Goal: Task Accomplishment & Management: Complete application form

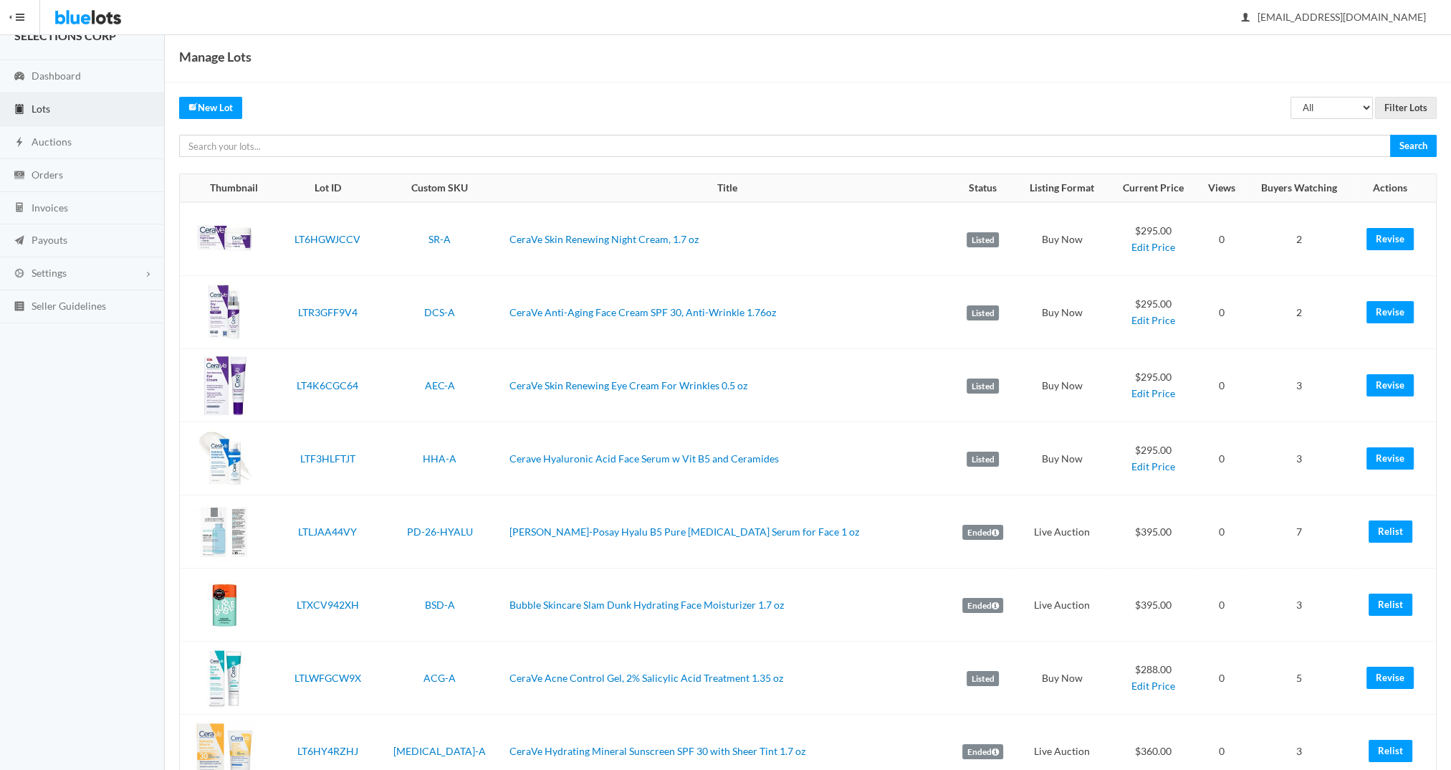
scroll to position [152, 0]
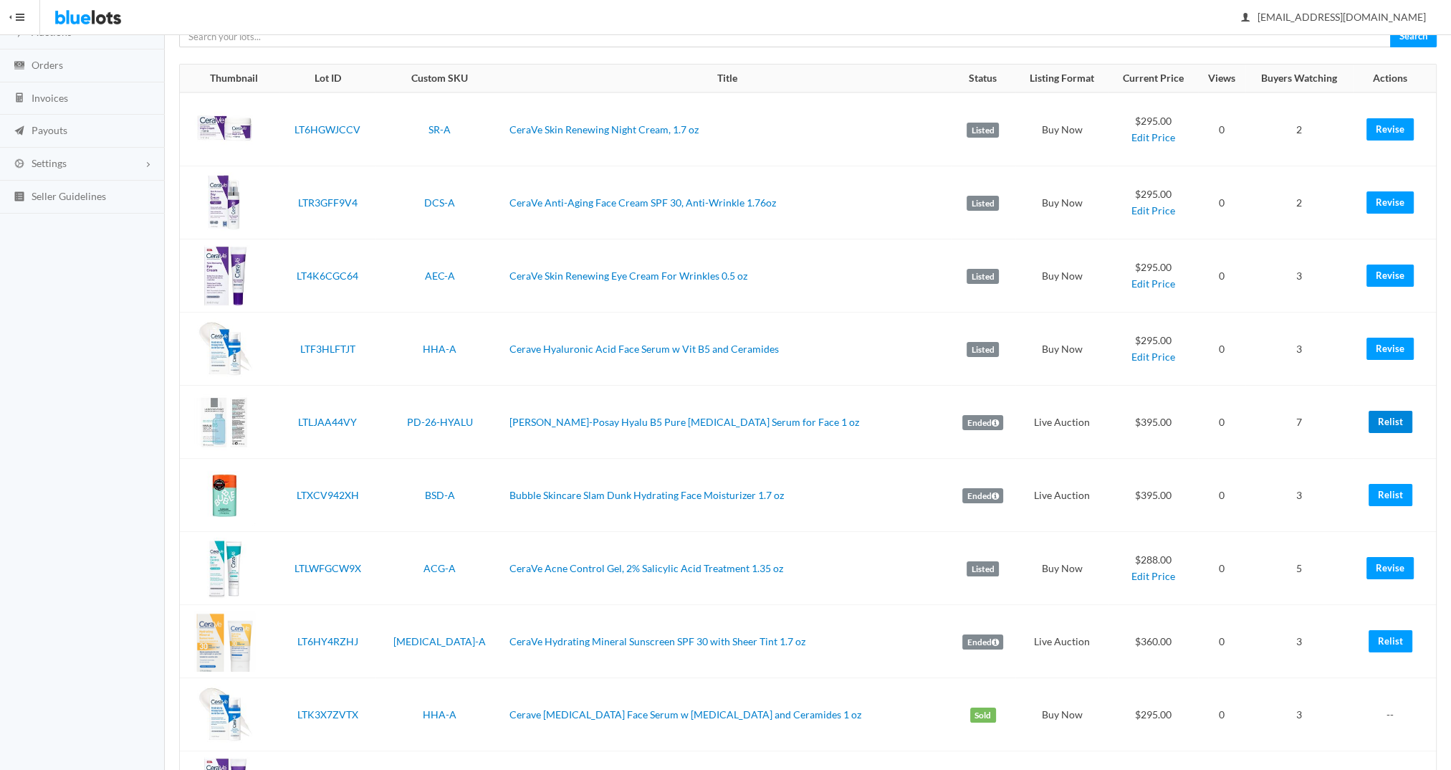
drag, startPoint x: 1387, startPoint y: 416, endPoint x: 793, endPoint y: 62, distance: 692.0
click at [1387, 416] on link "Relist" at bounding box center [1391, 422] width 44 height 22
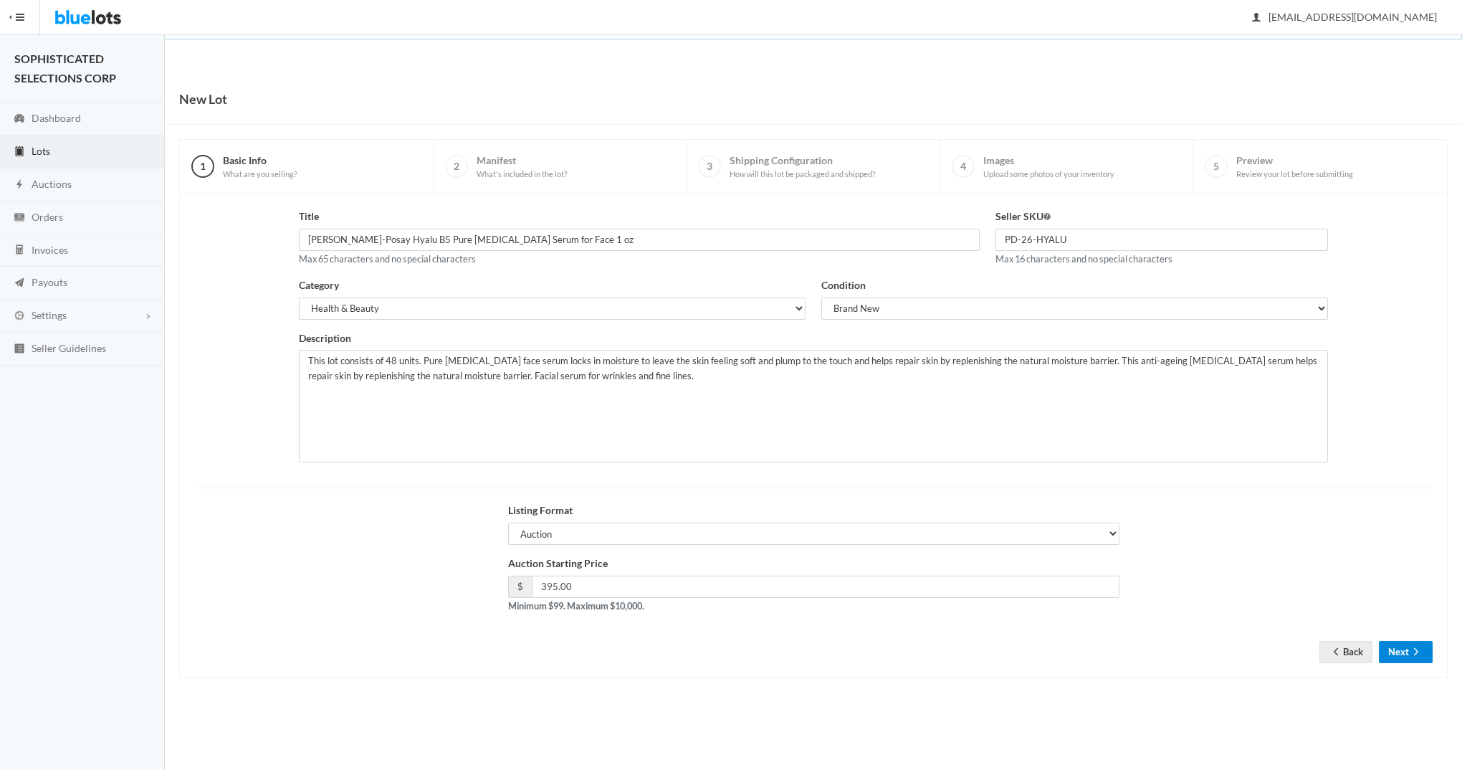
click at [1405, 654] on button "Next" at bounding box center [1406, 652] width 54 height 22
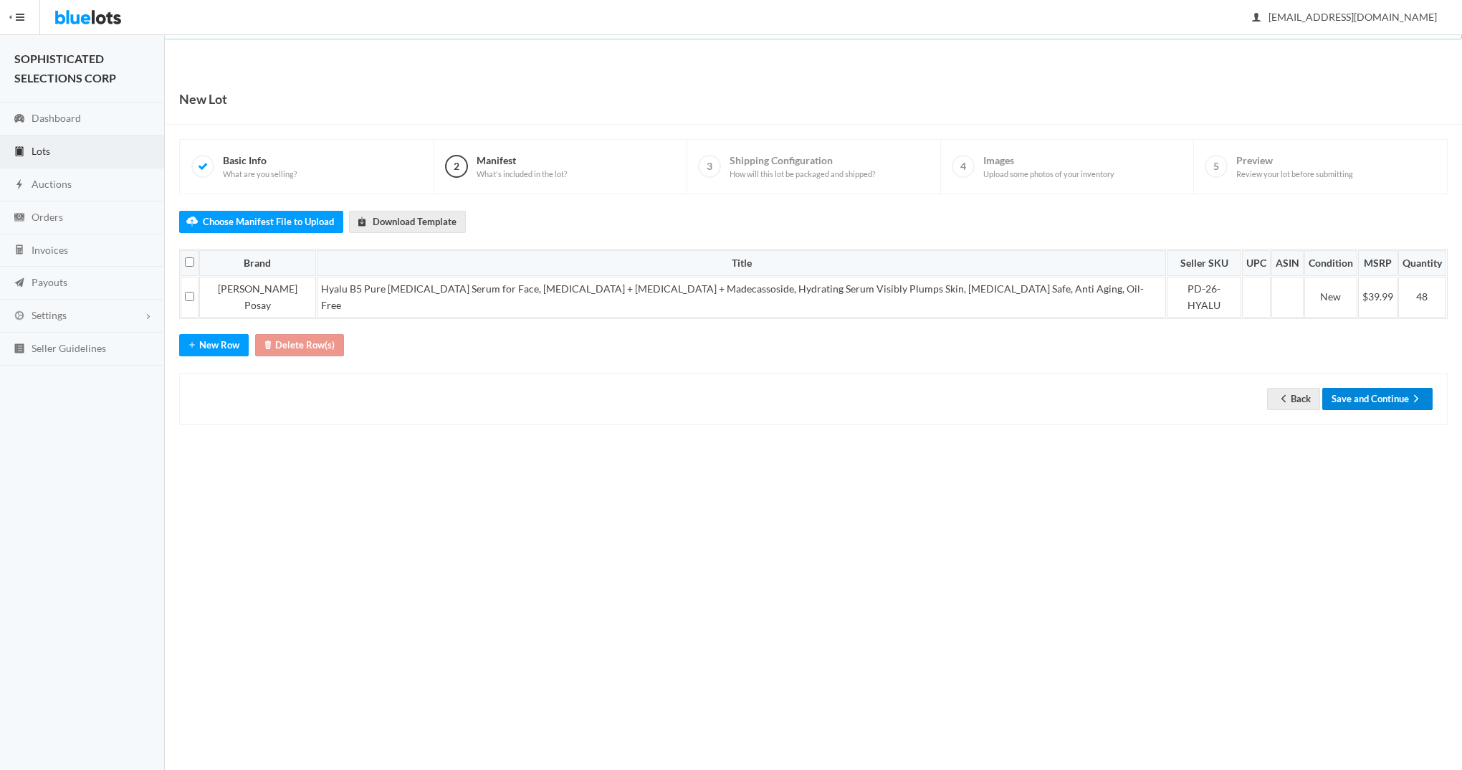
click at [1359, 388] on button "Save and Continue" at bounding box center [1377, 399] width 110 height 22
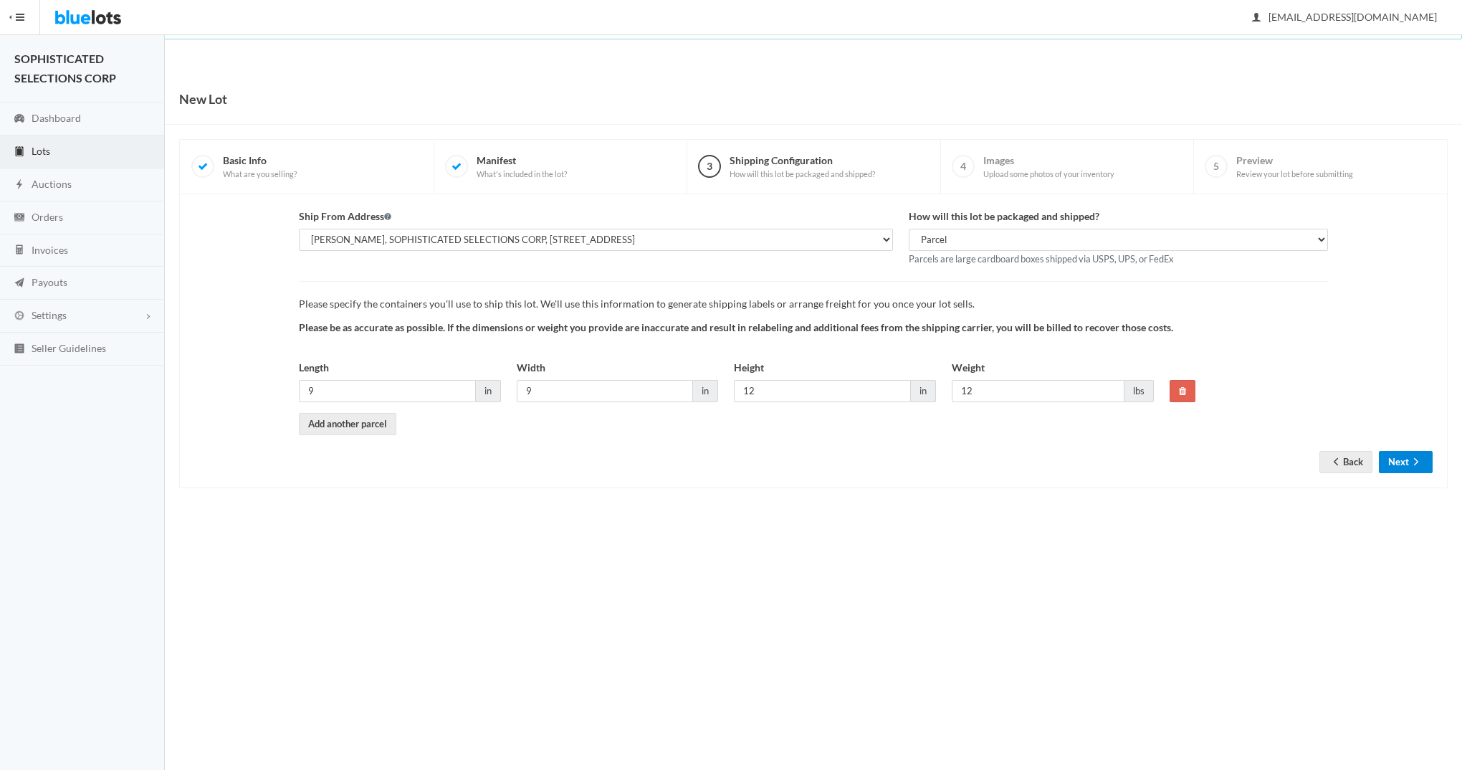
click at [1396, 461] on button "Next" at bounding box center [1406, 462] width 54 height 22
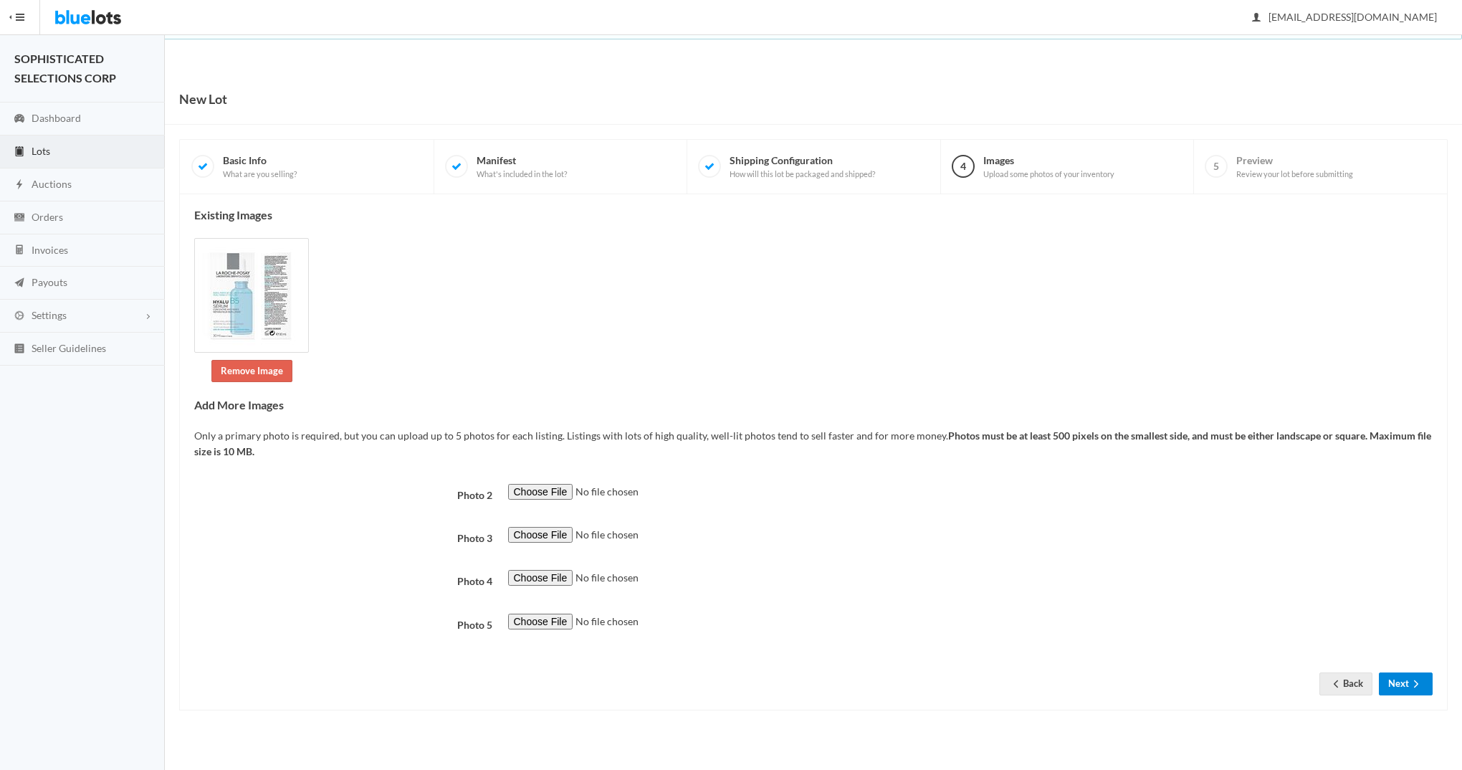
click at [1400, 683] on button "Next" at bounding box center [1406, 683] width 54 height 22
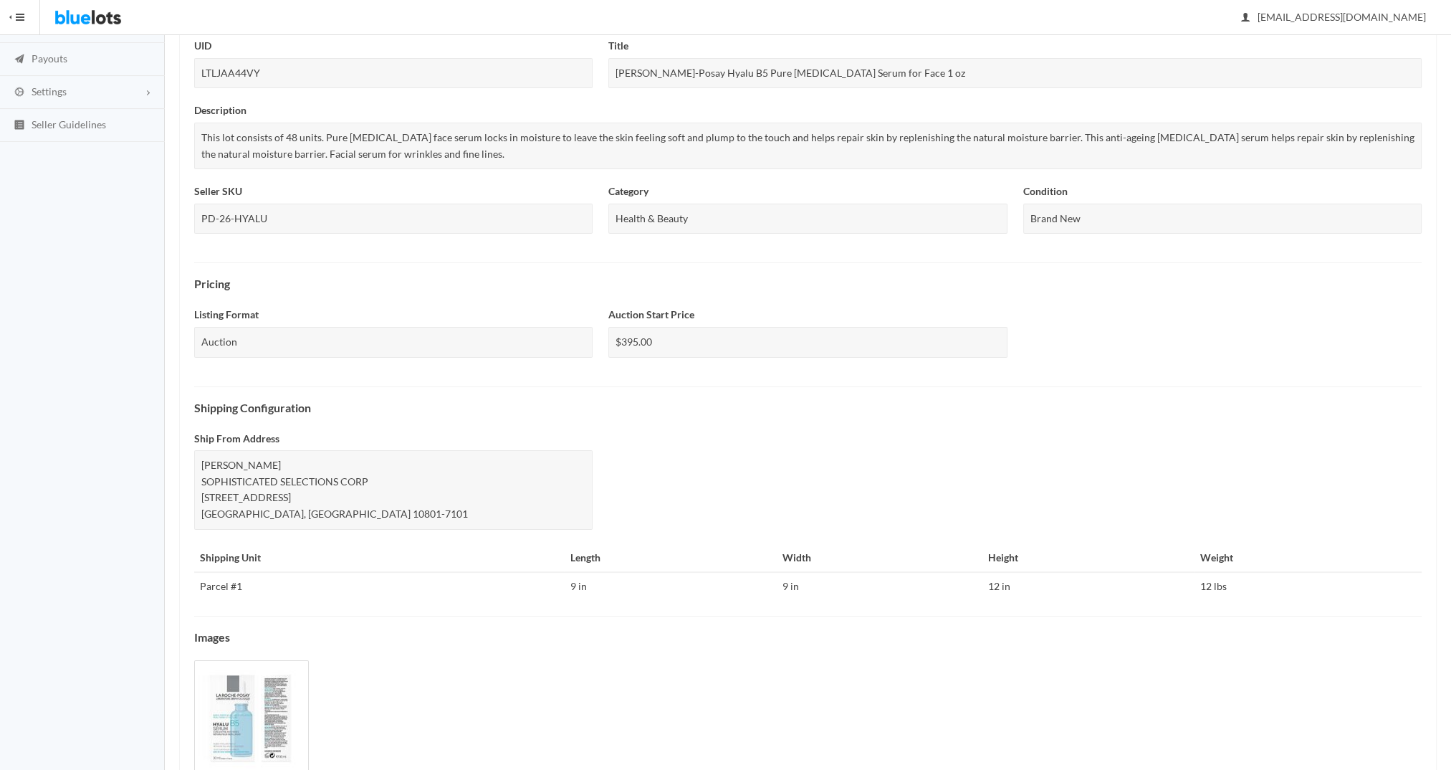
scroll to position [291, 0]
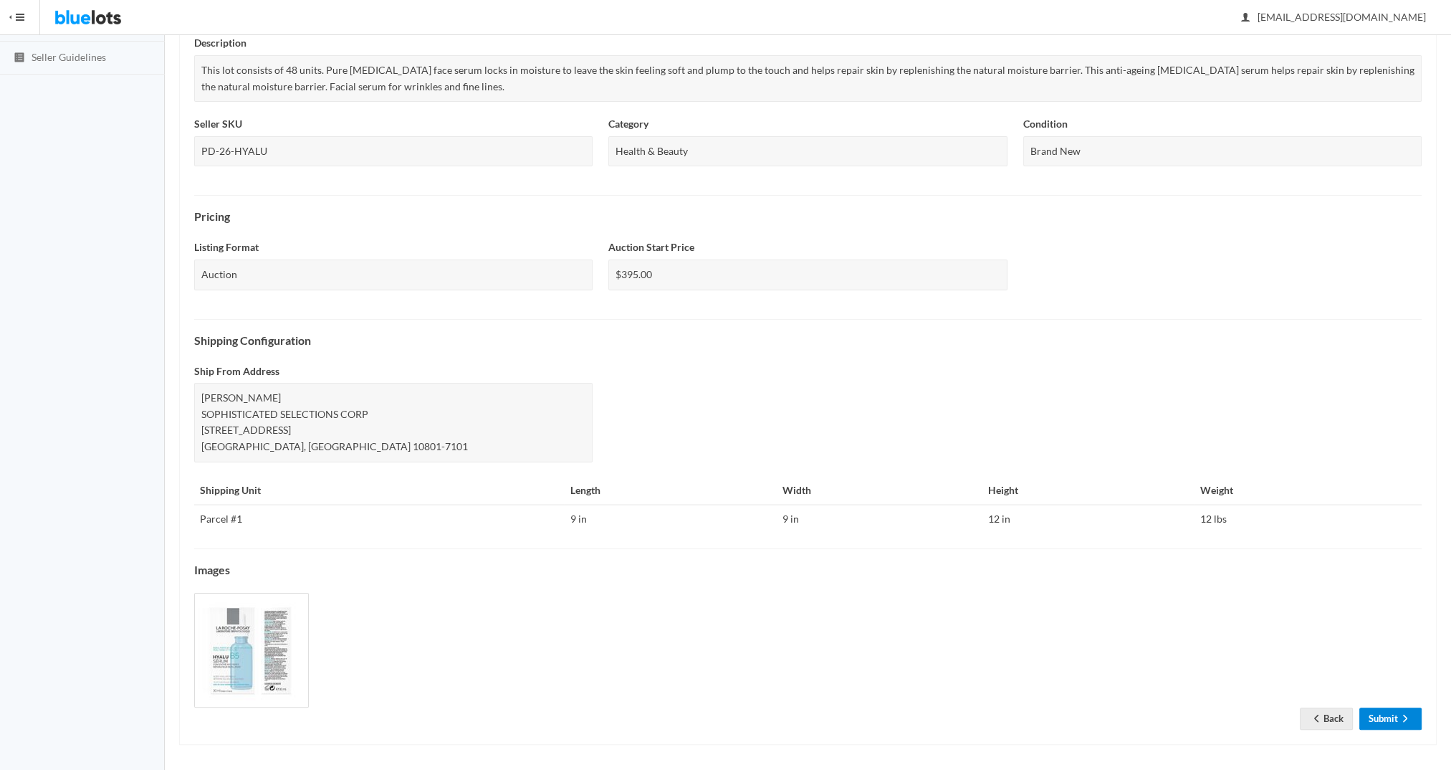
click at [1384, 717] on link "Submit" at bounding box center [1391, 718] width 62 height 22
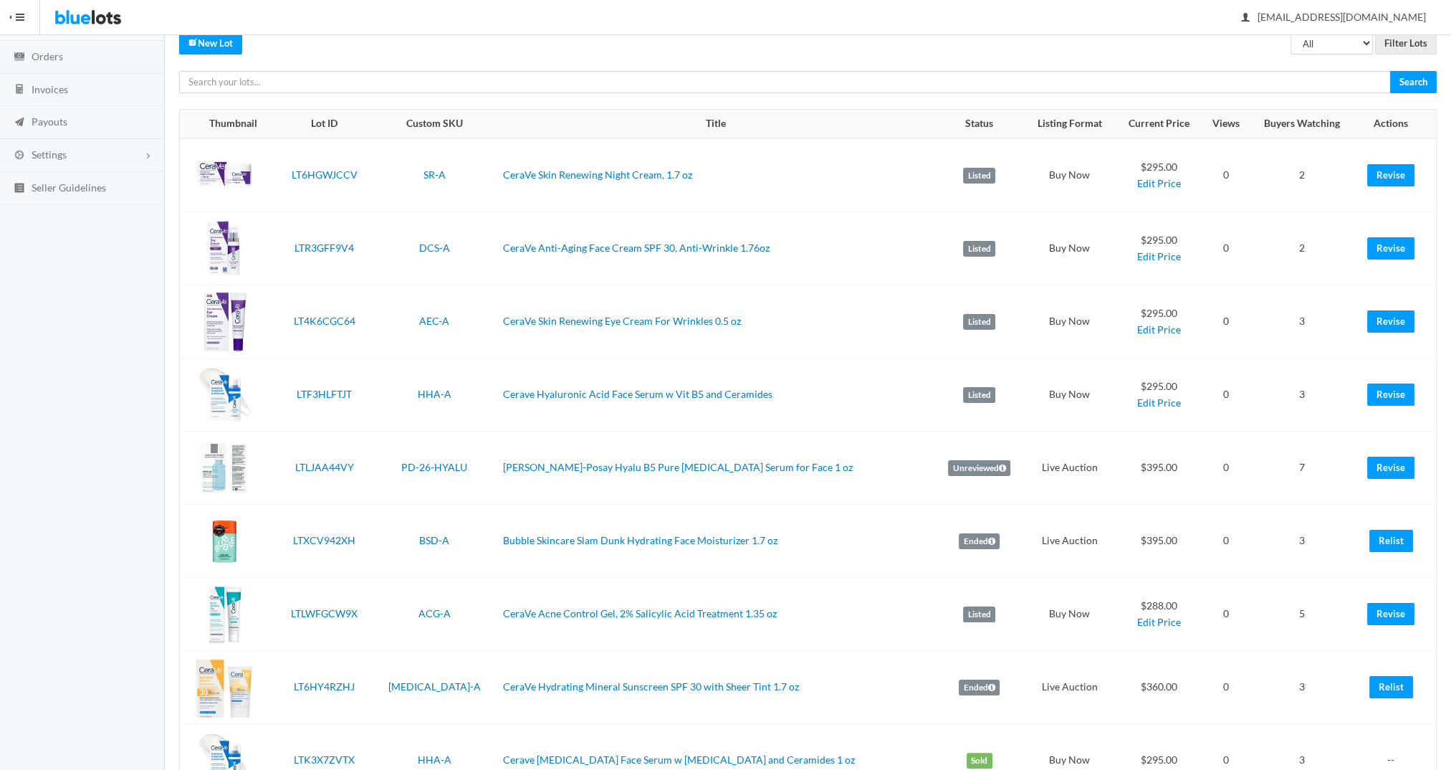
scroll to position [166, 0]
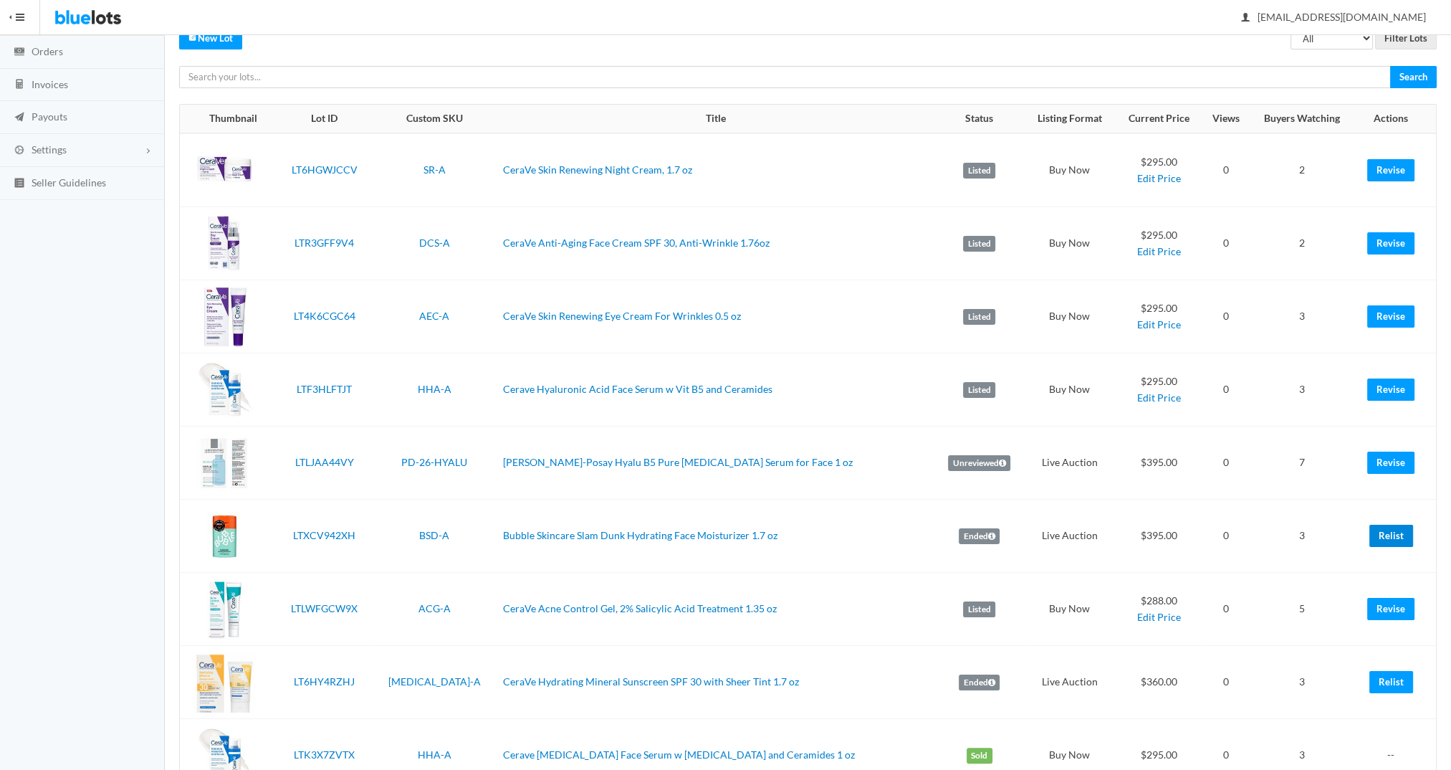
click at [1396, 530] on link "Relist" at bounding box center [1392, 536] width 44 height 22
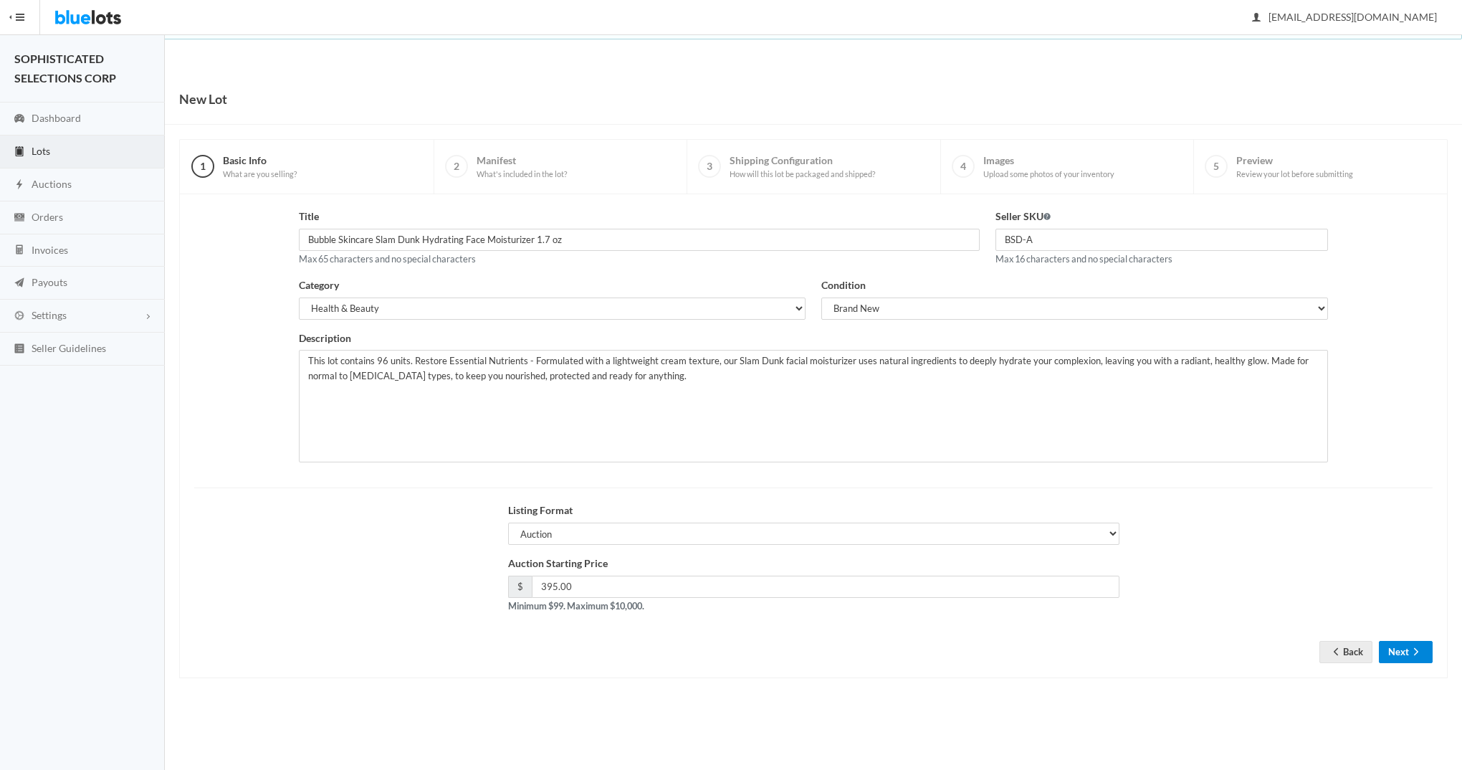
click at [1397, 646] on button "Next" at bounding box center [1406, 652] width 54 height 22
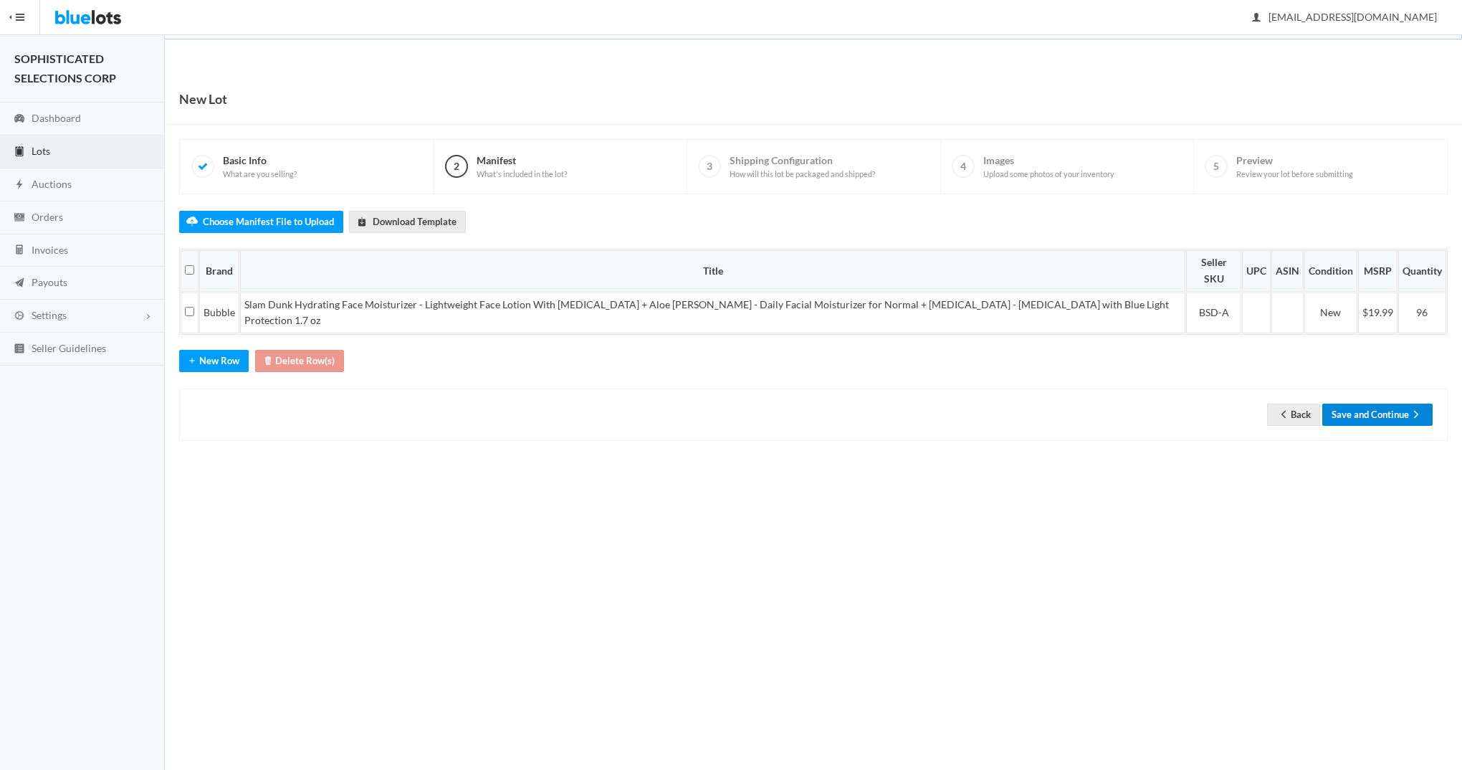
click at [1359, 404] on button "Save and Continue" at bounding box center [1377, 415] width 110 height 22
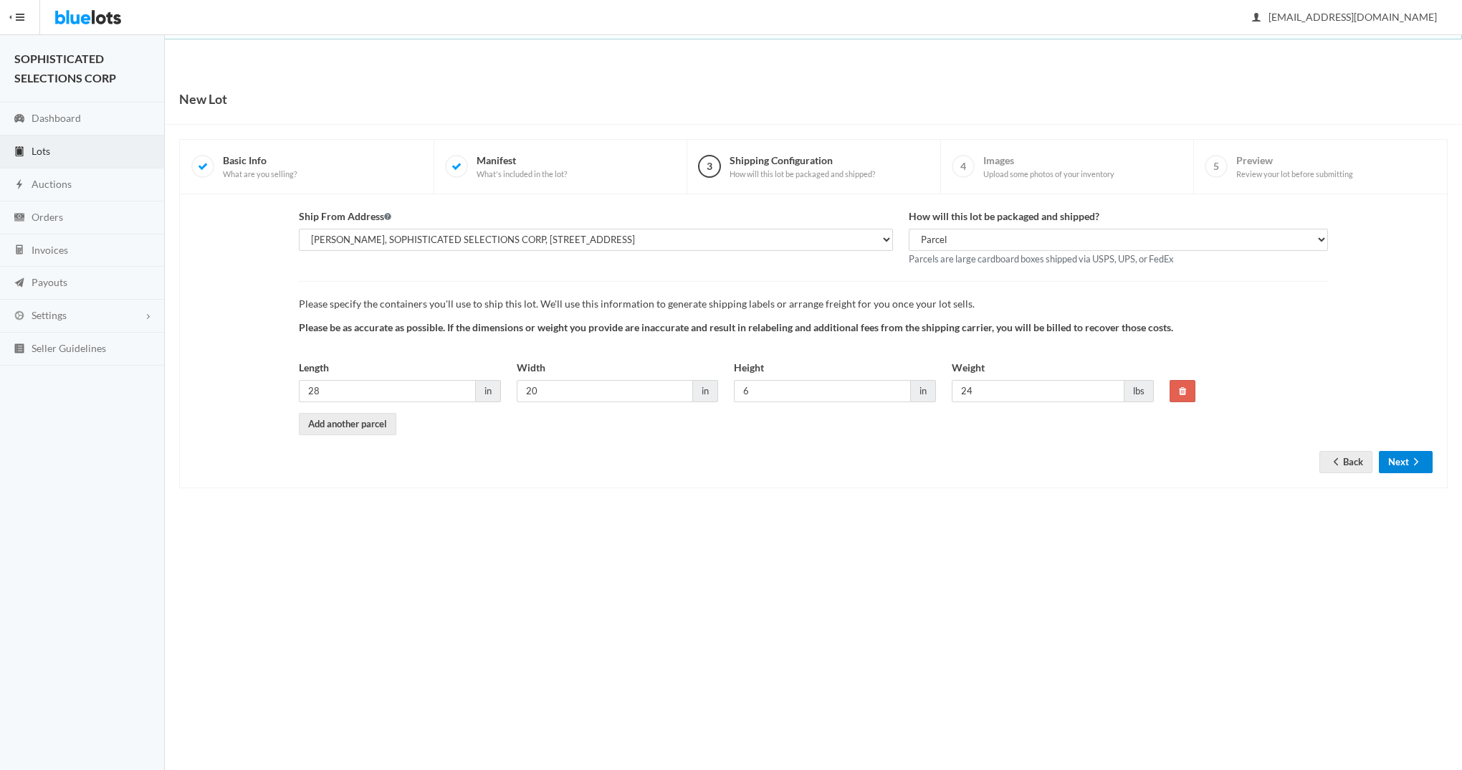
click at [1398, 463] on button "Next" at bounding box center [1406, 462] width 54 height 22
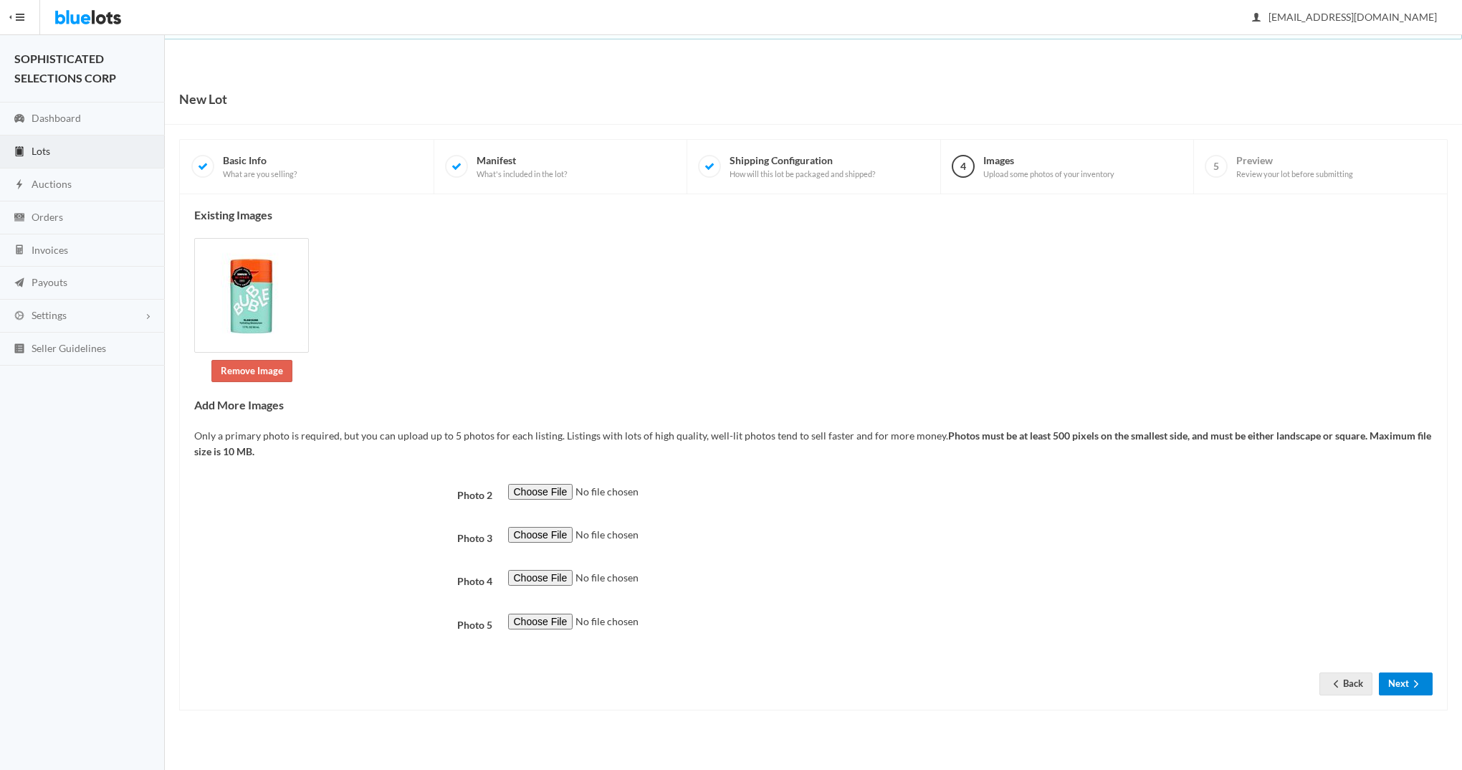
click at [1402, 678] on button "Next" at bounding box center [1406, 683] width 54 height 22
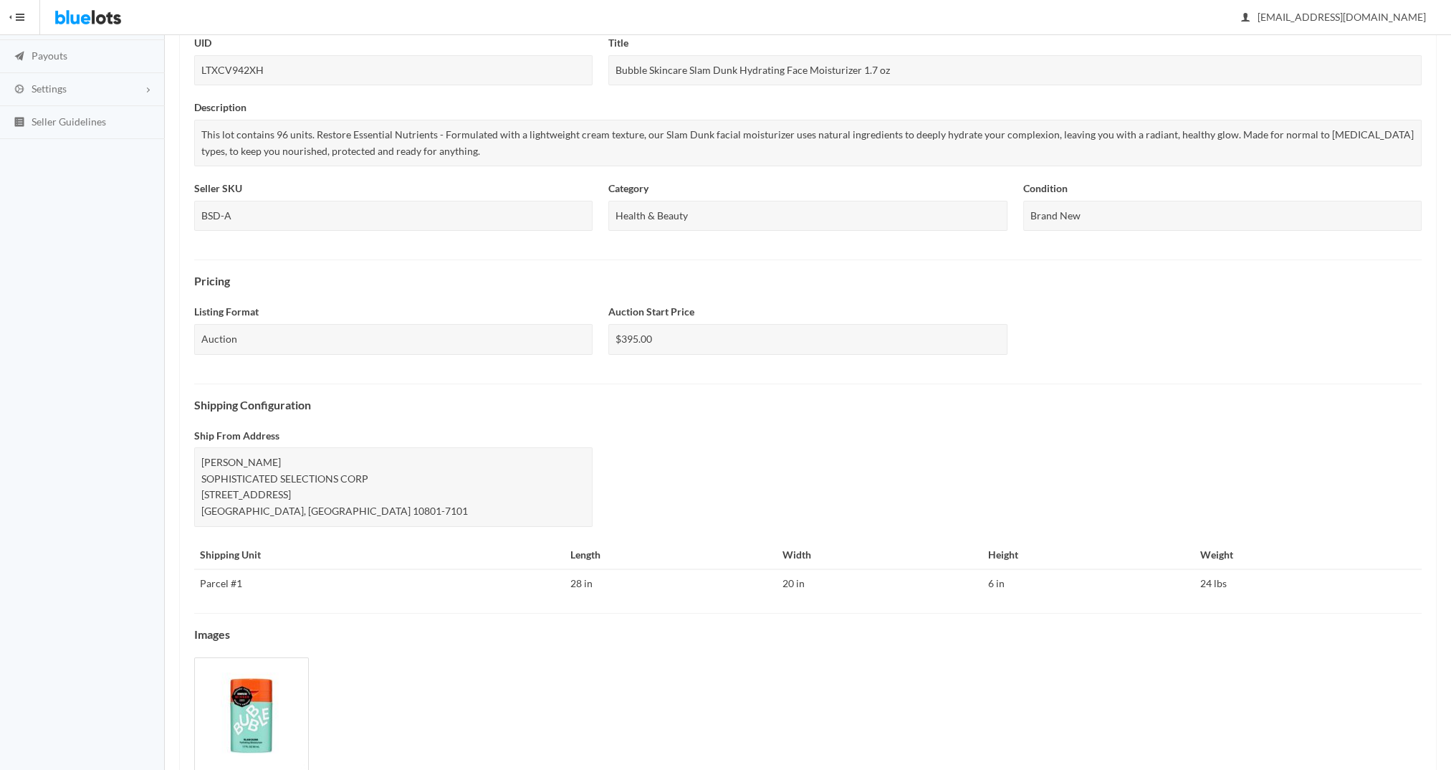
scroll to position [291, 0]
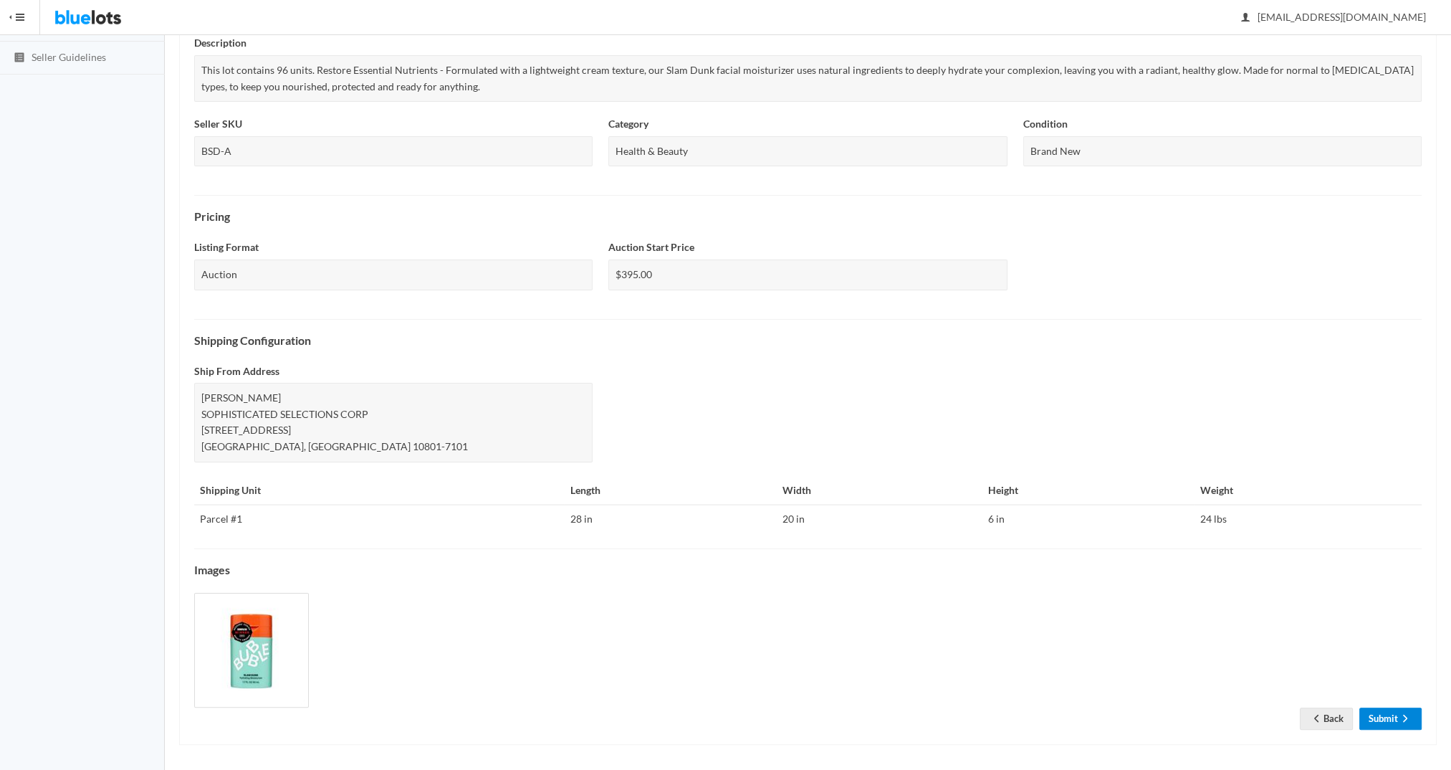
click at [1387, 713] on link "Submit" at bounding box center [1391, 718] width 62 height 22
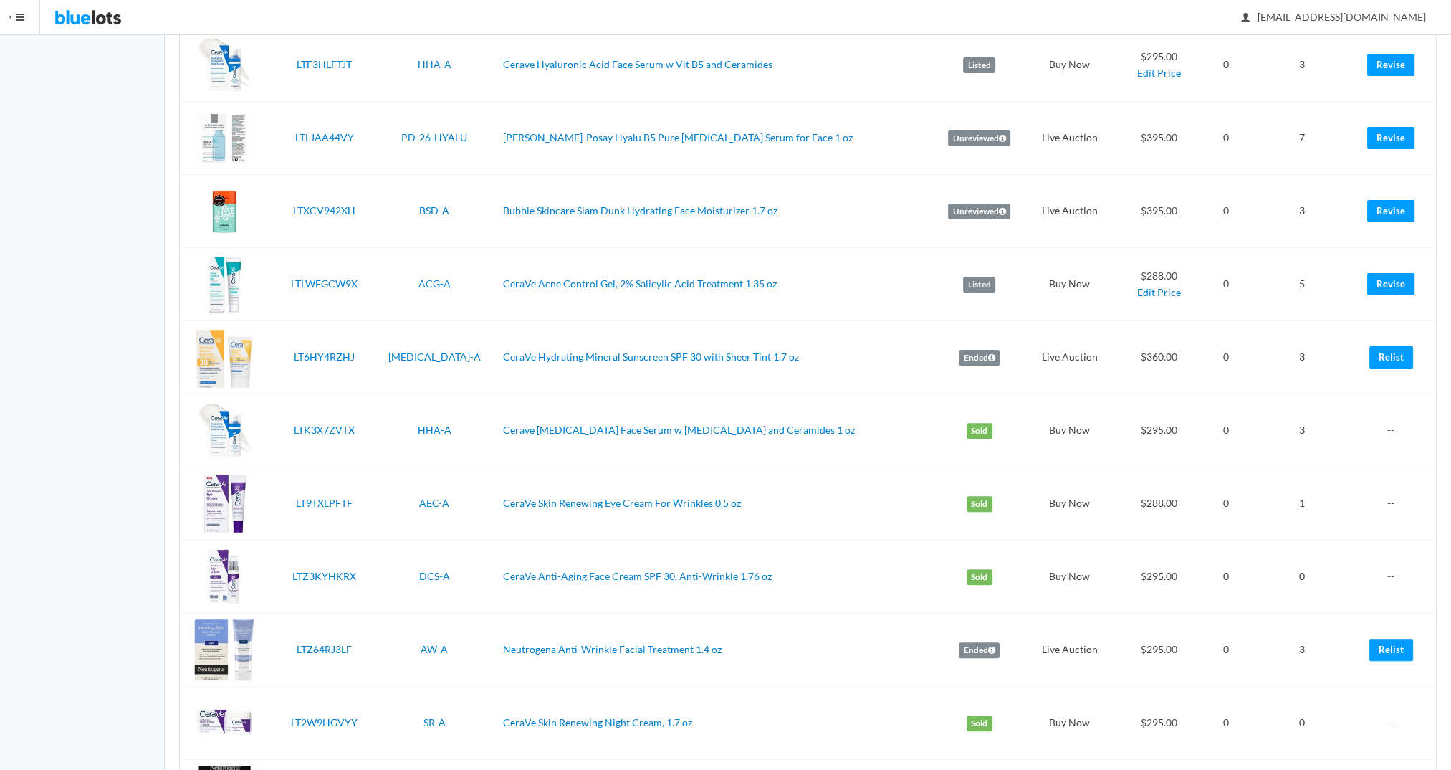
scroll to position [502, 0]
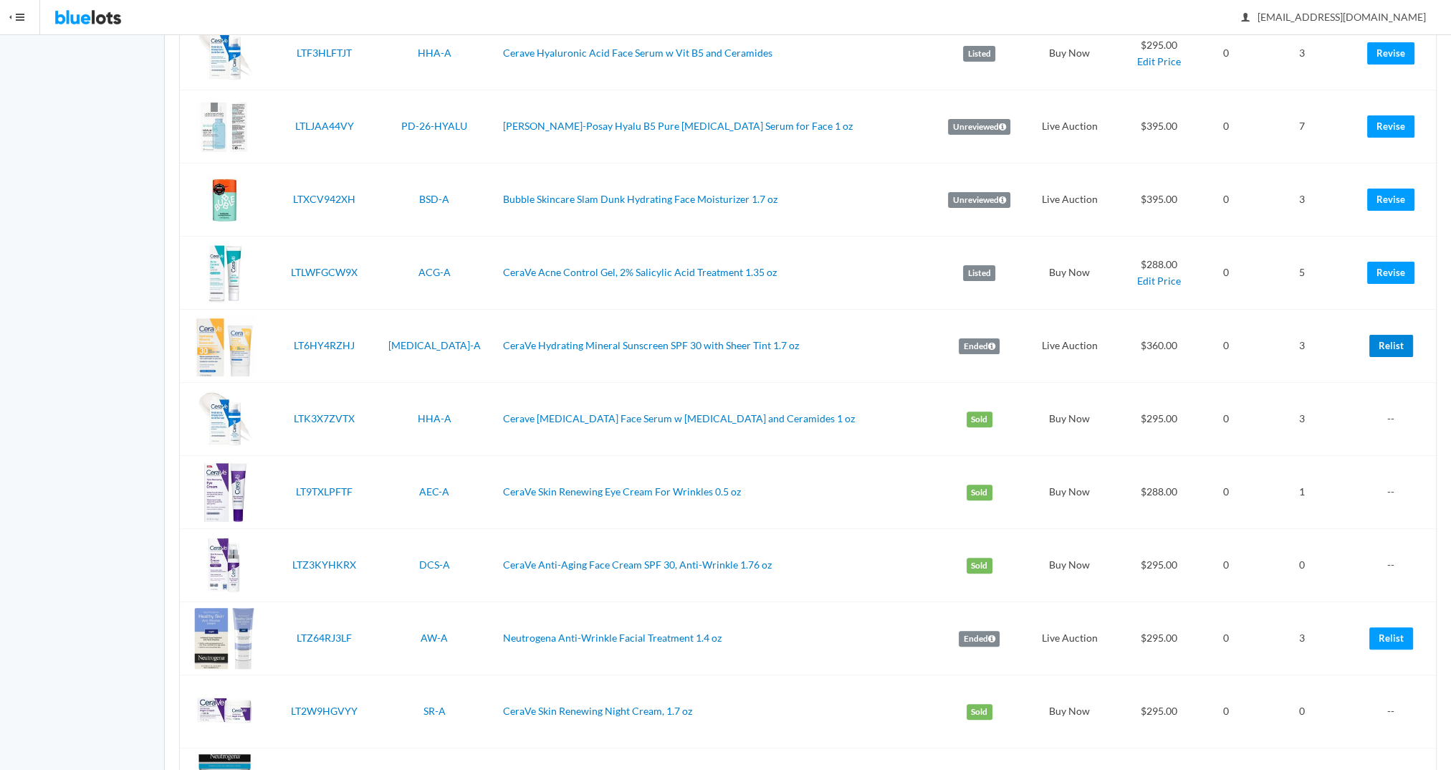
click at [1388, 348] on link "Relist" at bounding box center [1392, 346] width 44 height 22
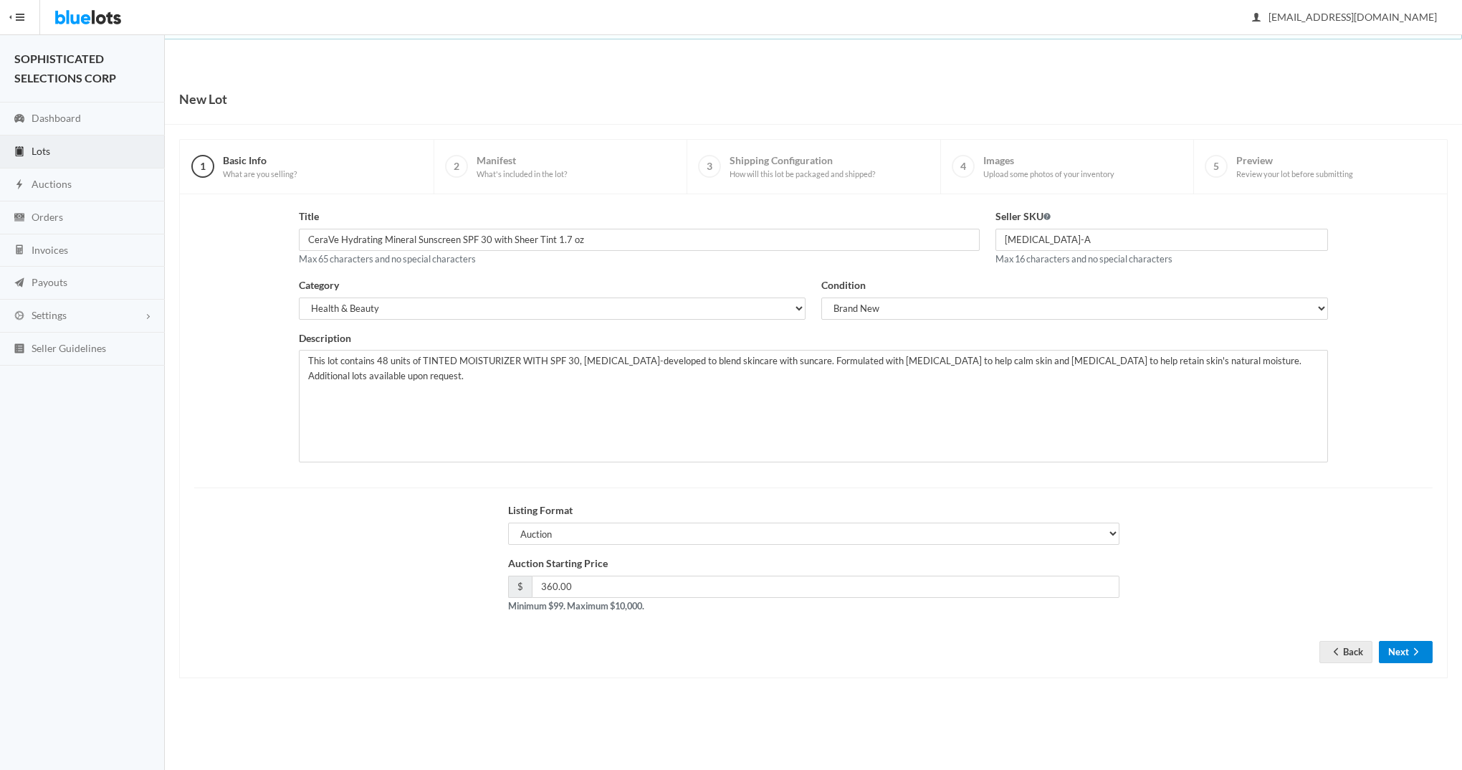
click at [1399, 646] on button "Next" at bounding box center [1406, 652] width 54 height 22
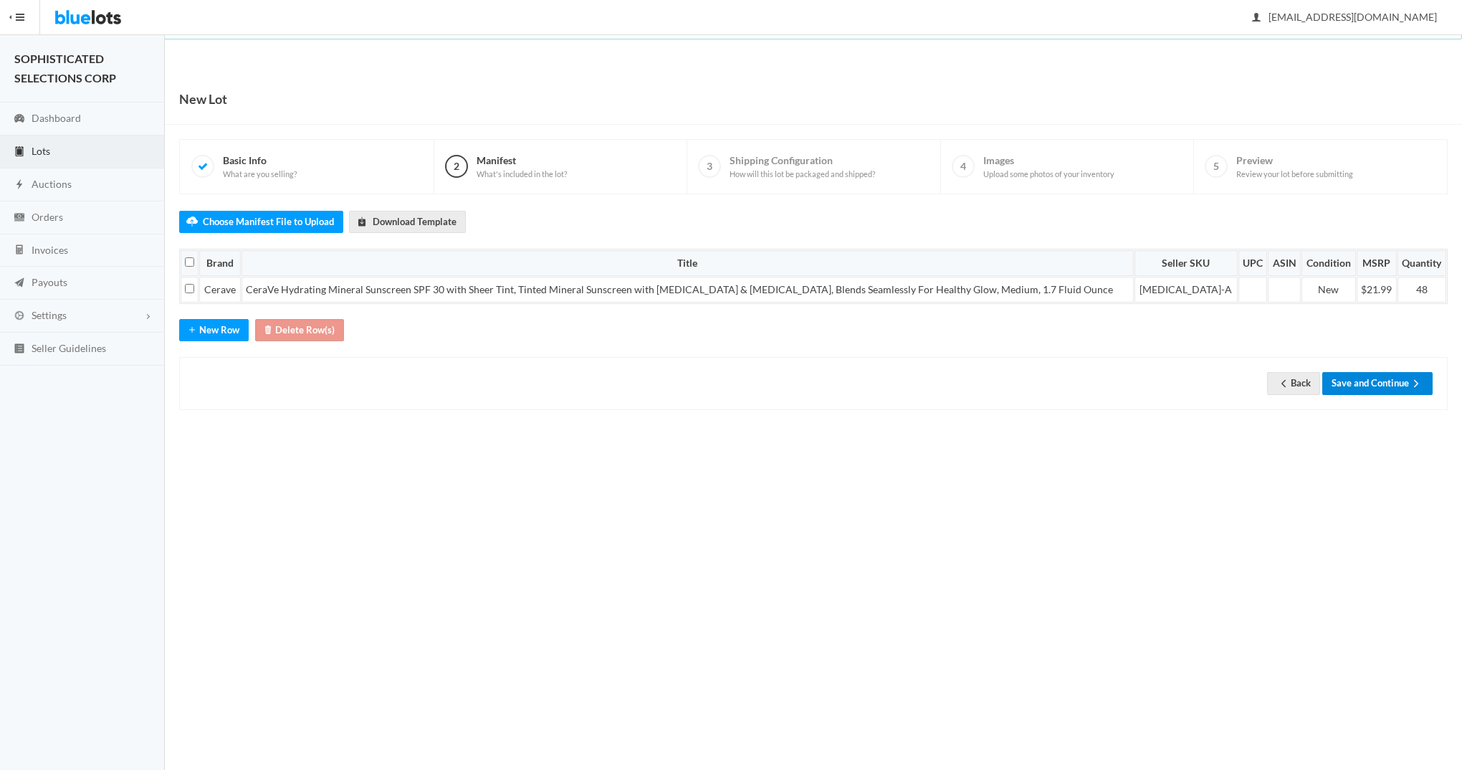
click at [1355, 374] on button "Save and Continue" at bounding box center [1377, 383] width 110 height 22
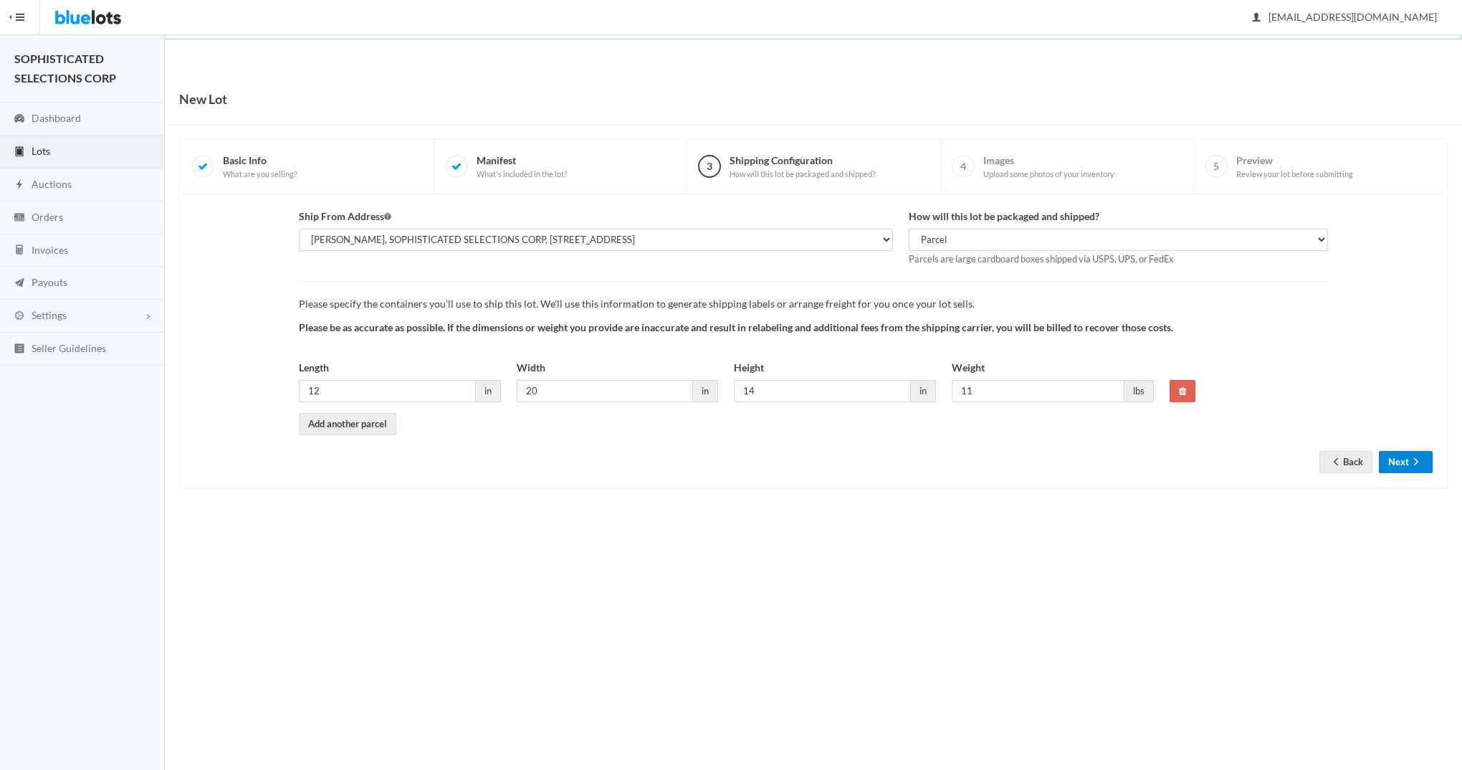
click at [1402, 455] on button "Next" at bounding box center [1406, 462] width 54 height 22
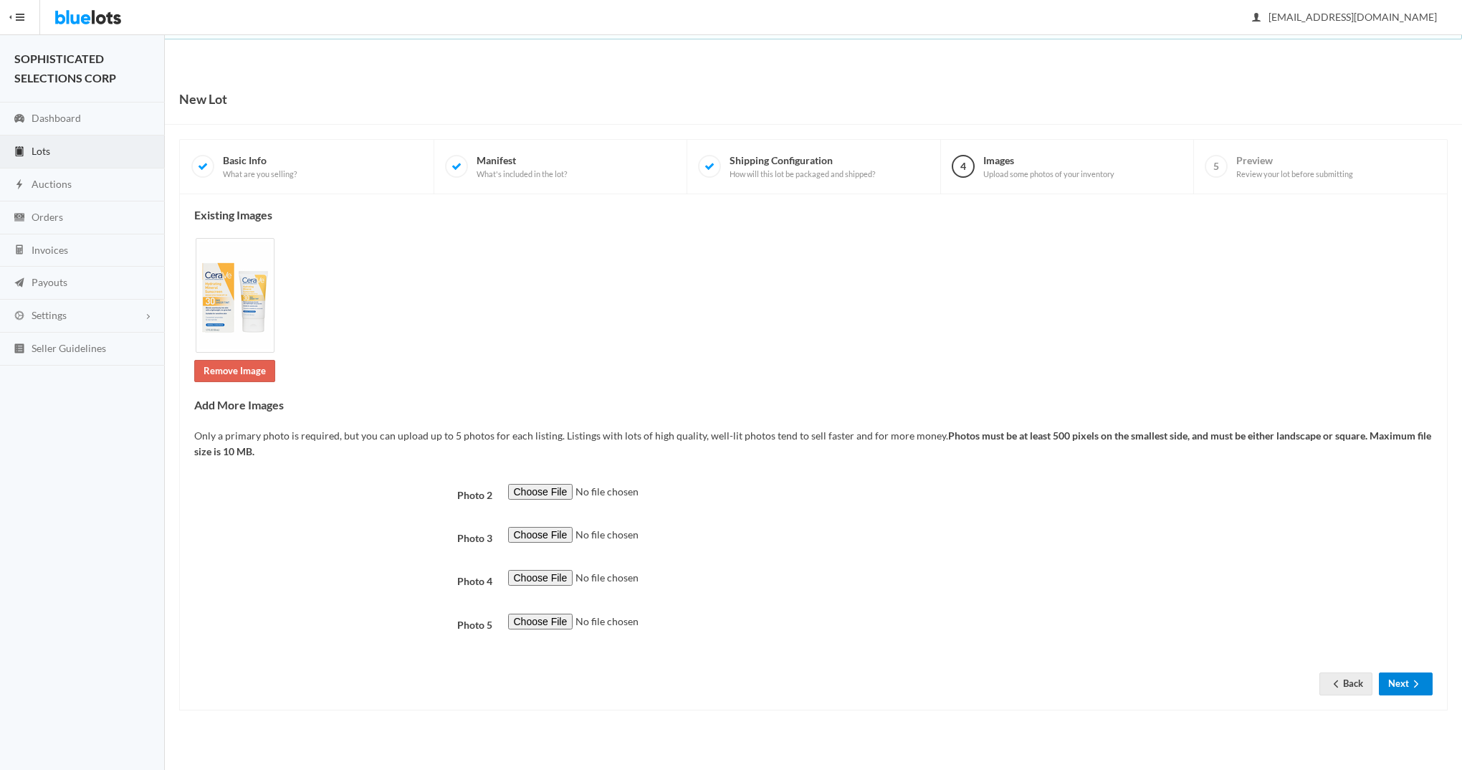
click at [1396, 684] on button "Next" at bounding box center [1406, 683] width 54 height 22
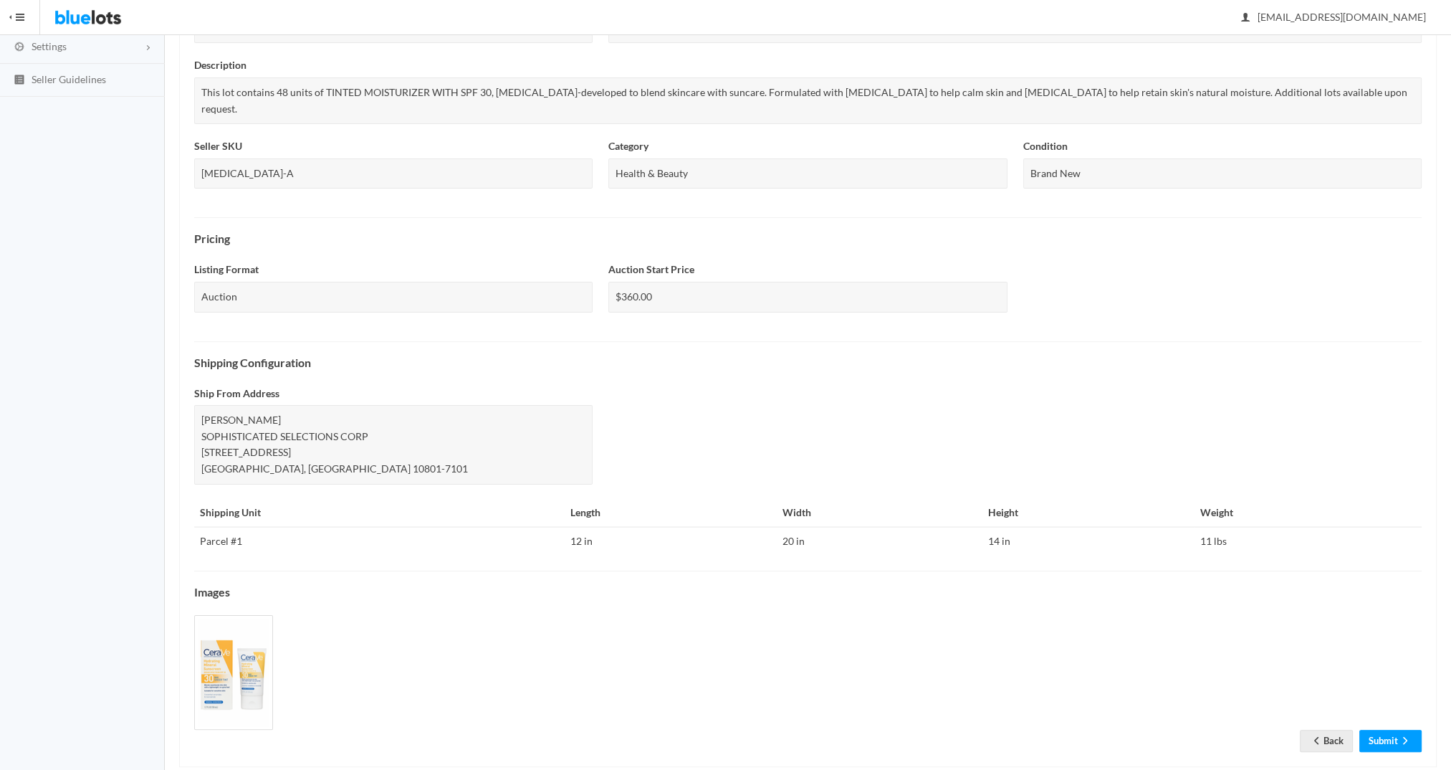
scroll to position [275, 0]
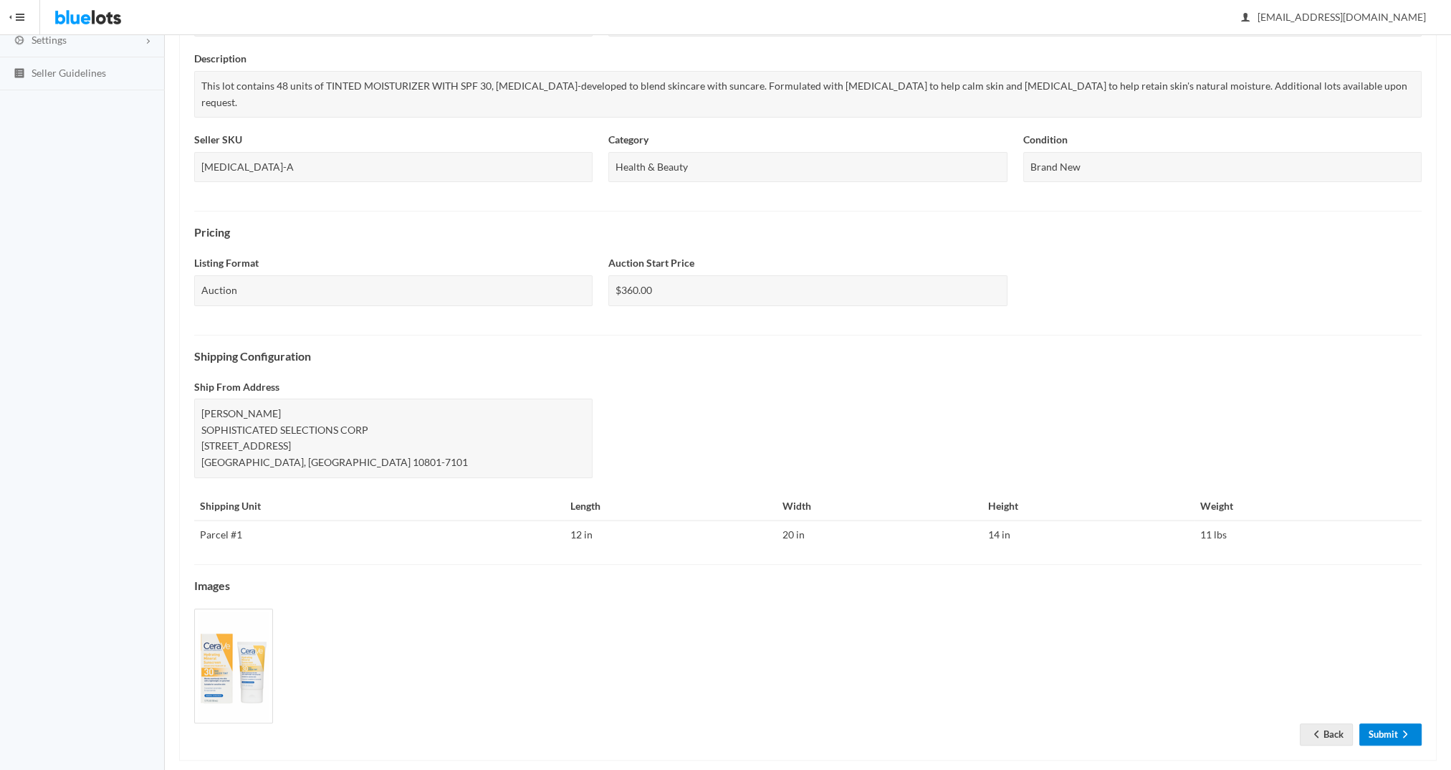
click at [1385, 723] on link "Submit" at bounding box center [1391, 734] width 62 height 22
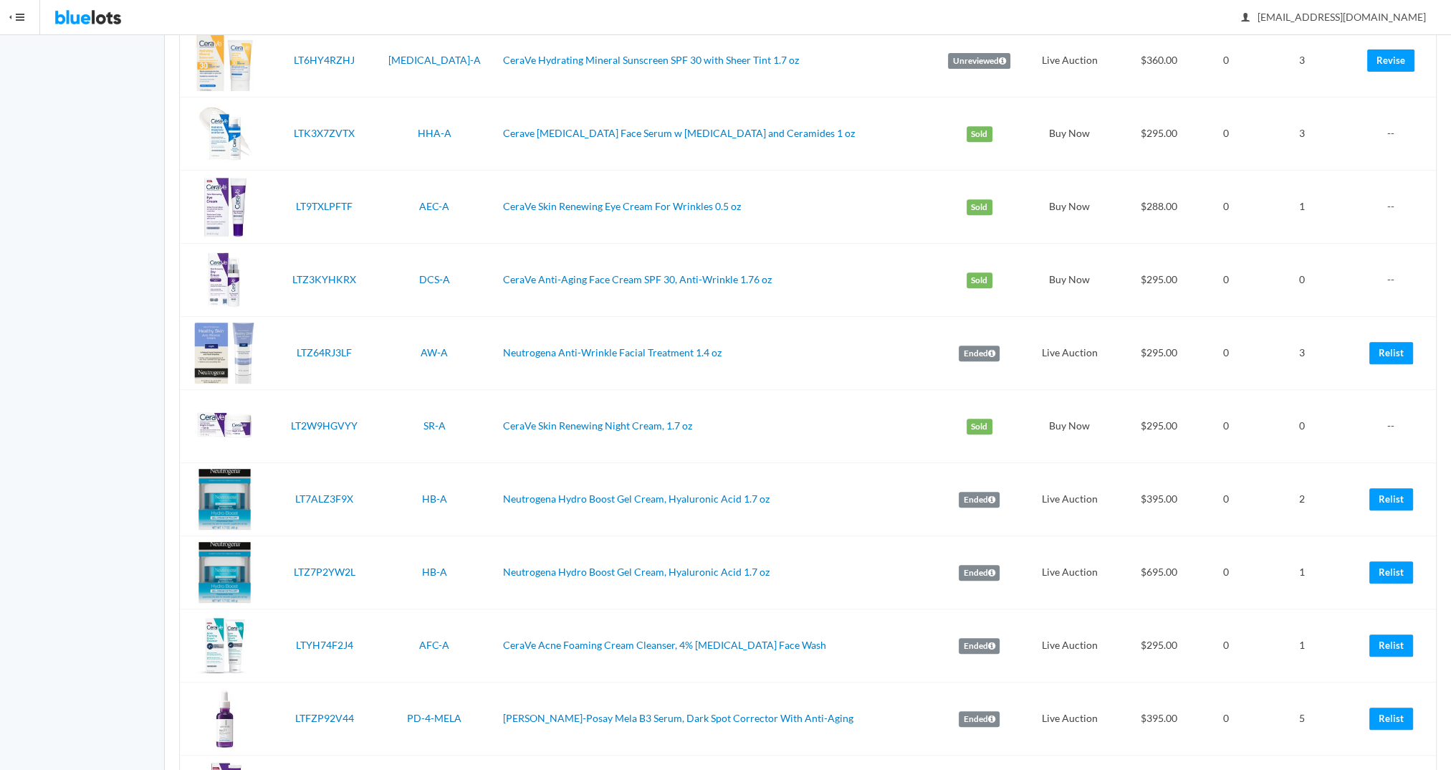
scroll to position [754, 0]
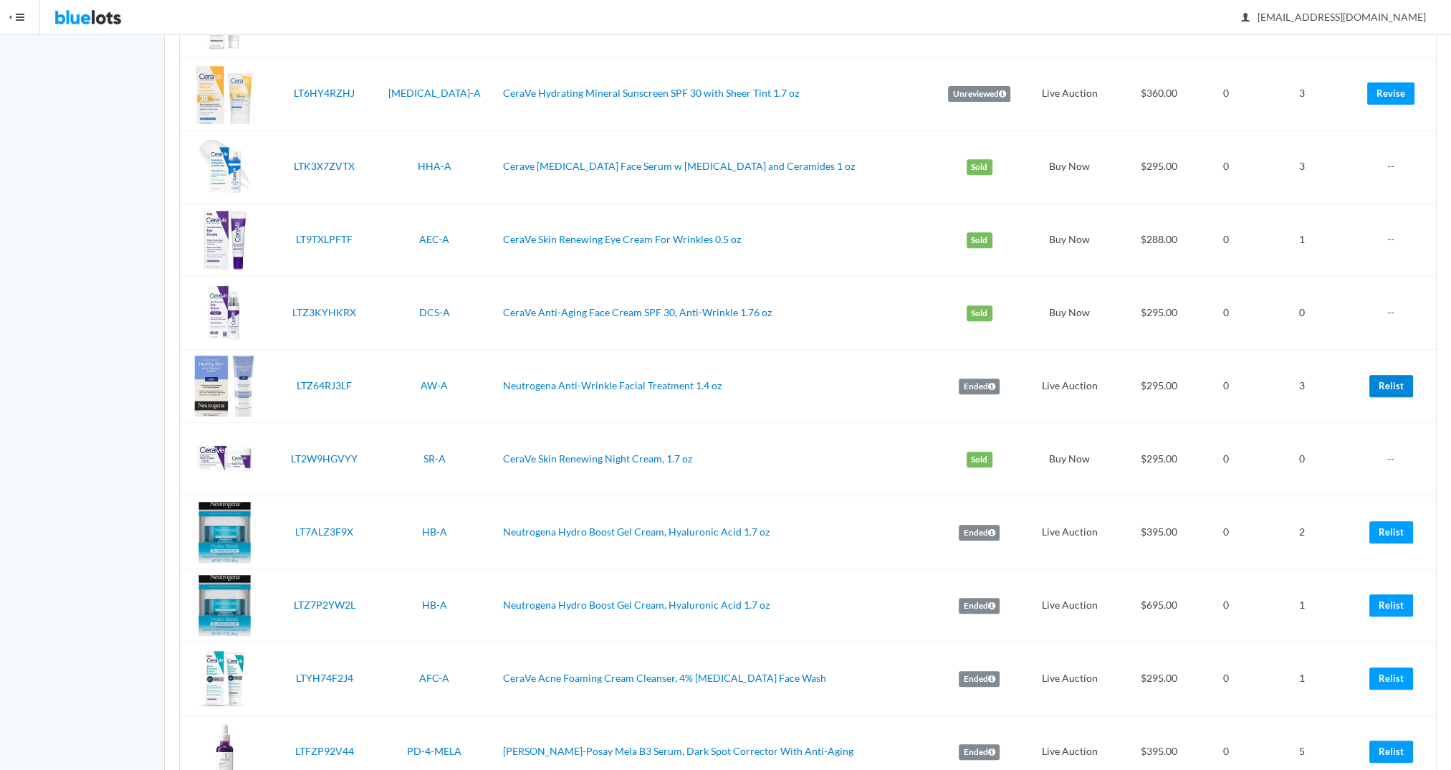
click at [1386, 386] on link "Relist" at bounding box center [1392, 386] width 44 height 22
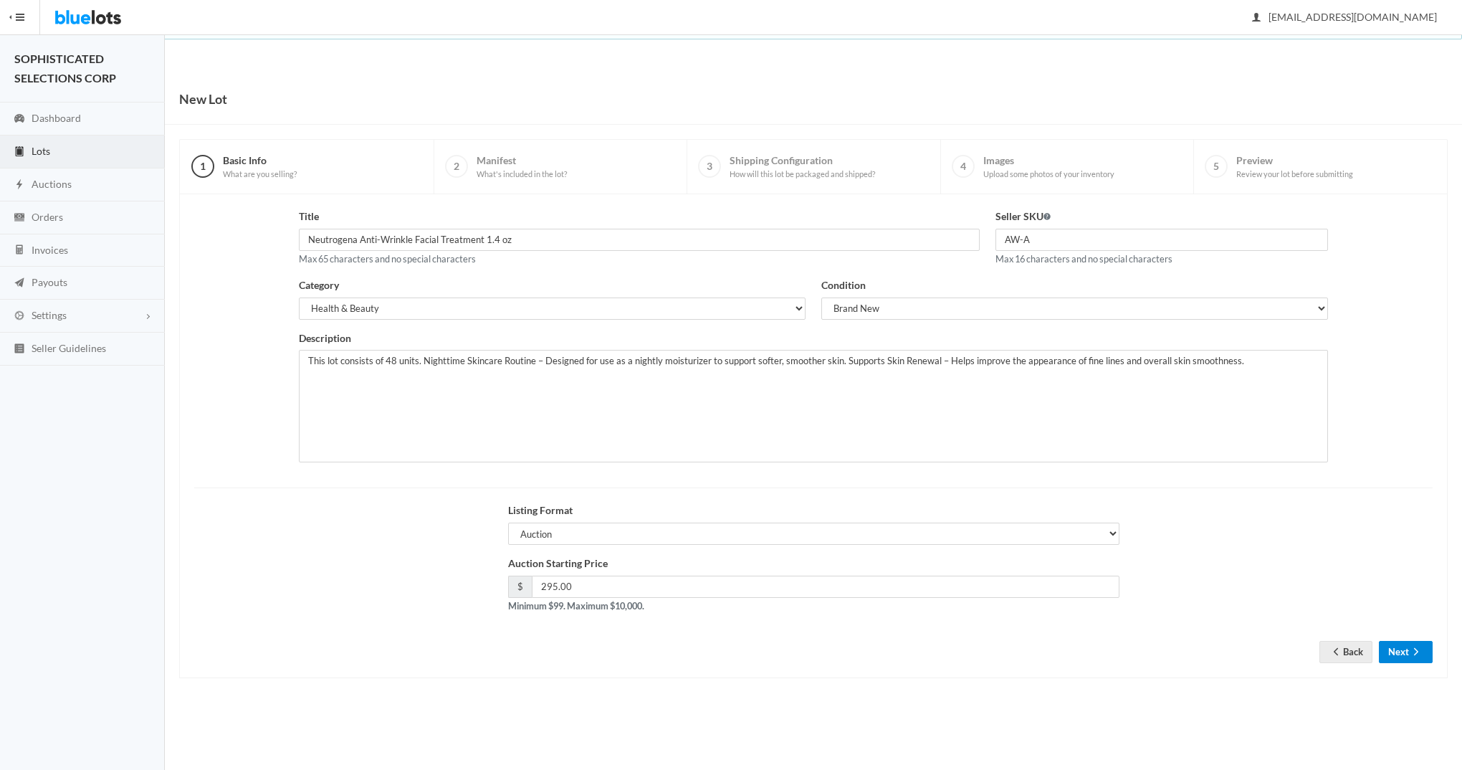
click at [1400, 649] on button "Next" at bounding box center [1406, 652] width 54 height 22
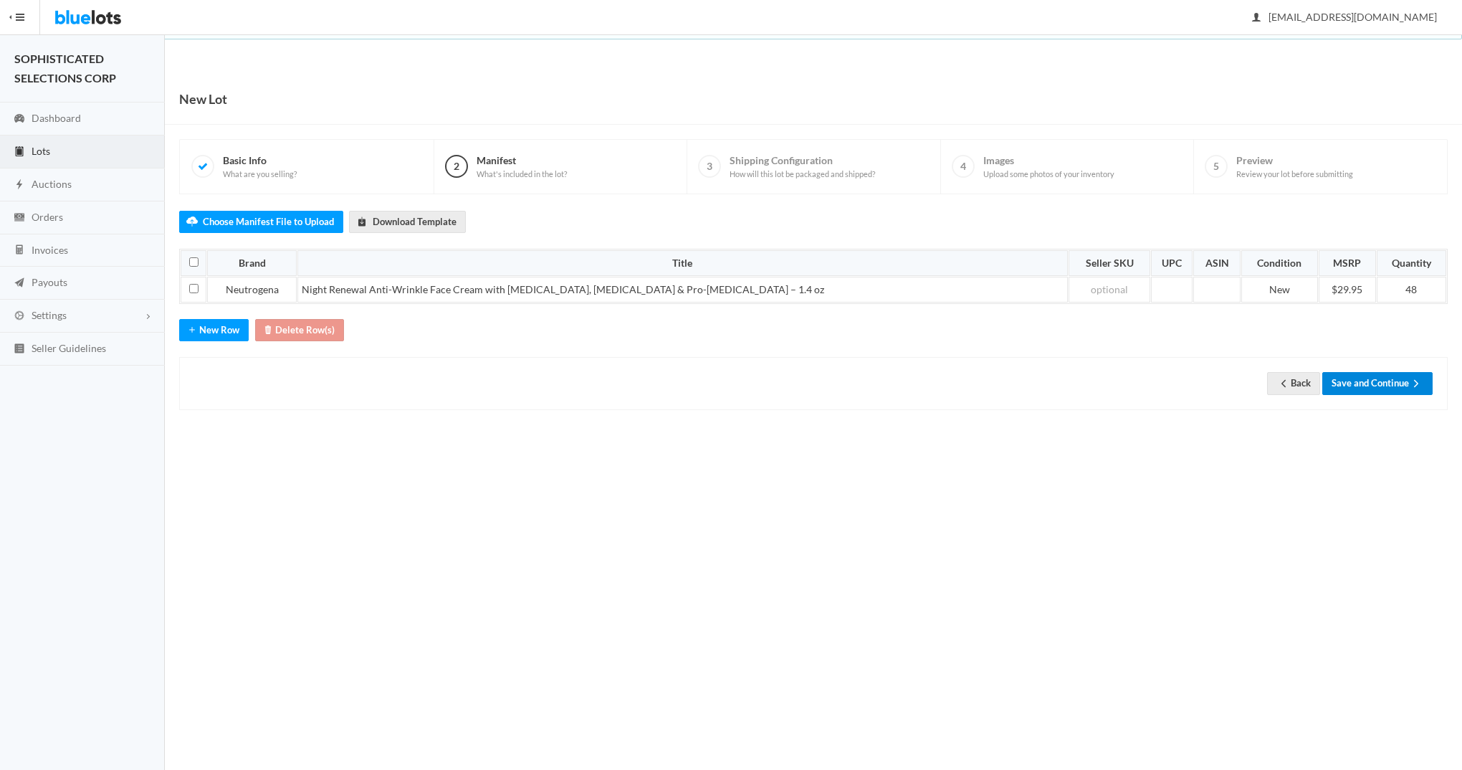
click at [1374, 386] on button "Save and Continue" at bounding box center [1377, 383] width 110 height 22
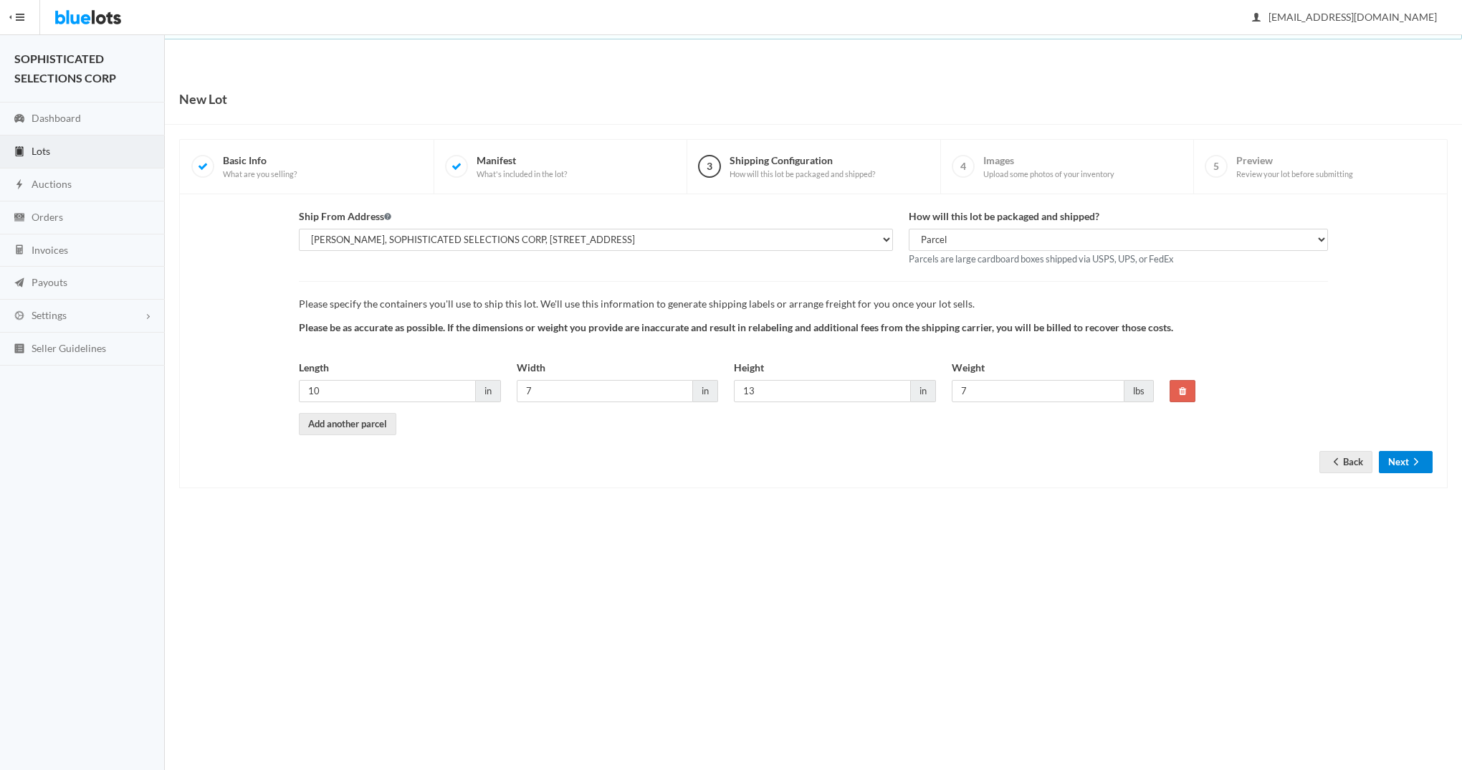
click at [1402, 456] on button "Next" at bounding box center [1406, 462] width 54 height 22
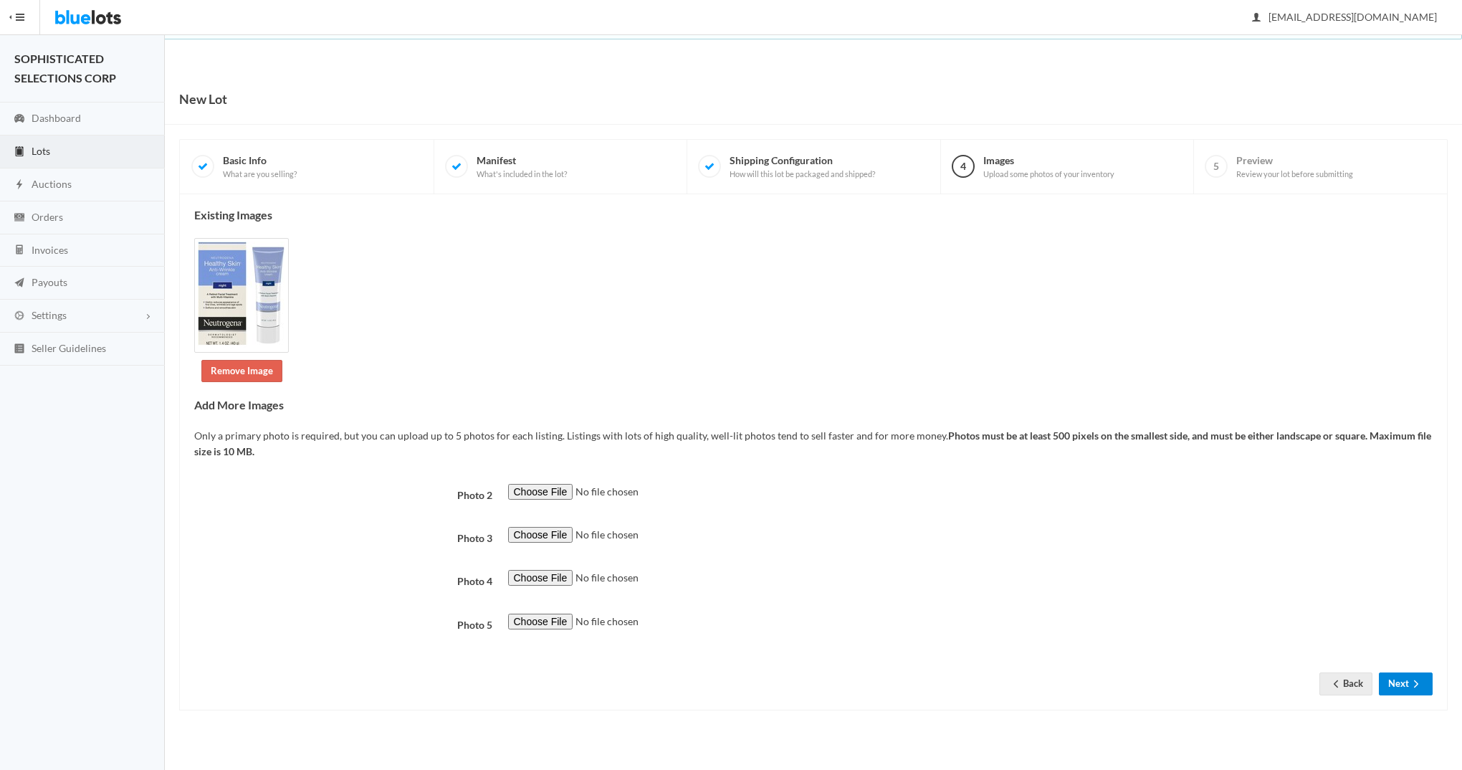
click at [1402, 683] on button "Next" at bounding box center [1406, 683] width 54 height 22
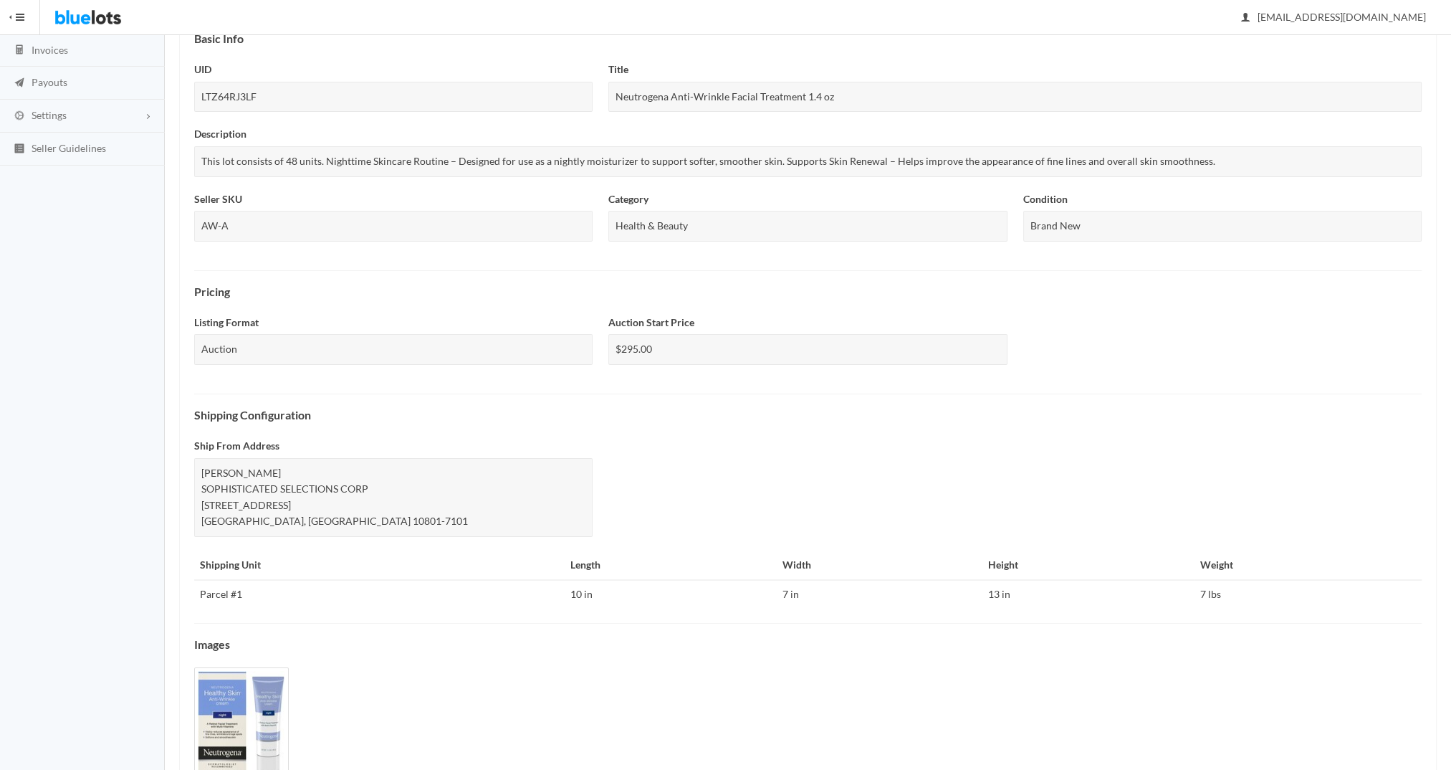
scroll to position [275, 0]
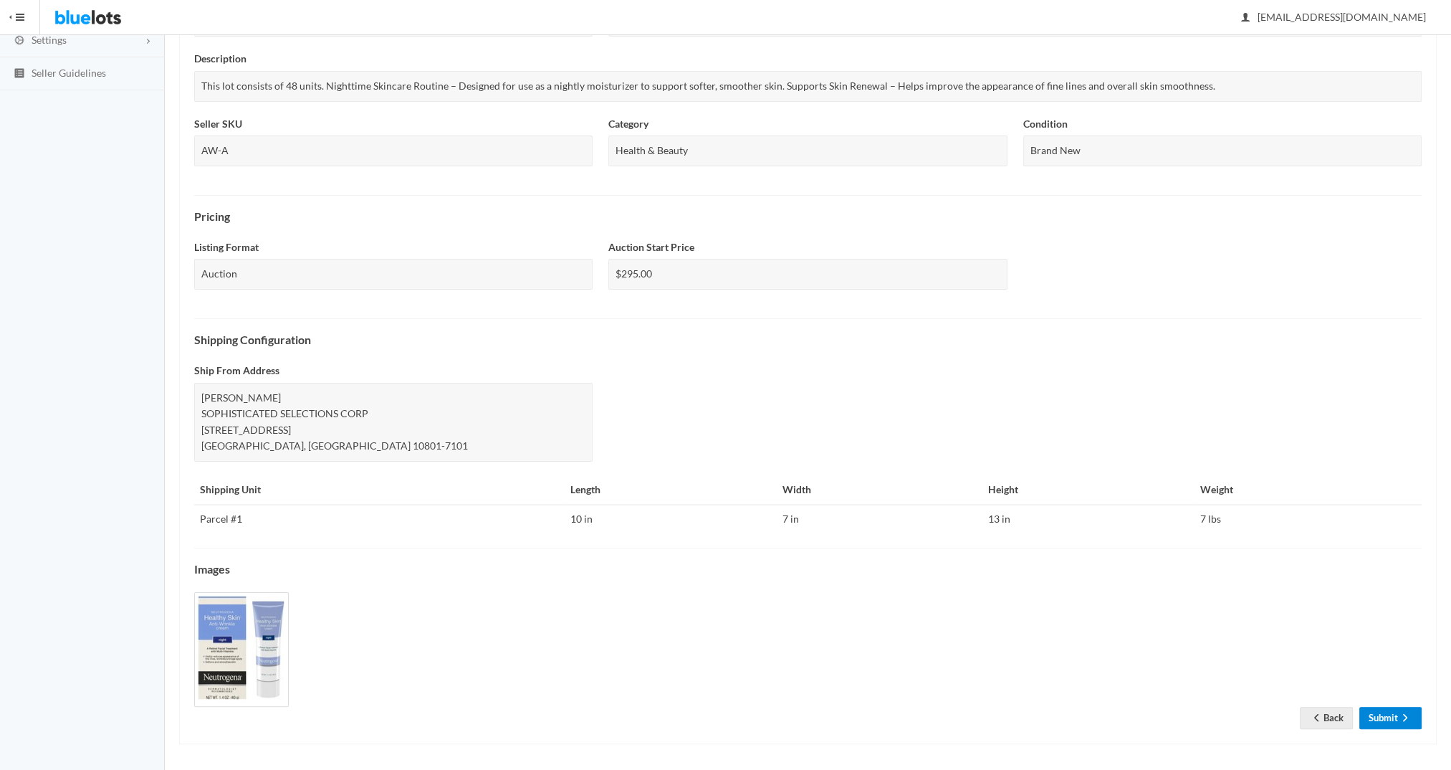
click at [1385, 720] on link "Submit" at bounding box center [1391, 718] width 62 height 22
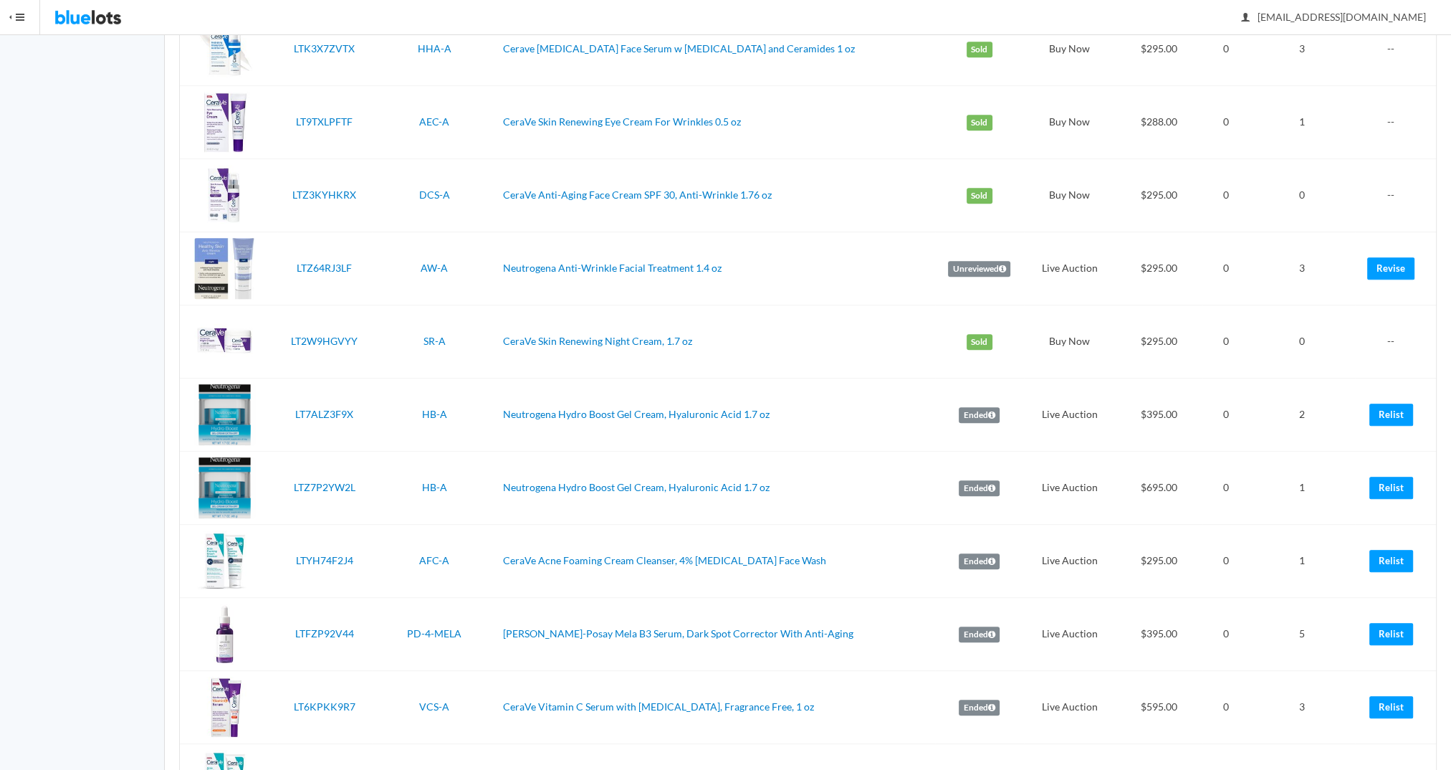
scroll to position [943, 0]
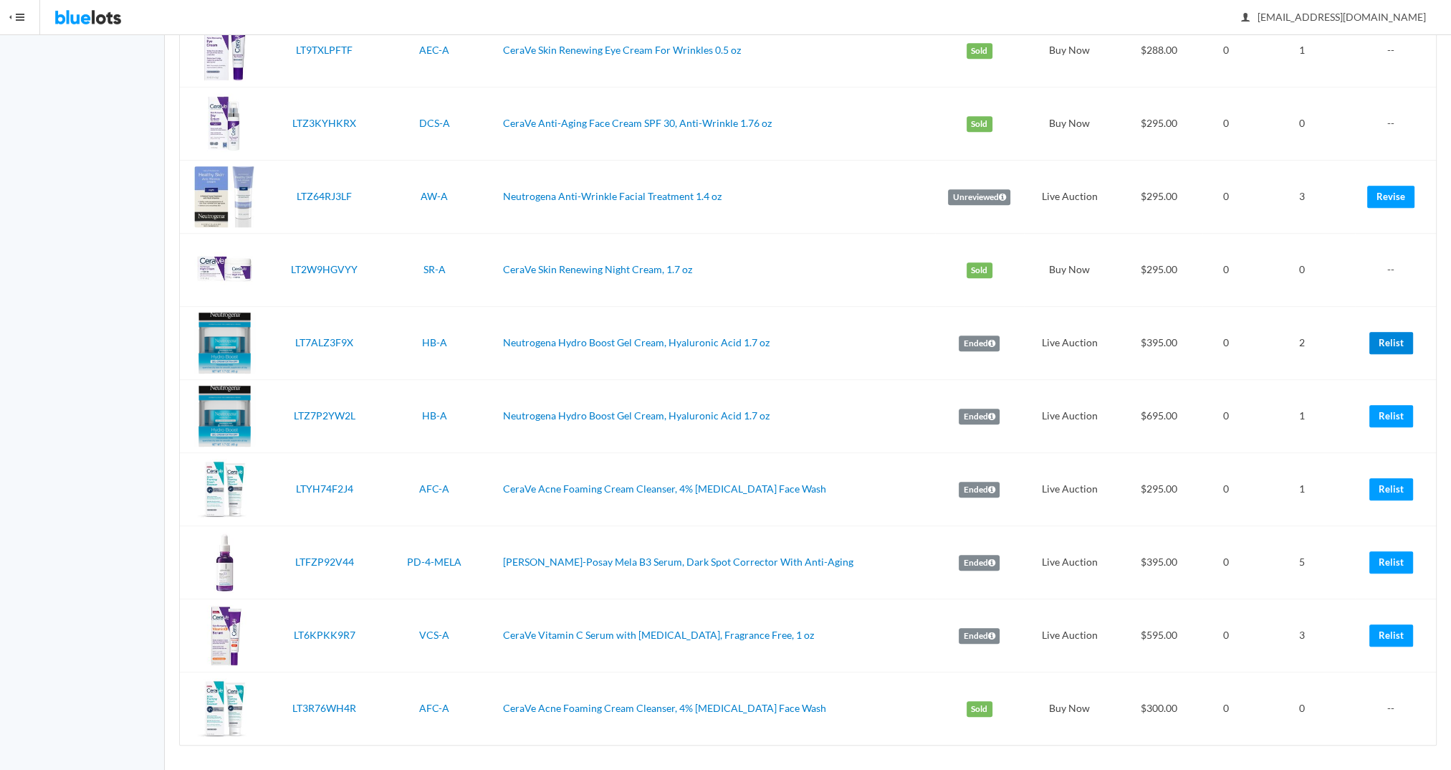
click at [1389, 337] on link "Relist" at bounding box center [1392, 343] width 44 height 22
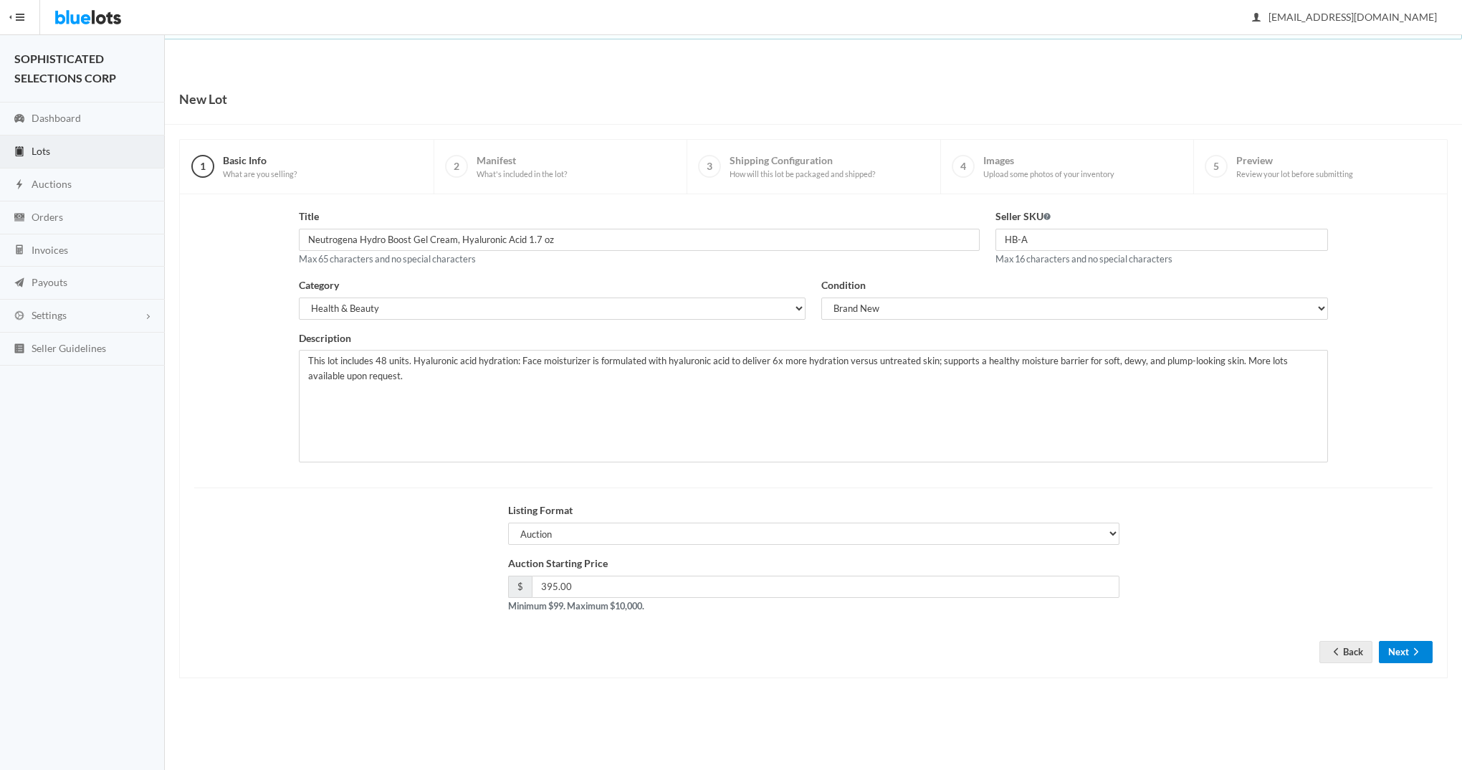
click at [1399, 646] on button "Next" at bounding box center [1406, 652] width 54 height 22
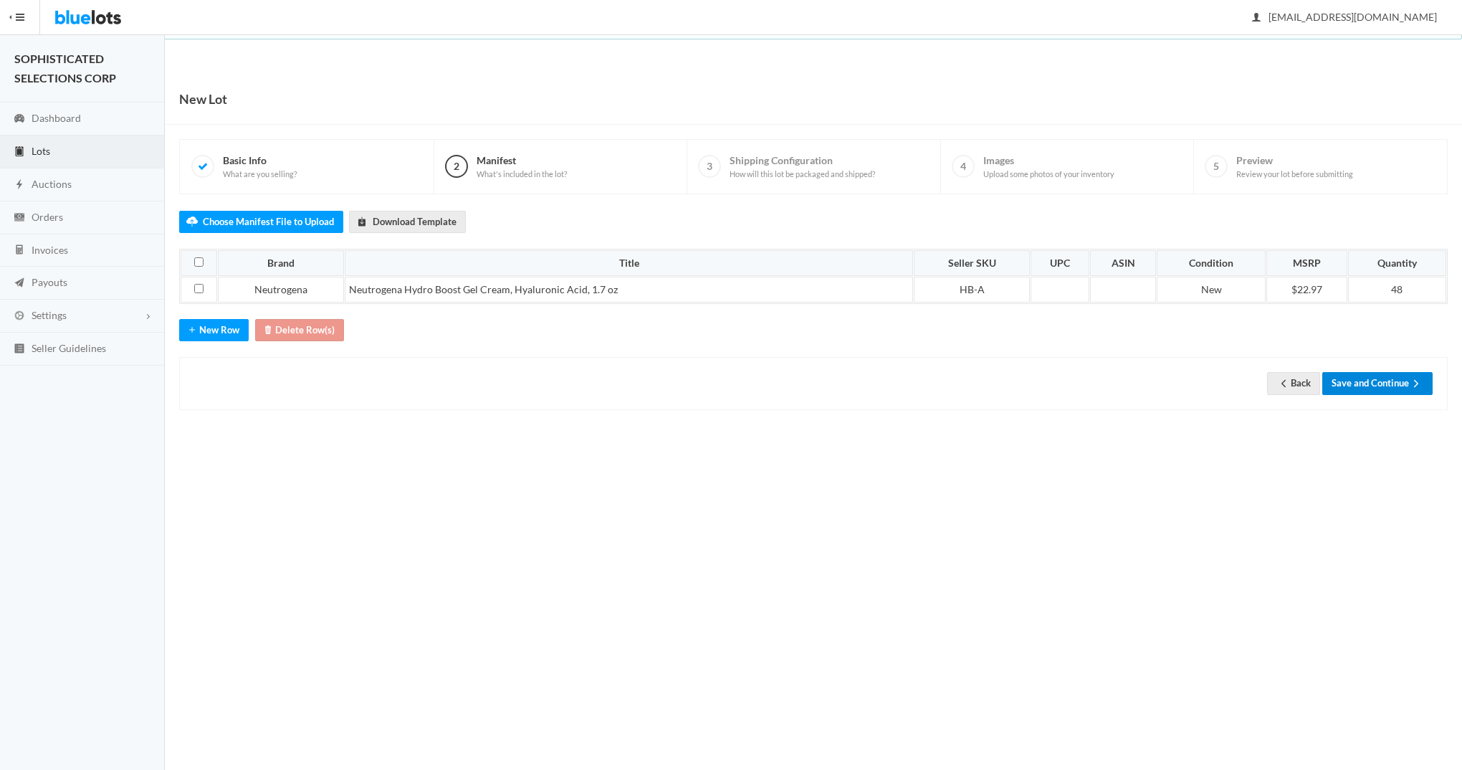
click at [1378, 382] on button "Save and Continue" at bounding box center [1377, 383] width 110 height 22
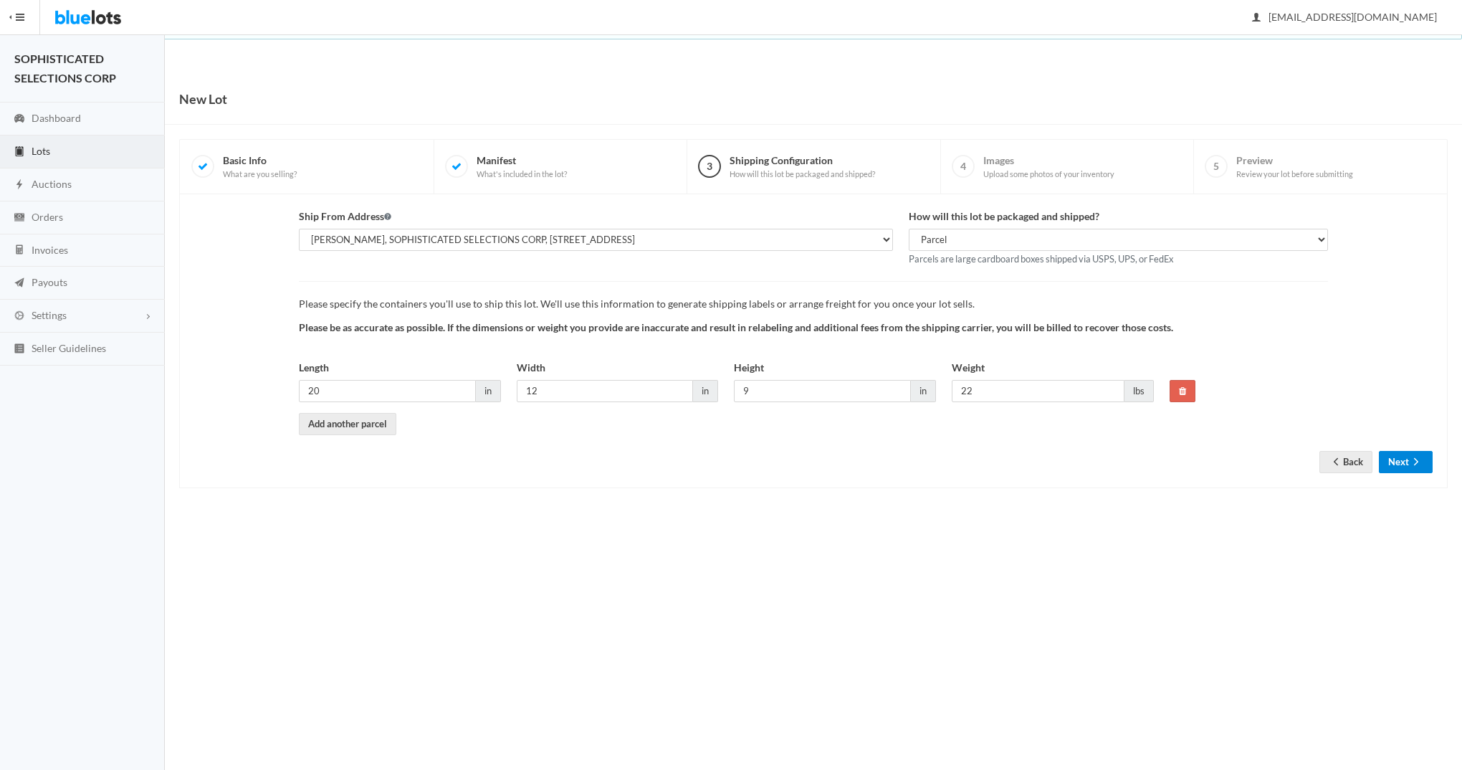
click at [1396, 460] on button "Next" at bounding box center [1406, 462] width 54 height 22
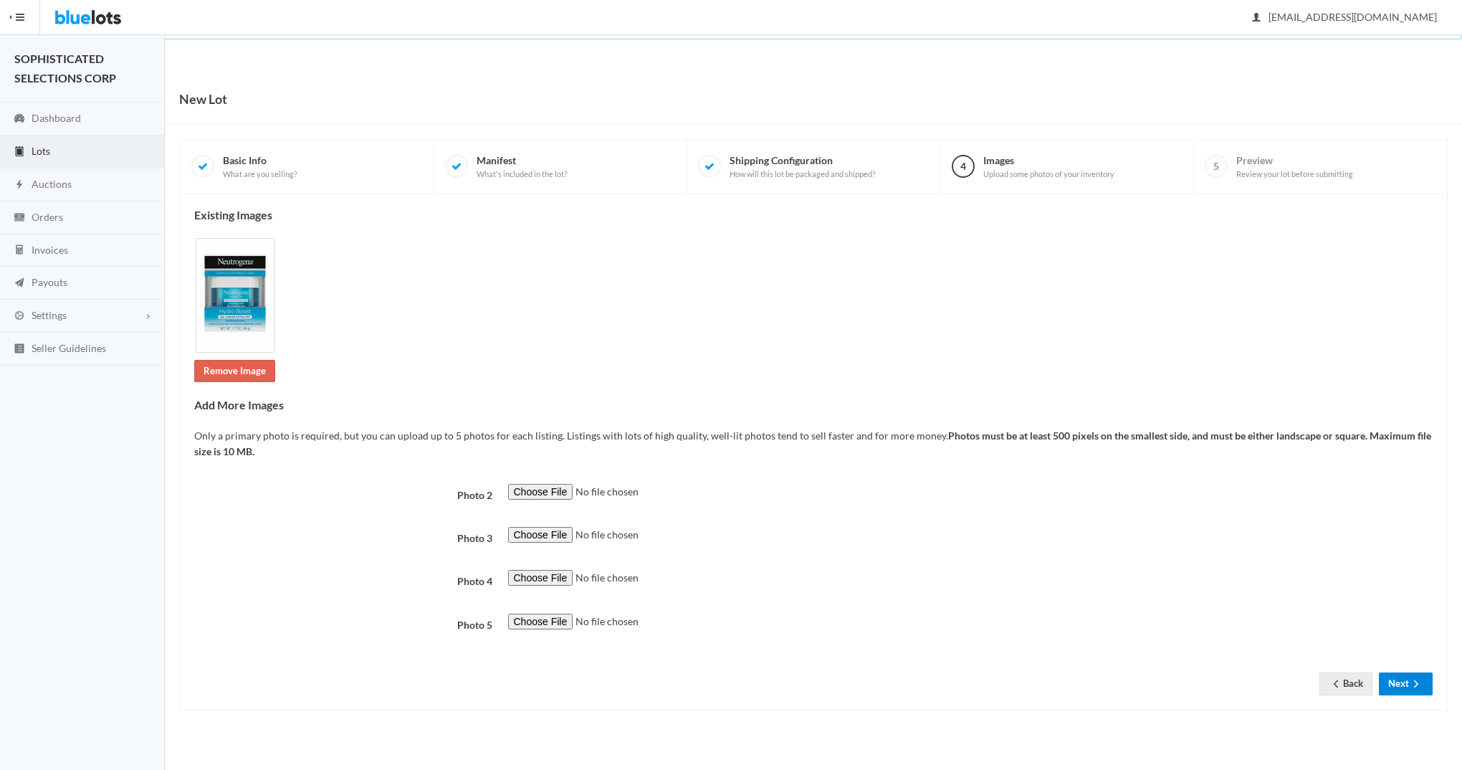
click at [1394, 685] on button "Next" at bounding box center [1406, 683] width 54 height 22
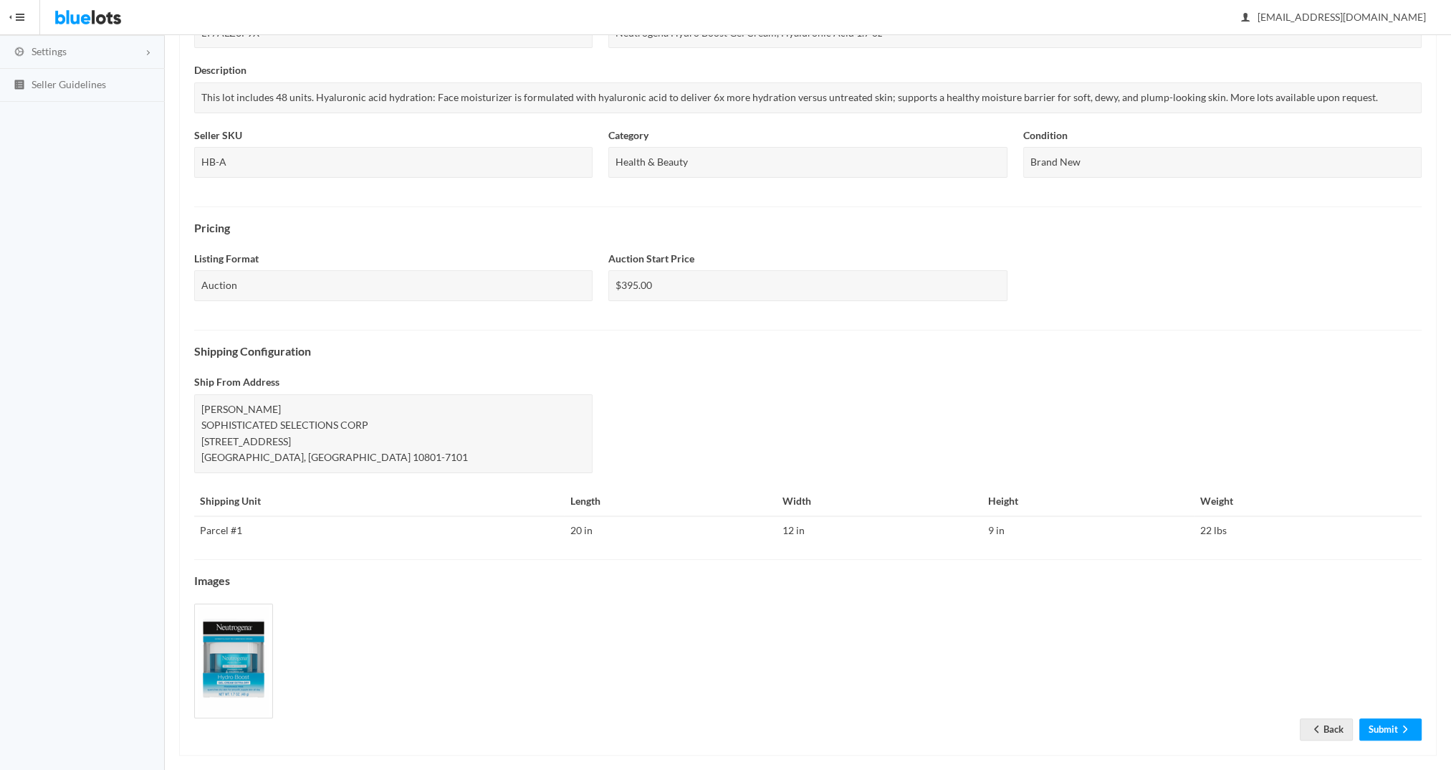
scroll to position [275, 0]
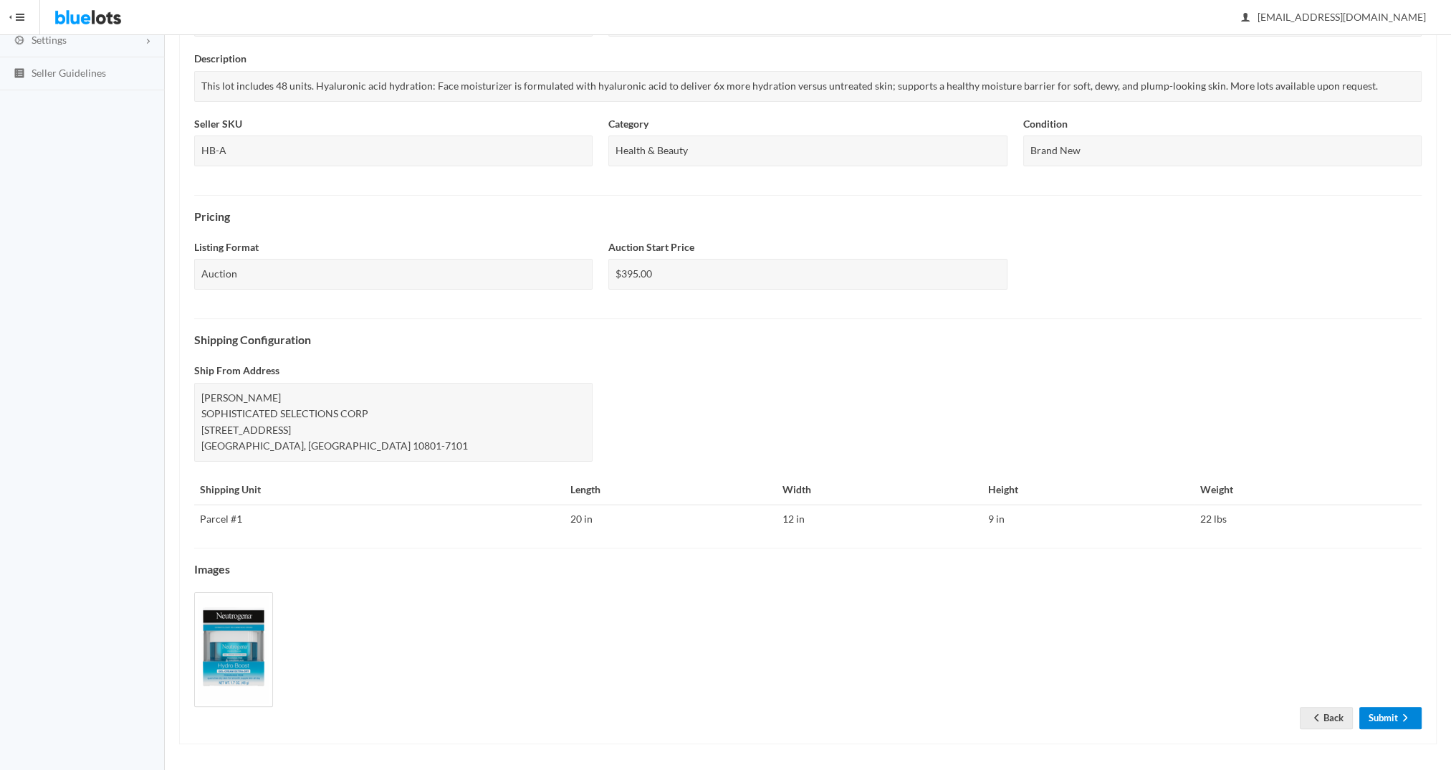
click at [1379, 717] on link "Submit" at bounding box center [1391, 718] width 62 height 22
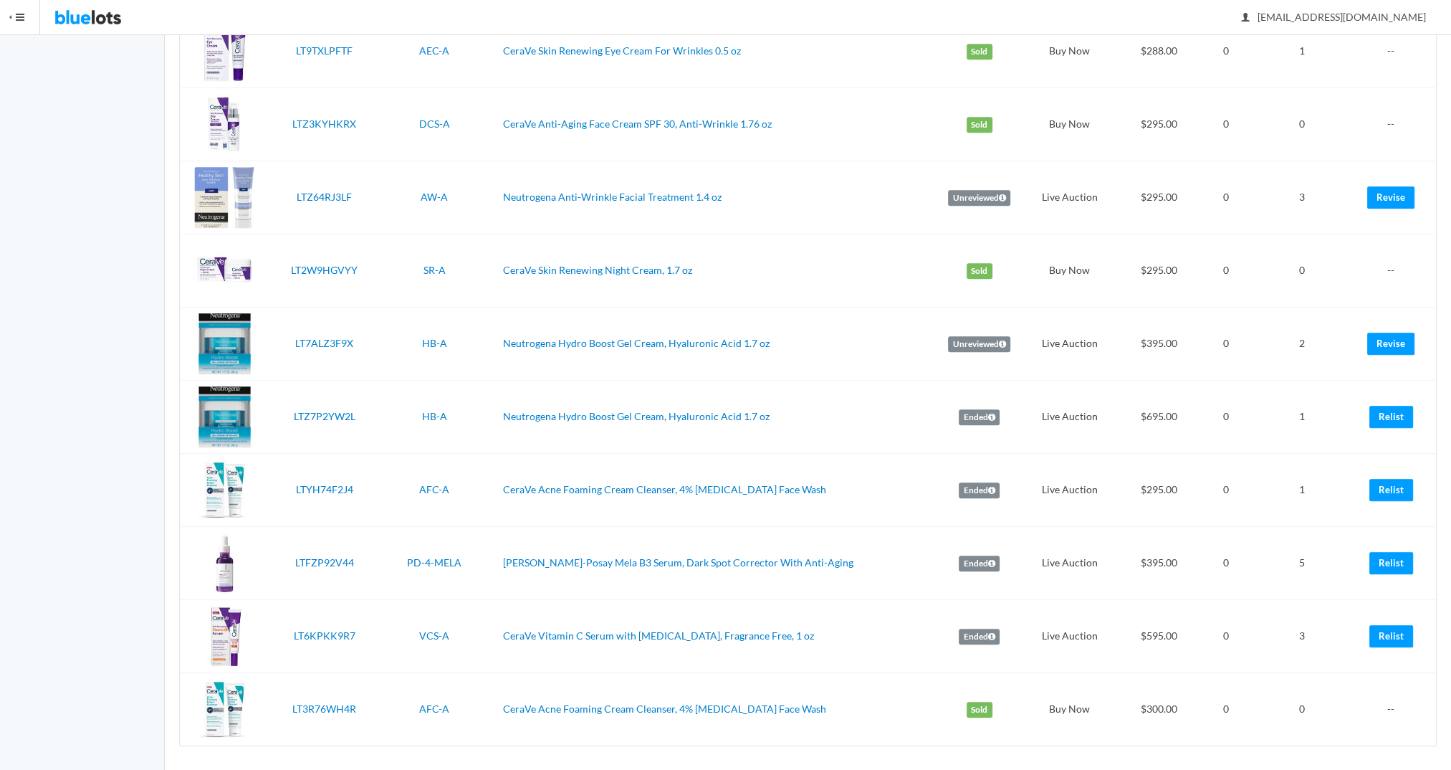
scroll to position [943, 0]
click at [1392, 412] on link "Relist" at bounding box center [1392, 416] width 44 height 22
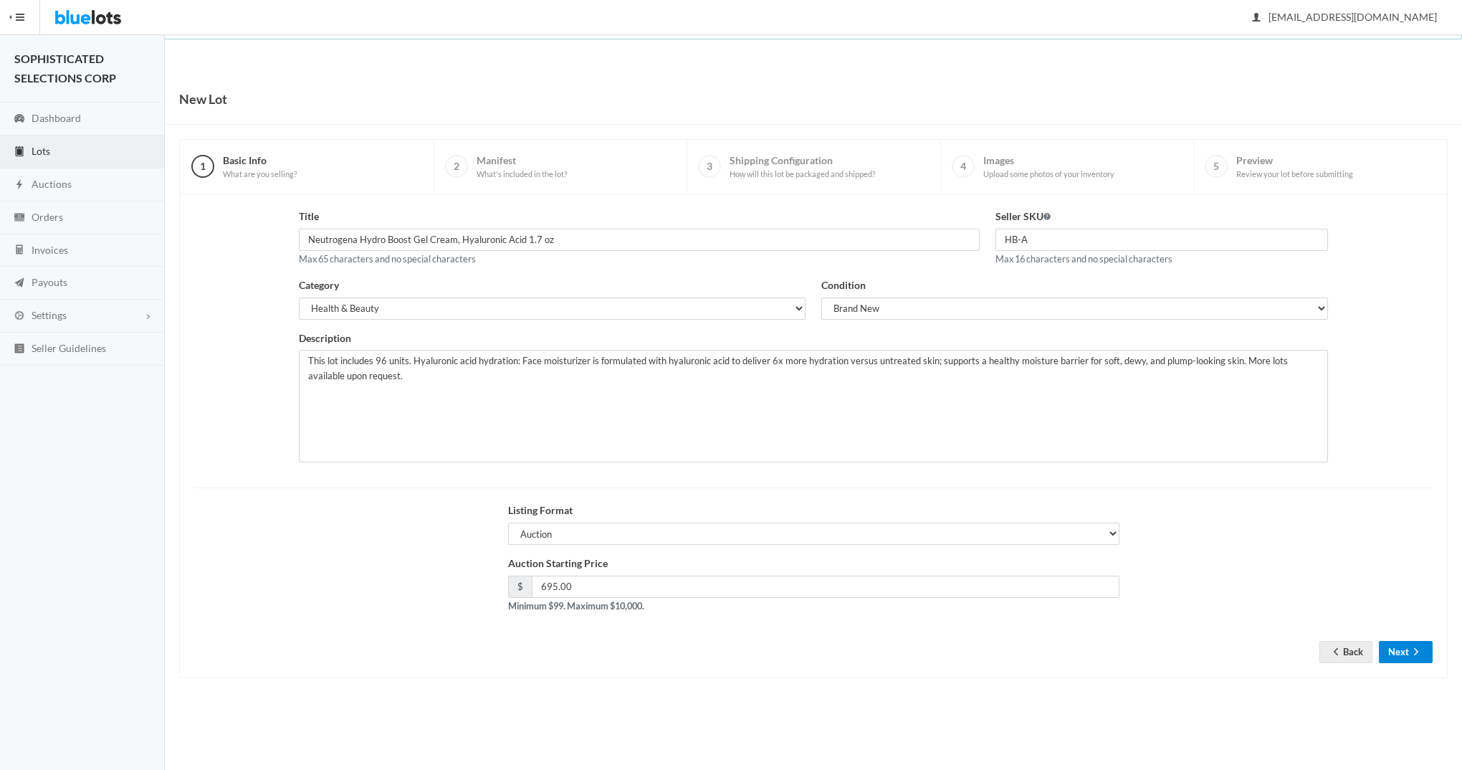
click at [1399, 653] on button "Next" at bounding box center [1406, 652] width 54 height 22
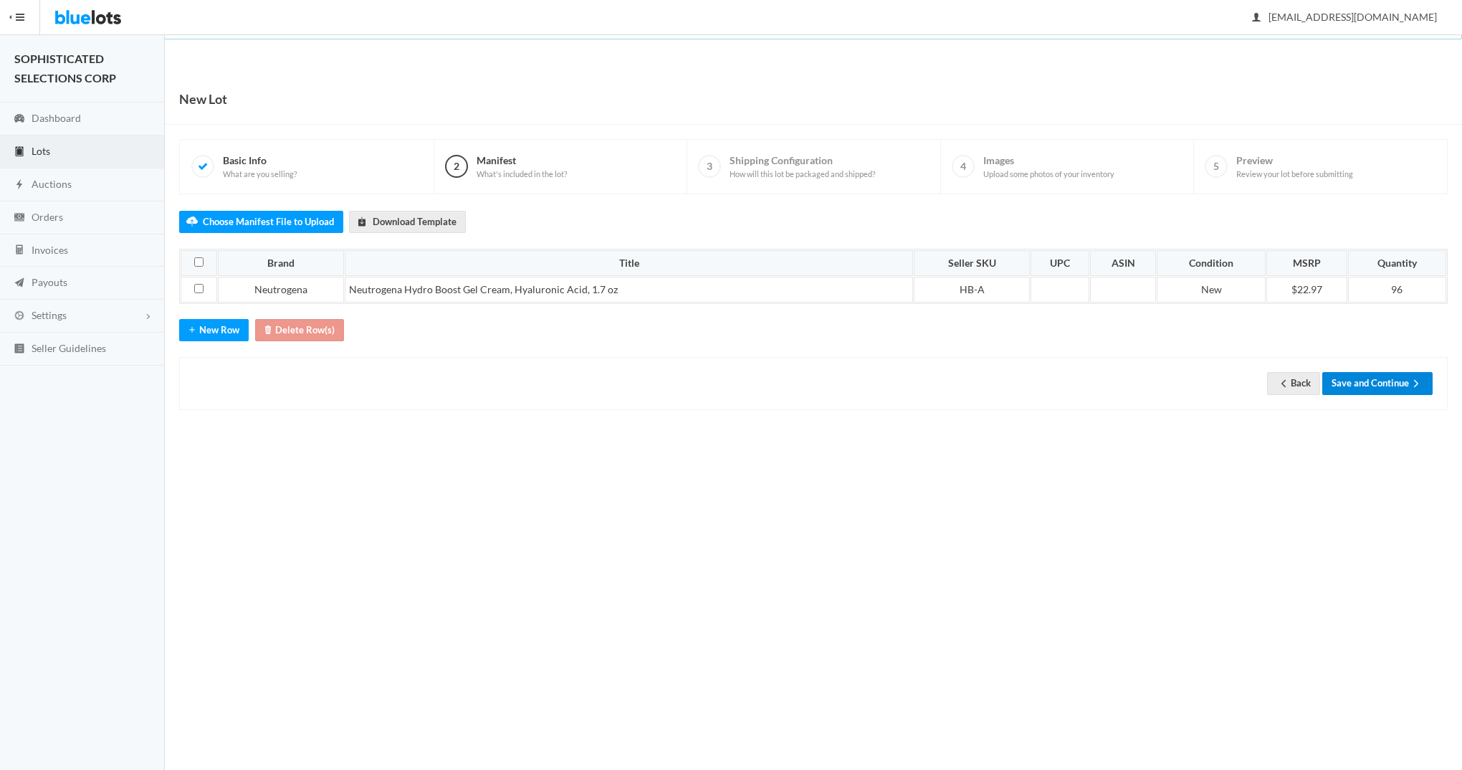
click at [1370, 384] on button "Save and Continue" at bounding box center [1377, 383] width 110 height 22
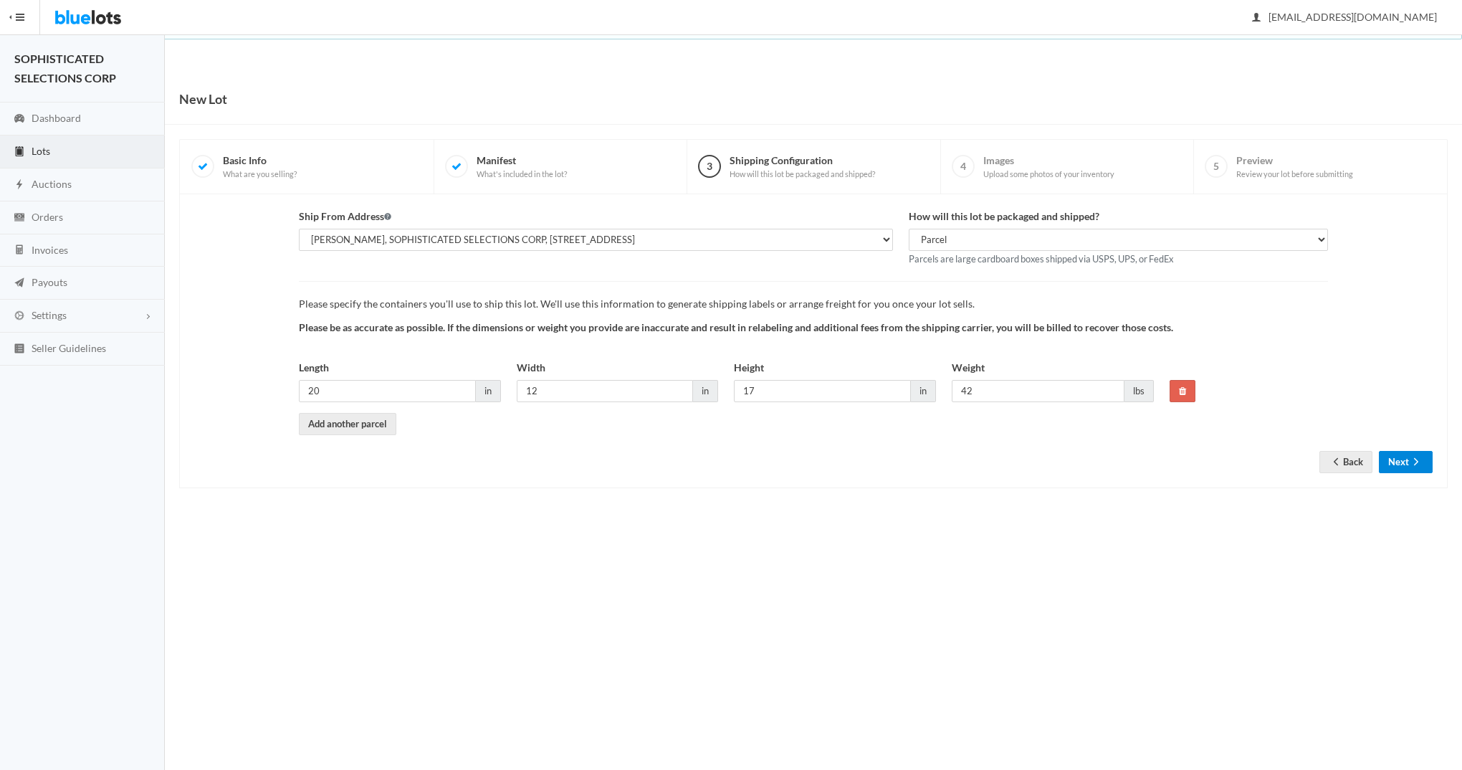
click at [1396, 457] on button "Next" at bounding box center [1406, 462] width 54 height 22
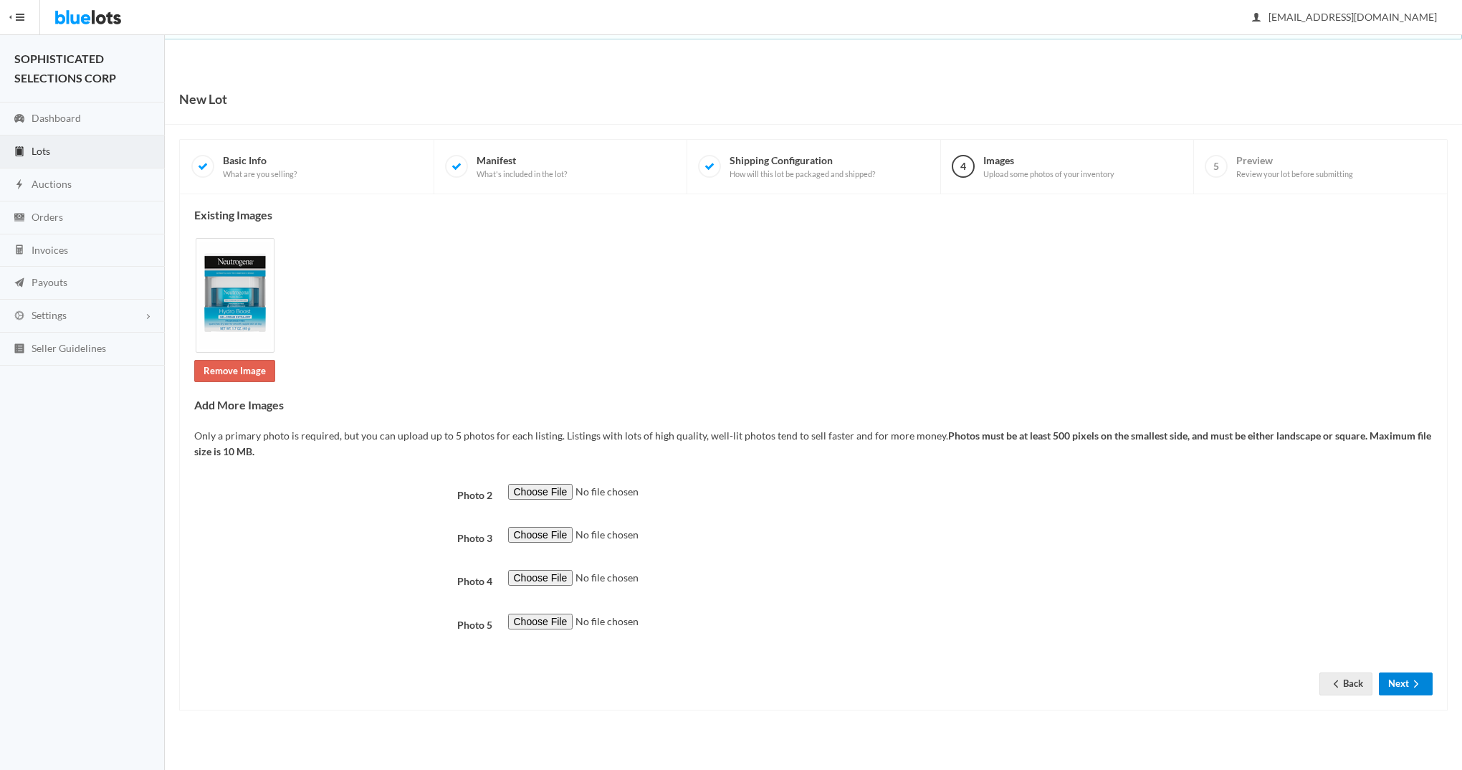
click at [1396, 682] on button "Next" at bounding box center [1406, 683] width 54 height 22
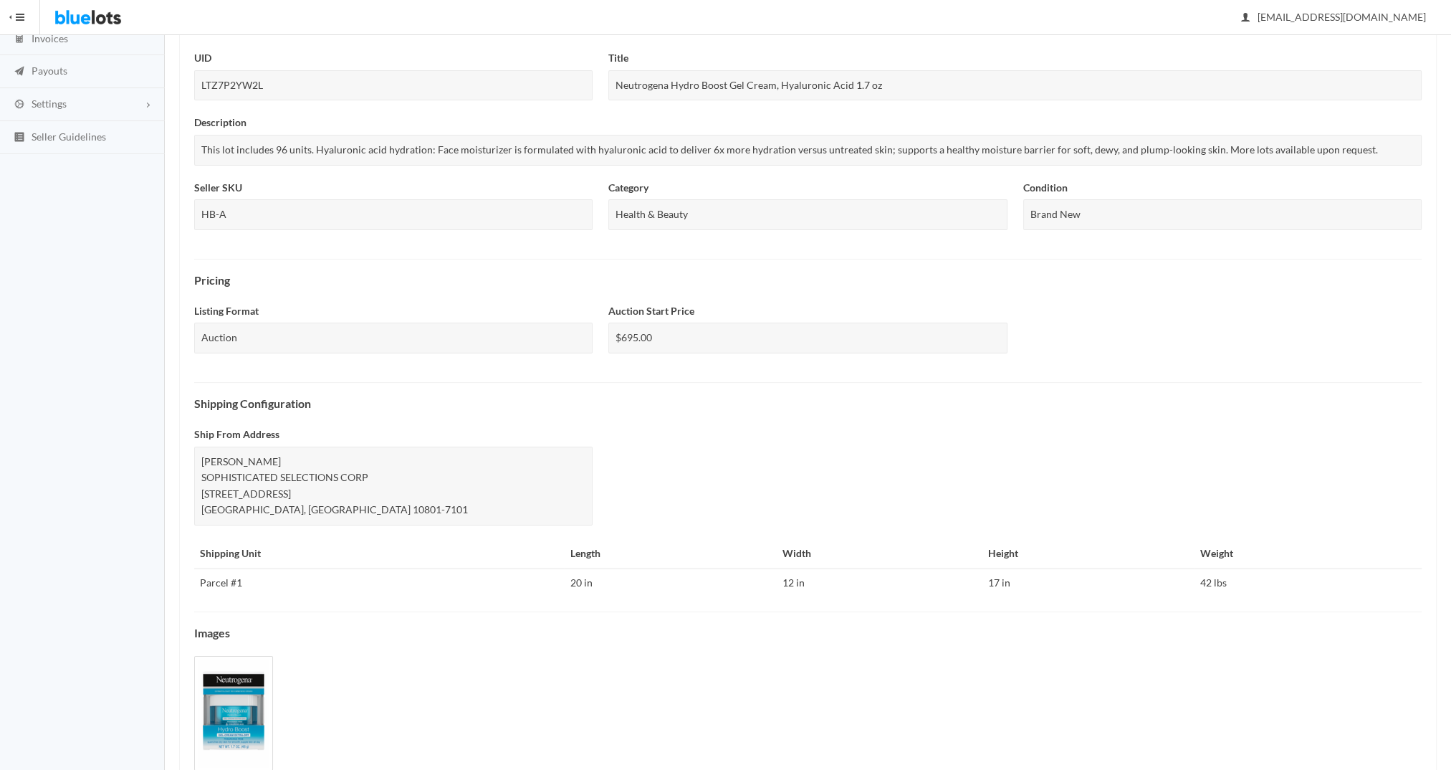
scroll to position [275, 0]
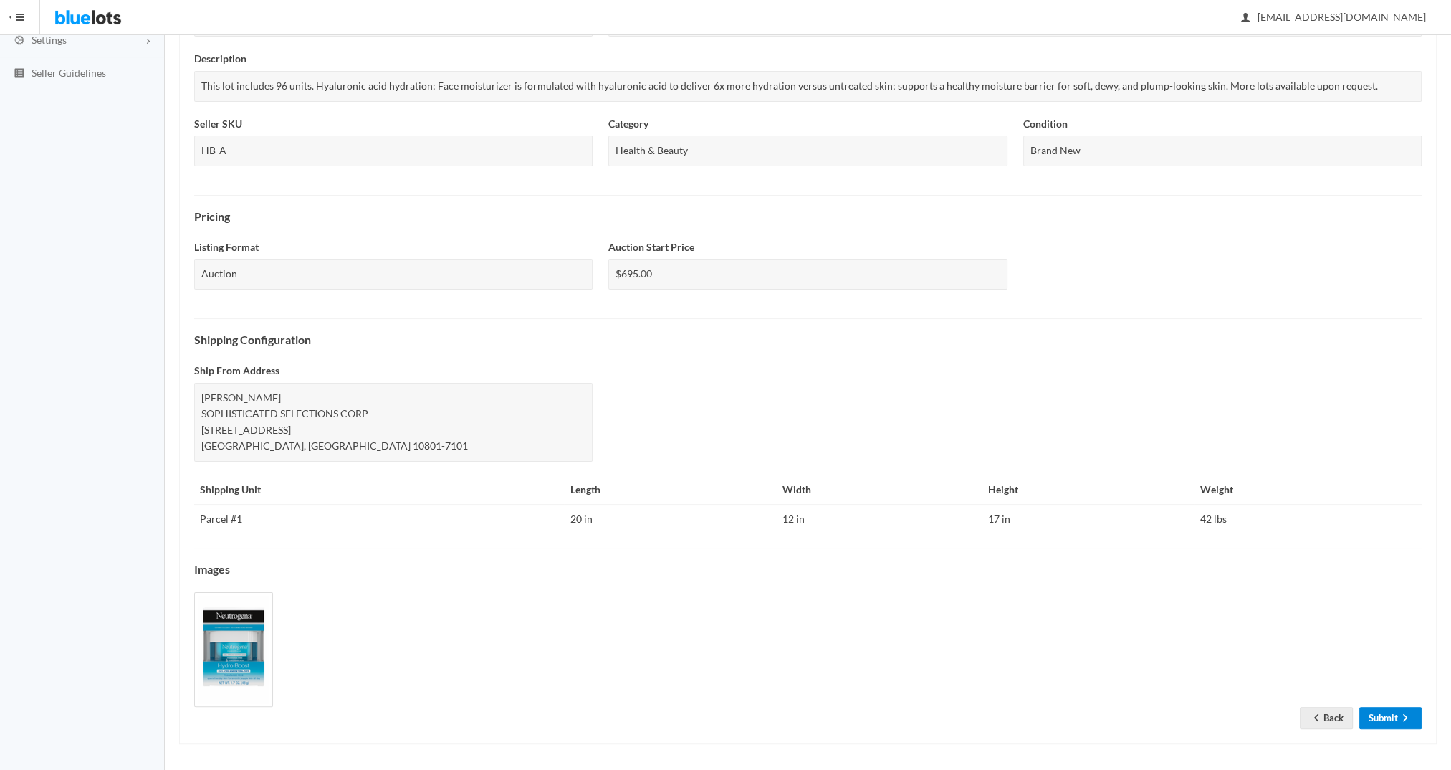
click at [1375, 718] on link "Submit" at bounding box center [1391, 718] width 62 height 22
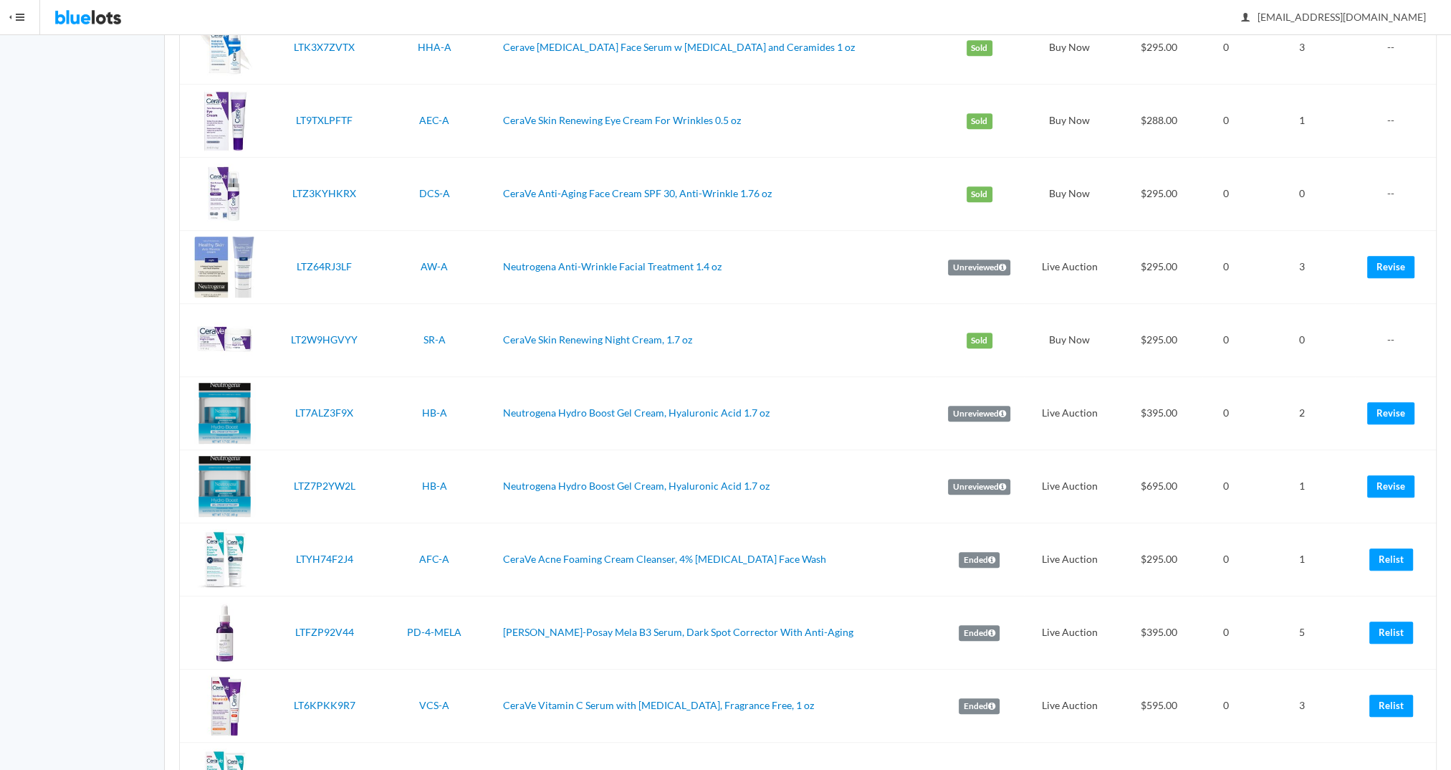
scroll to position [943, 0]
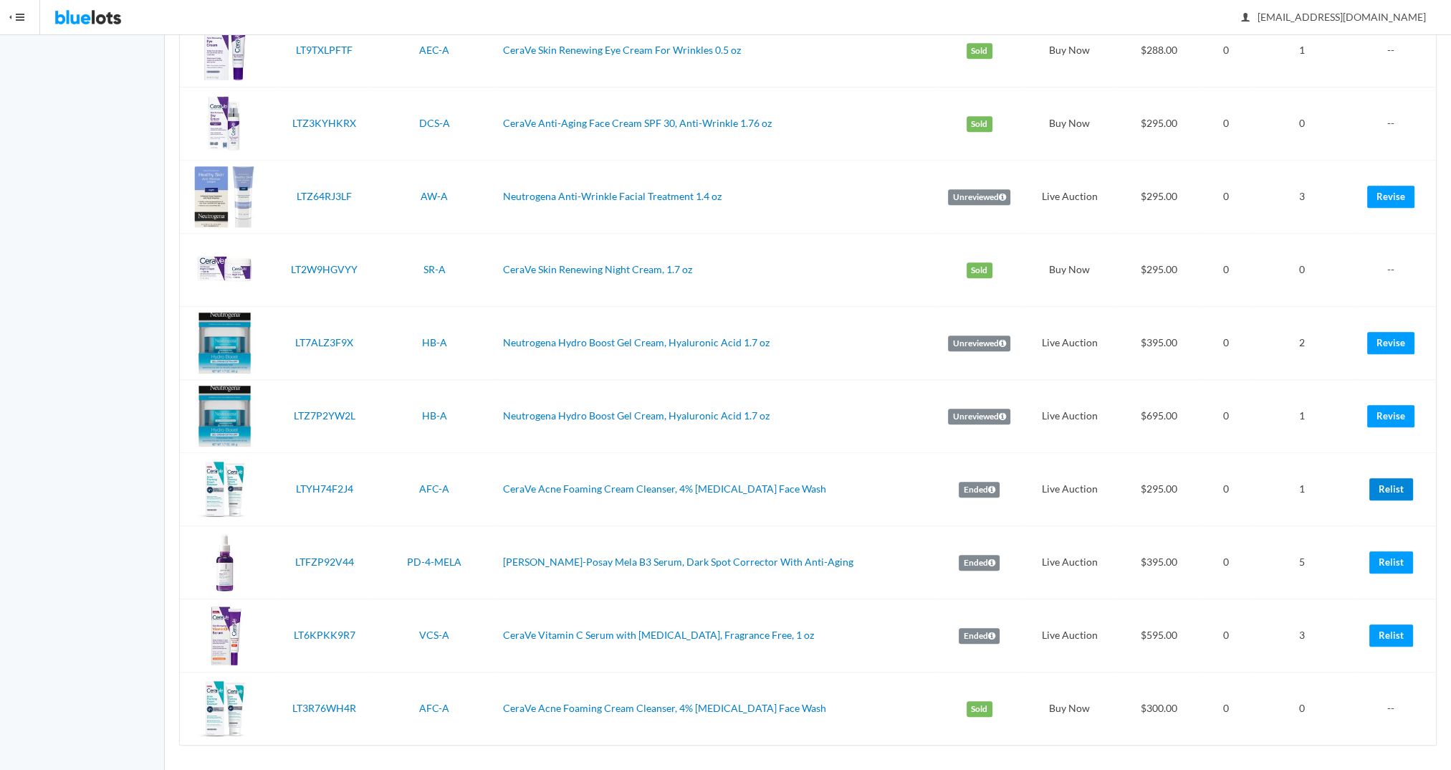
click at [1377, 483] on link "Relist" at bounding box center [1392, 489] width 44 height 22
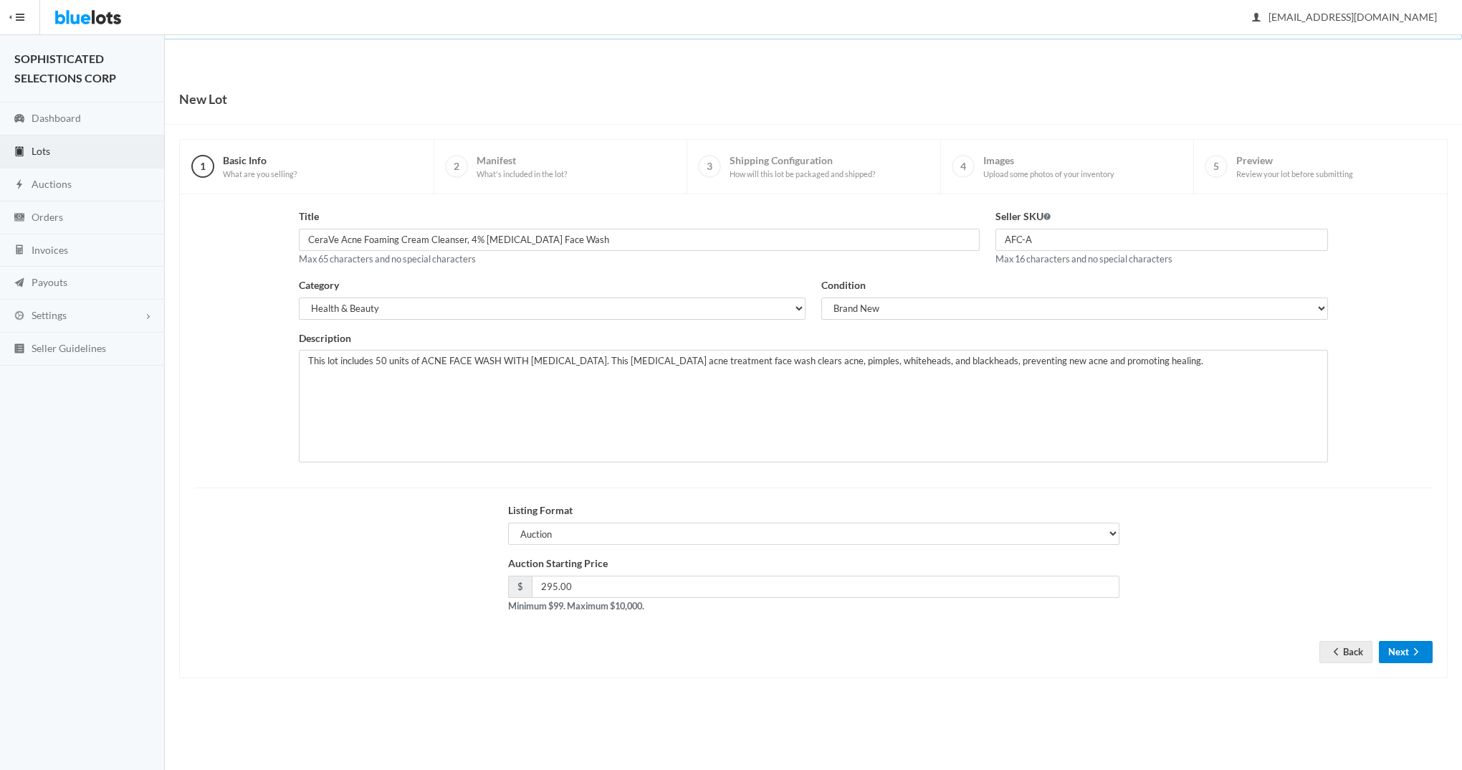
click at [1400, 646] on button "Next" at bounding box center [1406, 652] width 54 height 22
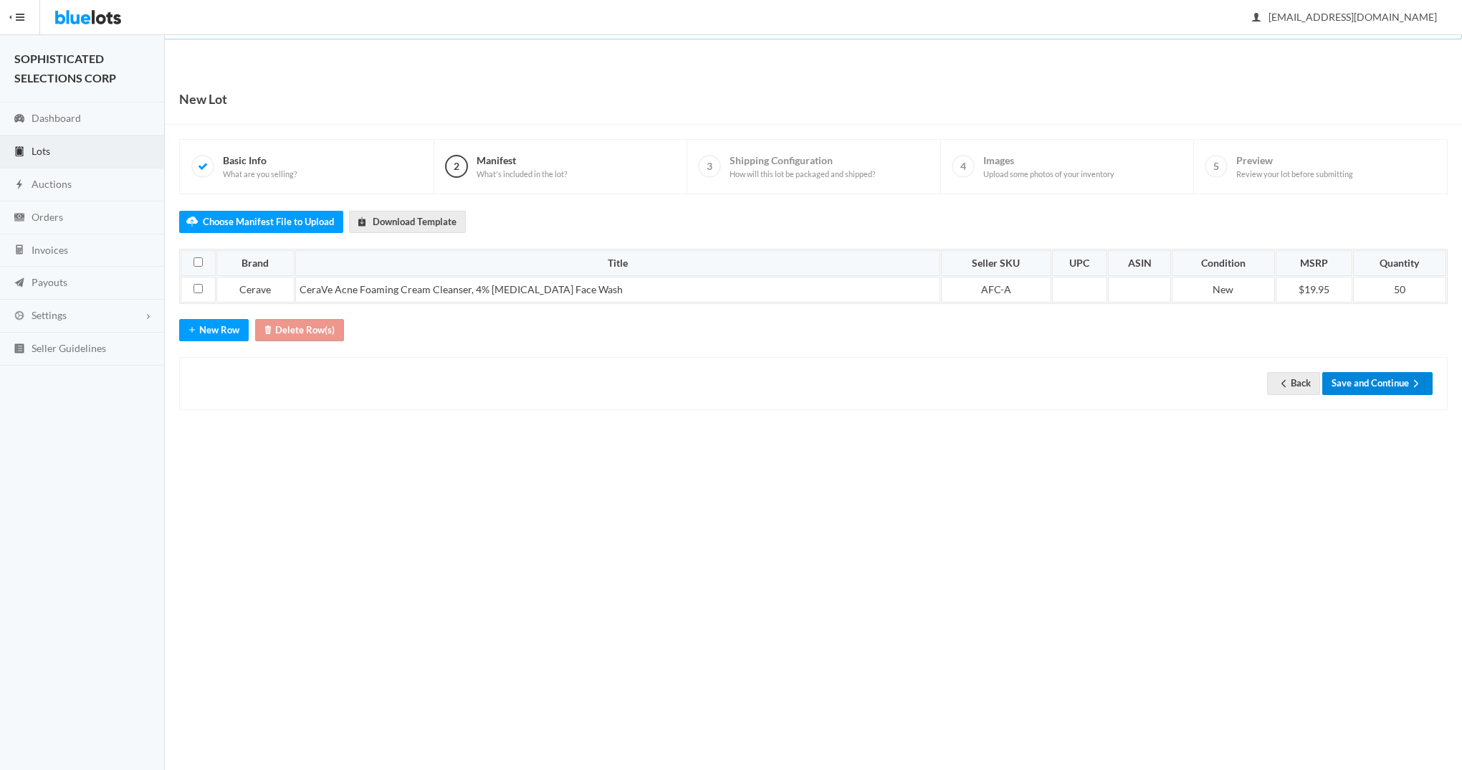
click at [1373, 383] on button "Save and Continue" at bounding box center [1377, 383] width 110 height 22
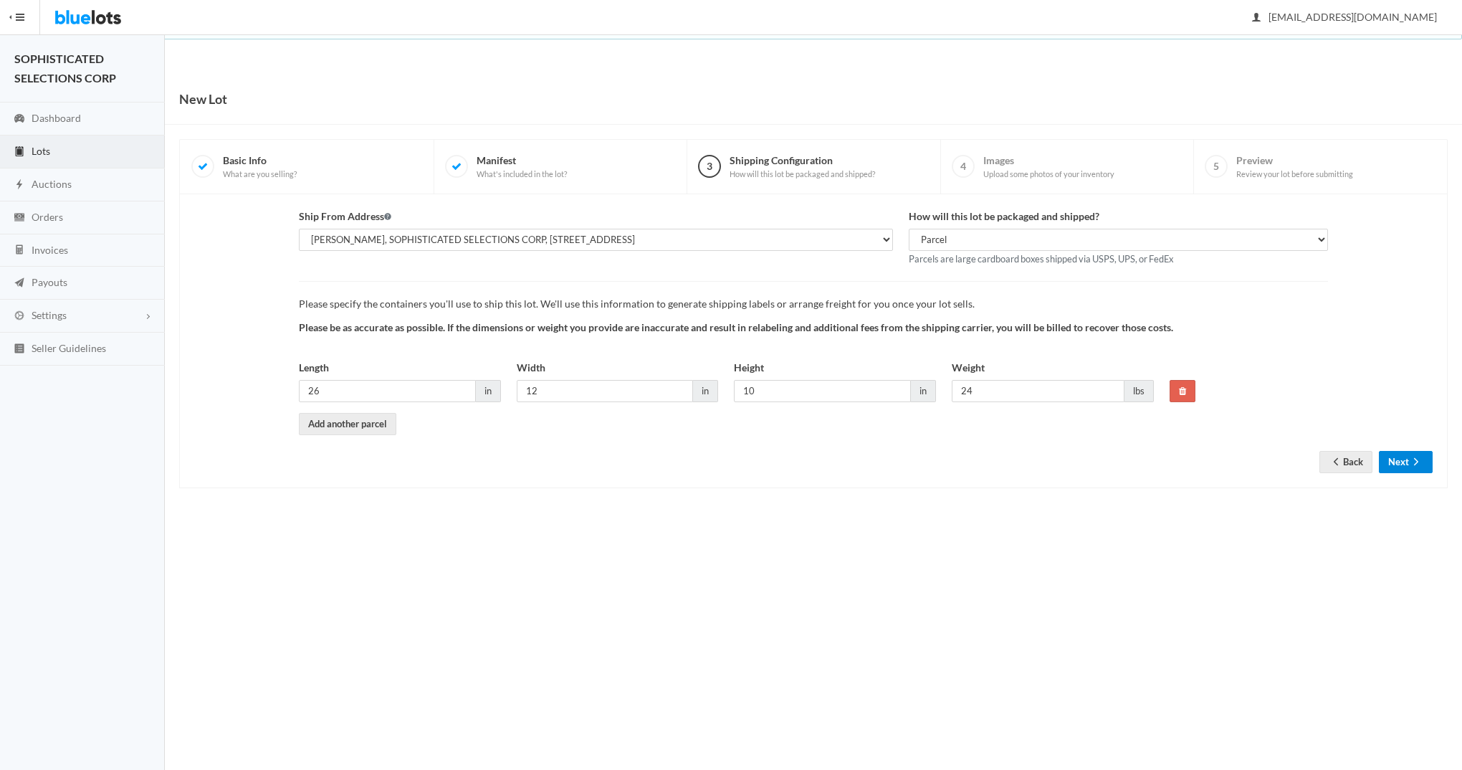
click at [1400, 455] on button "Next" at bounding box center [1406, 462] width 54 height 22
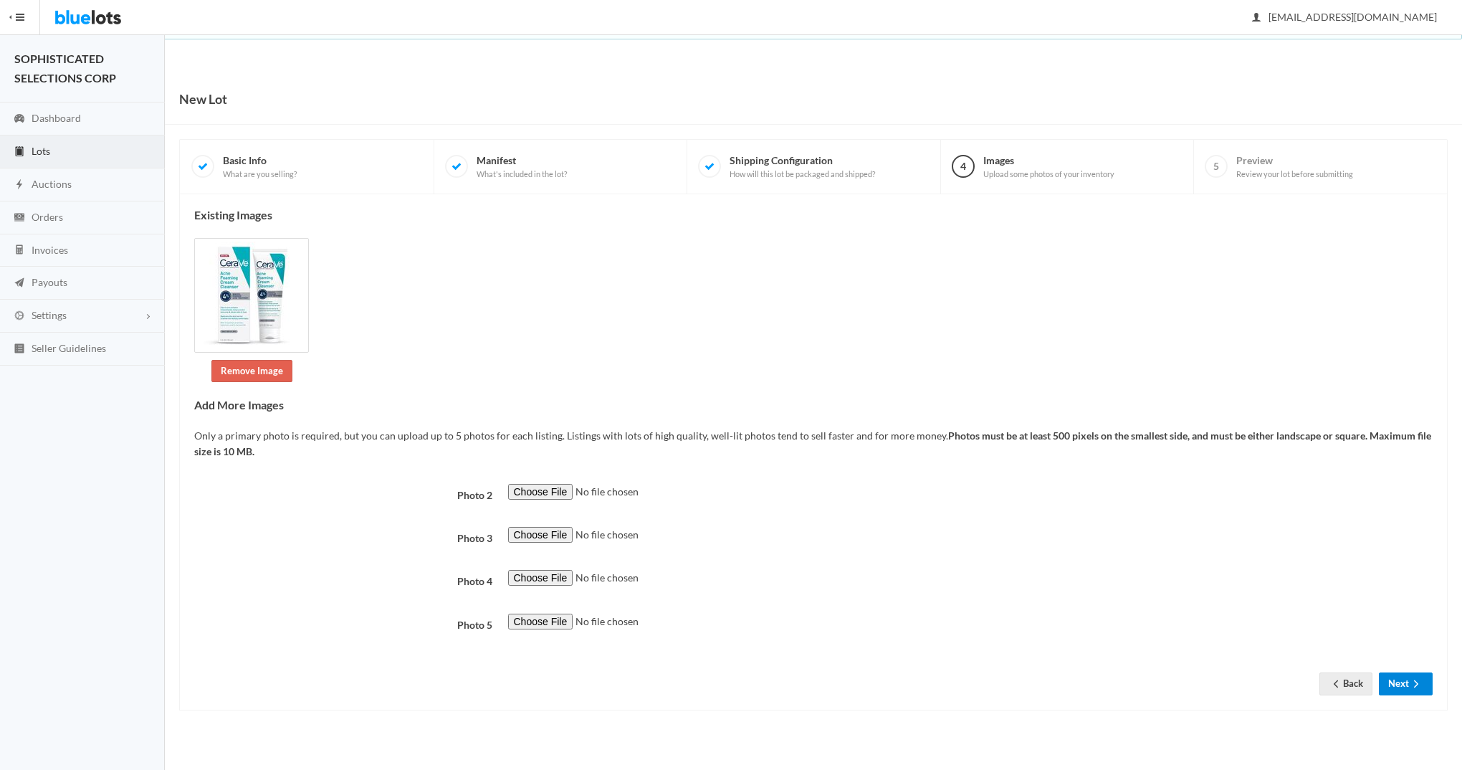
click at [1399, 681] on button "Next" at bounding box center [1406, 683] width 54 height 22
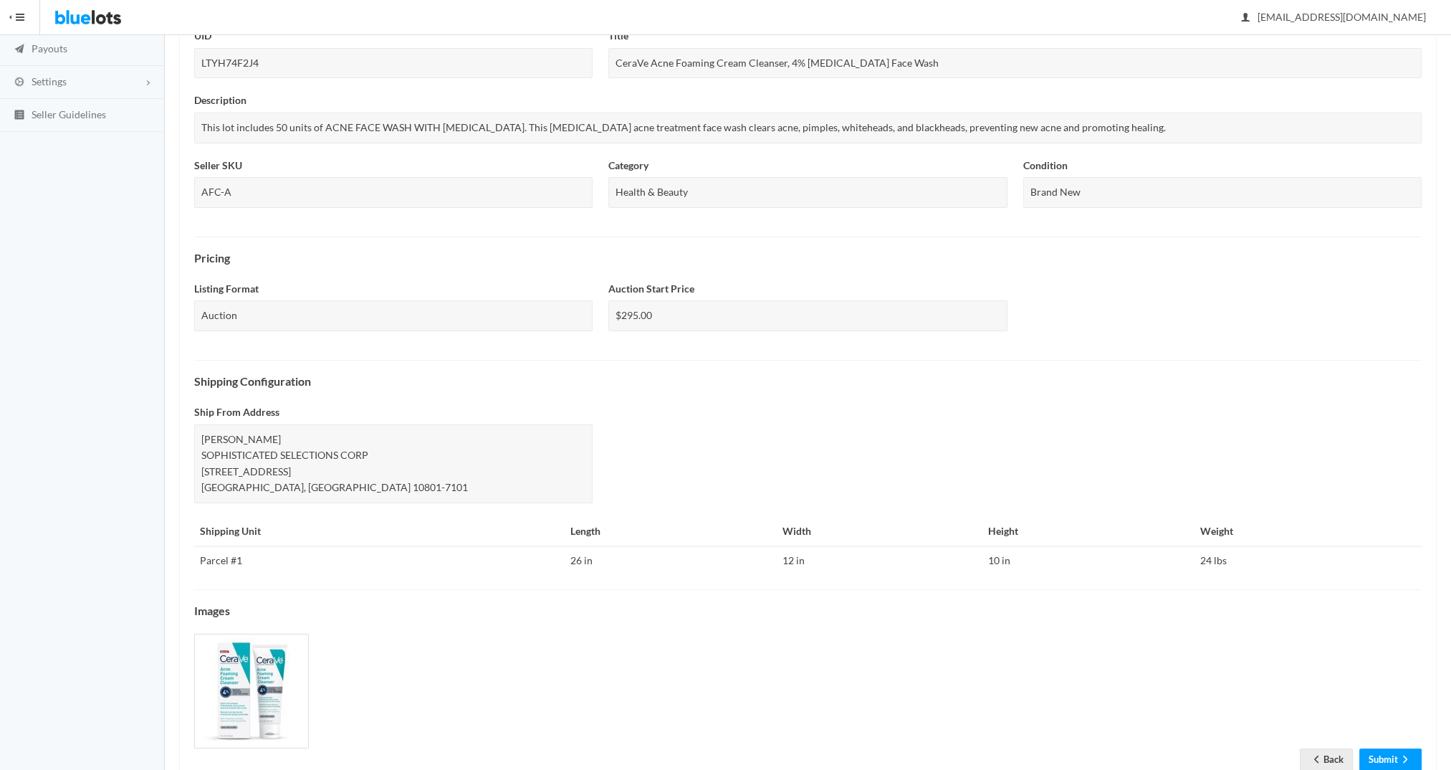
scroll to position [275, 0]
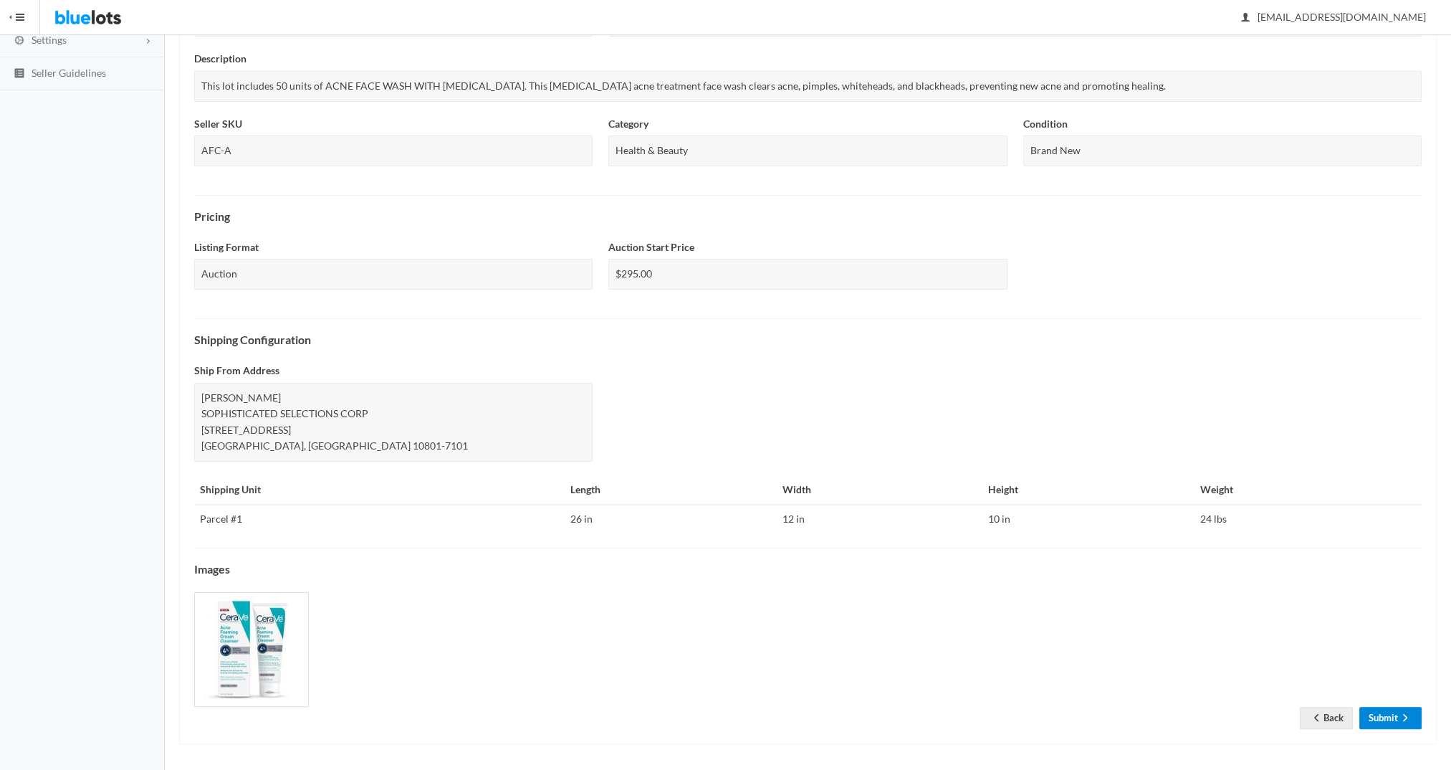
click at [1382, 715] on link "Submit" at bounding box center [1391, 718] width 62 height 22
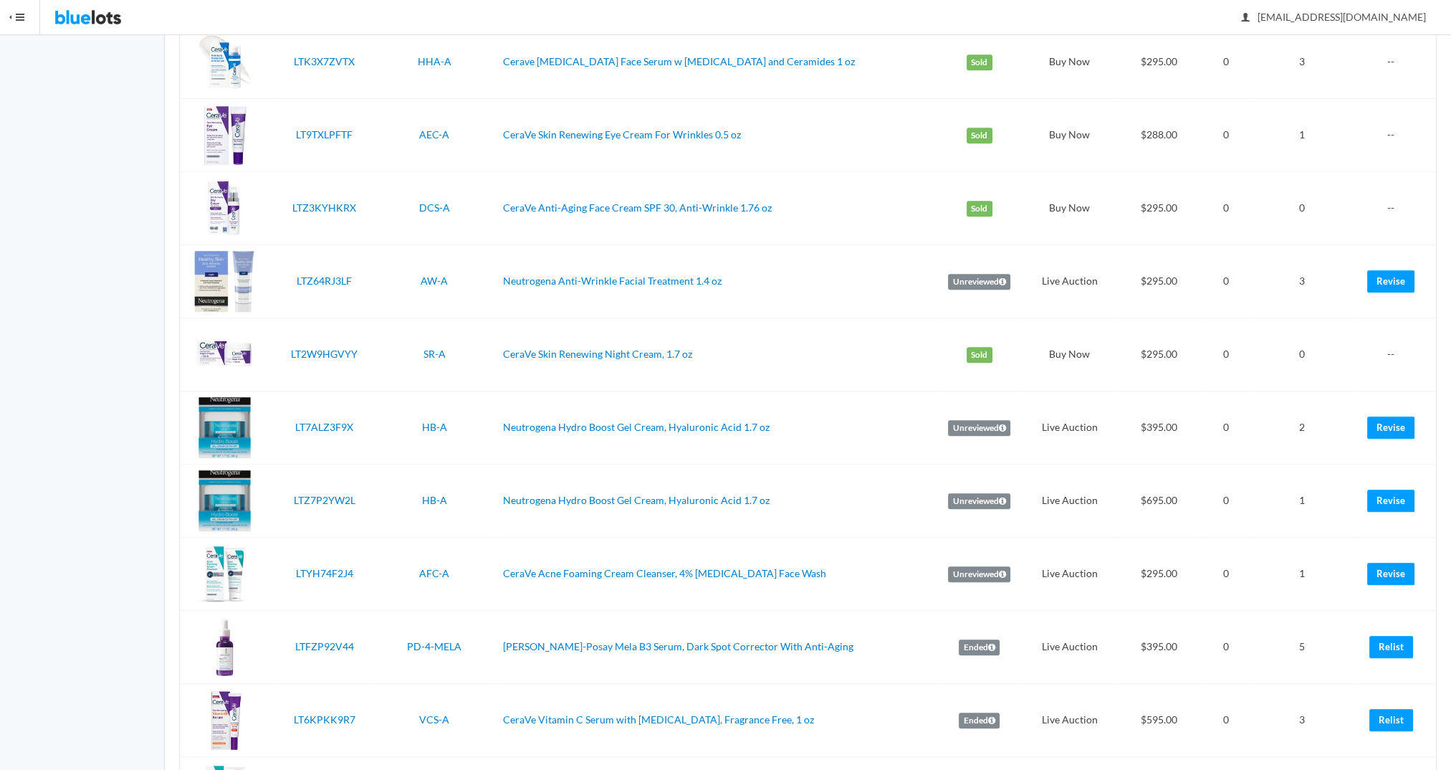
scroll to position [943, 0]
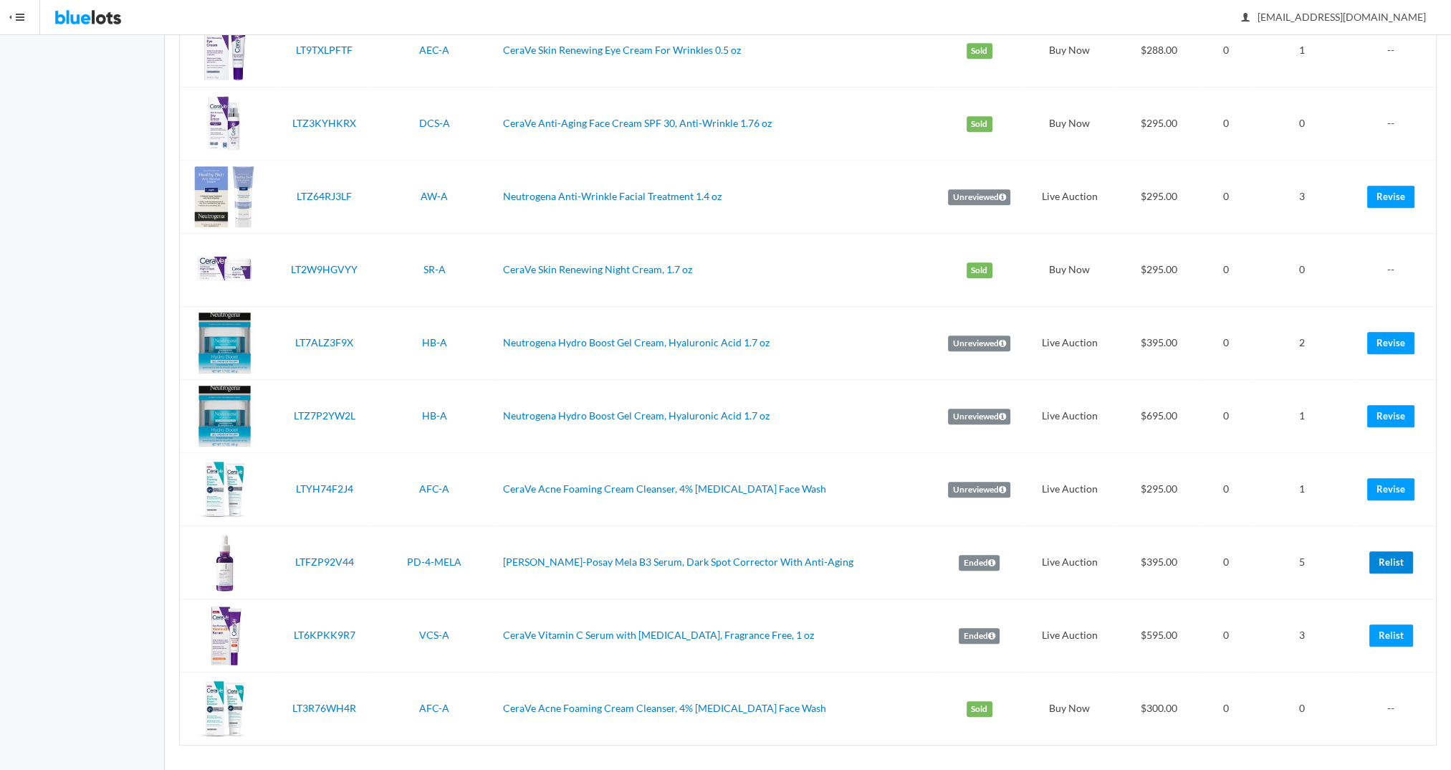
click at [1381, 555] on link "Relist" at bounding box center [1392, 562] width 44 height 22
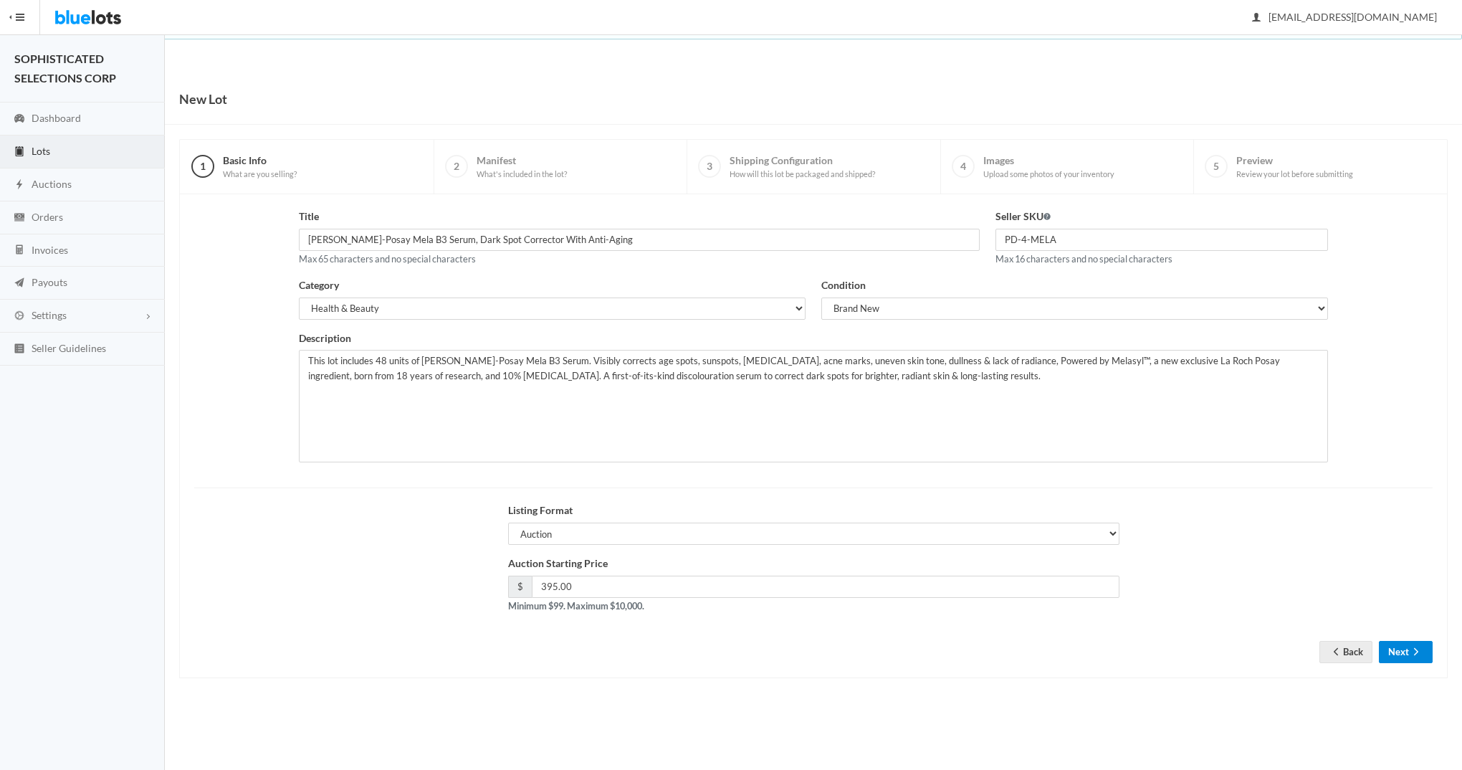
click at [1403, 644] on button "Next" at bounding box center [1406, 652] width 54 height 22
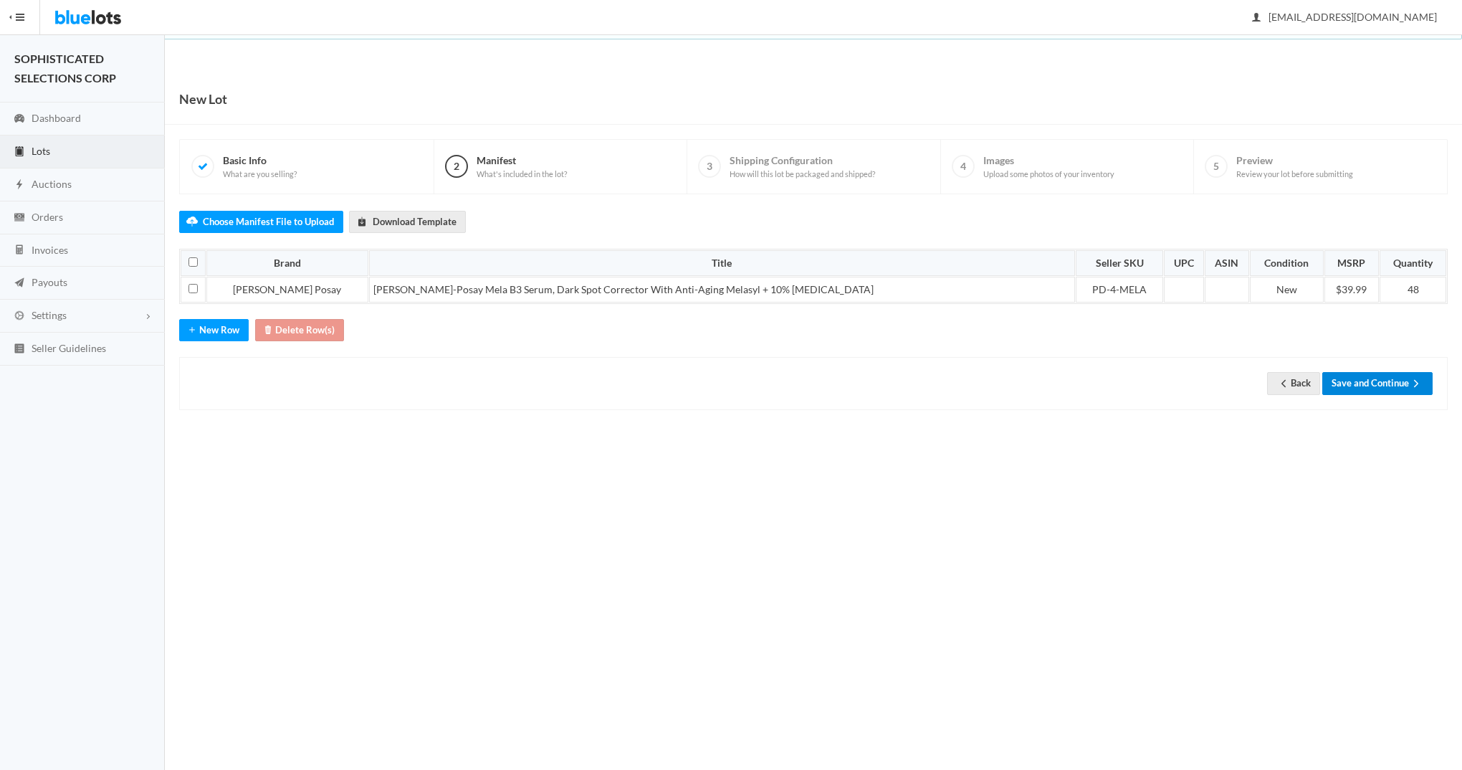
click at [1379, 375] on button "Save and Continue" at bounding box center [1377, 383] width 110 height 22
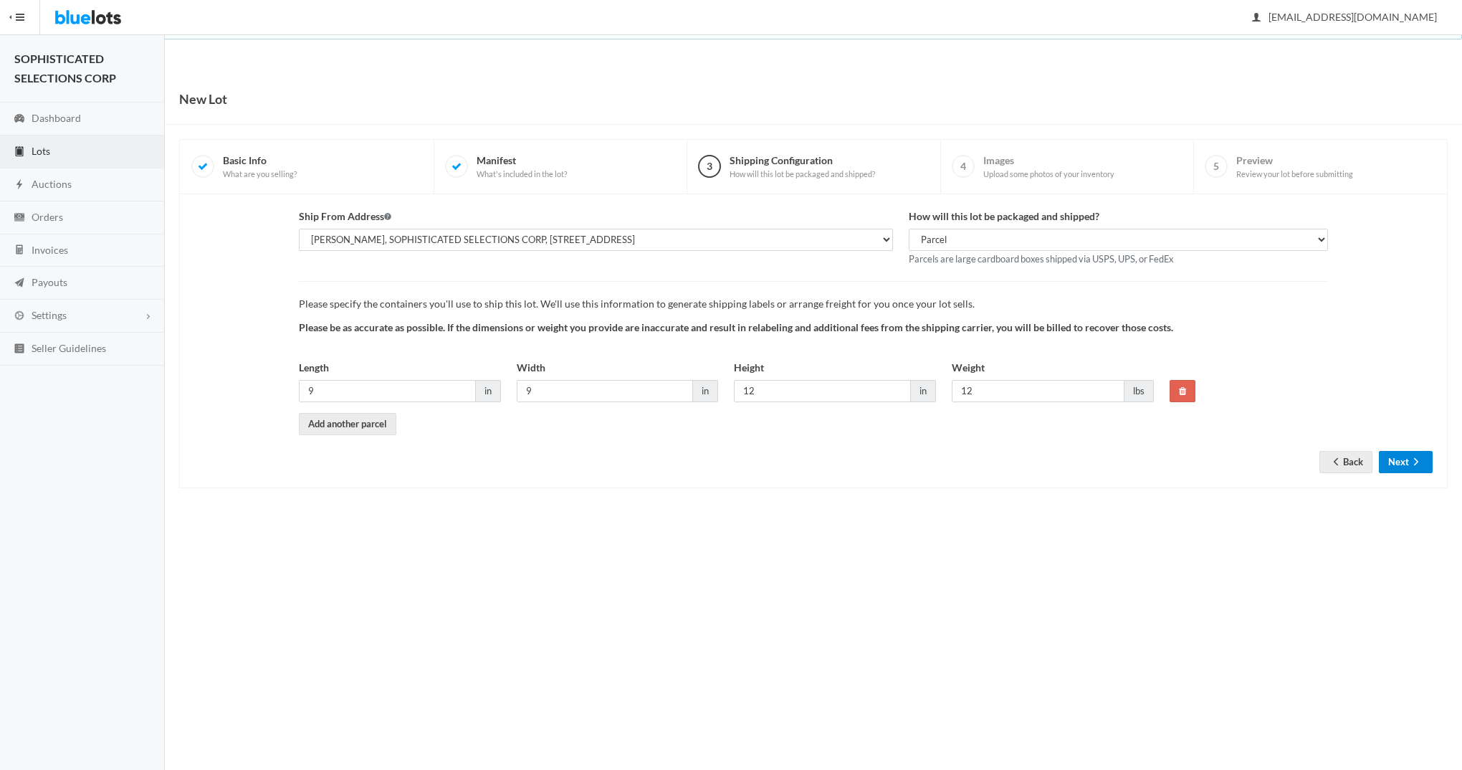
click at [1395, 453] on button "Next" at bounding box center [1406, 462] width 54 height 22
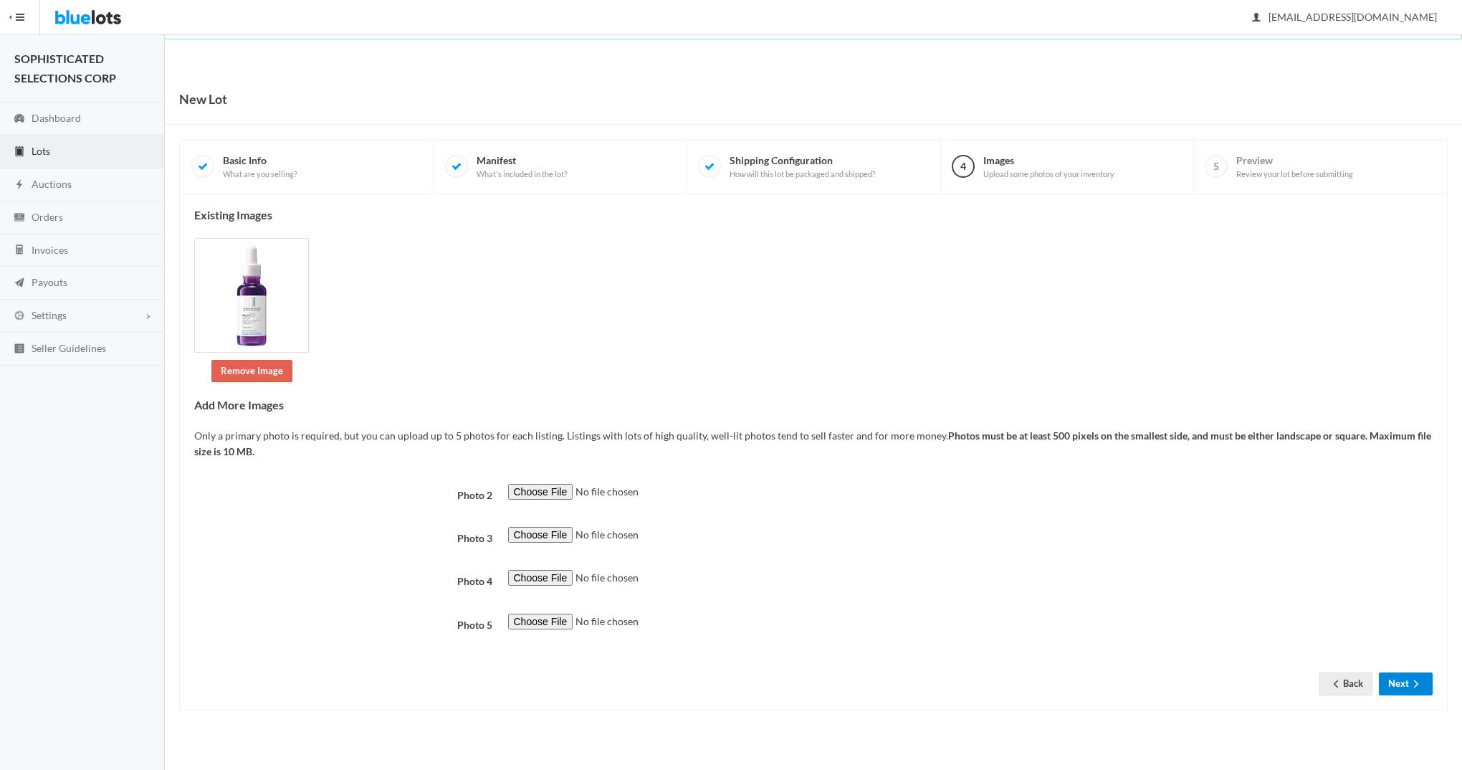
click at [1402, 684] on button "Next" at bounding box center [1406, 683] width 54 height 22
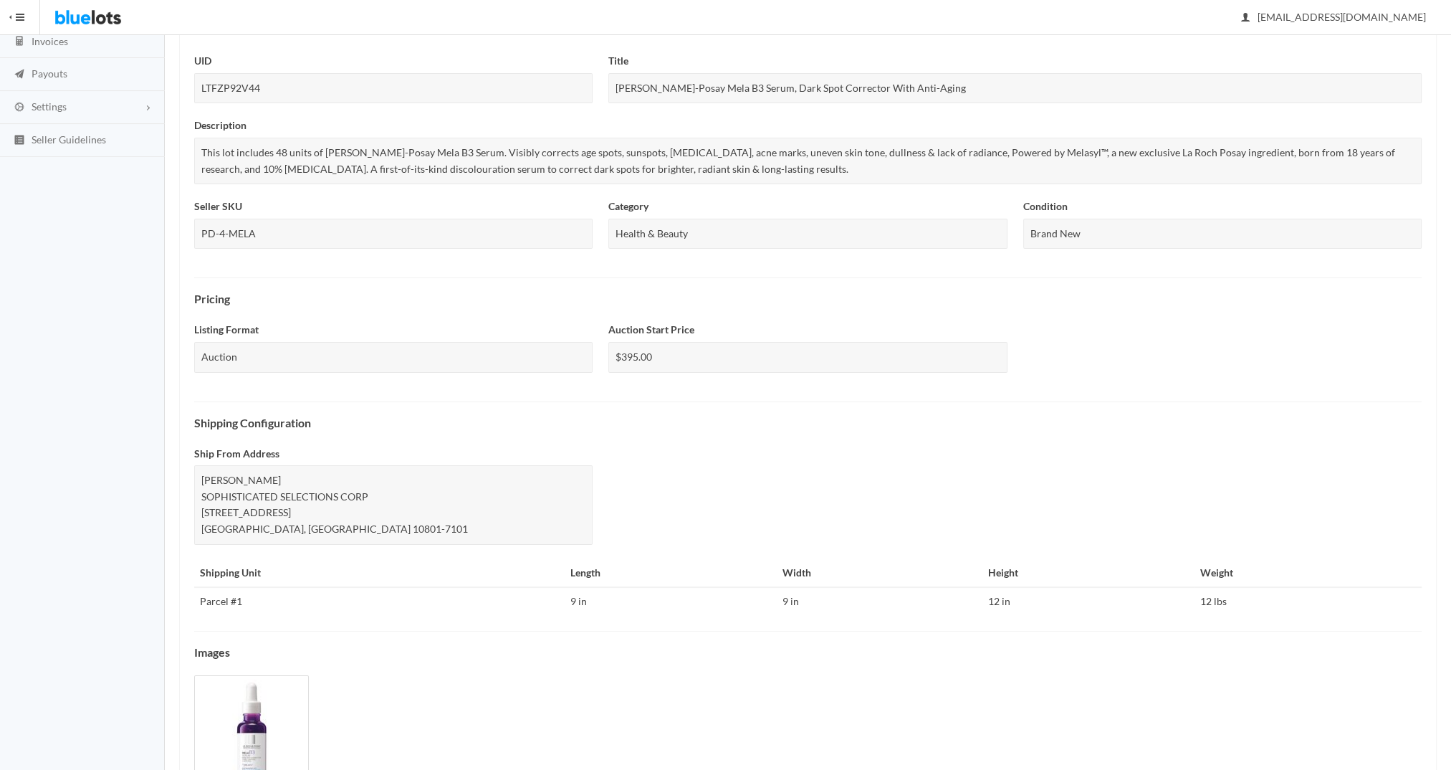
scroll to position [291, 0]
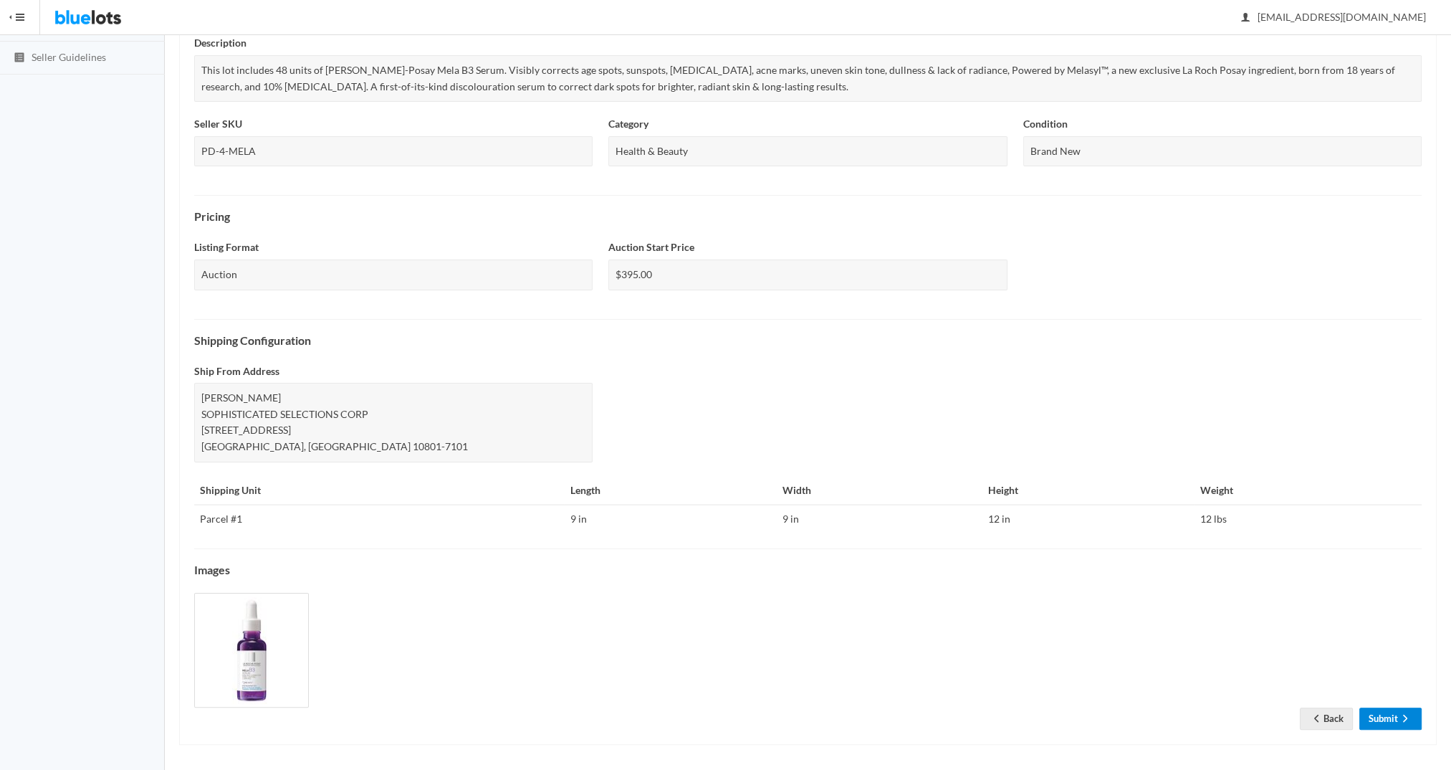
click at [1390, 709] on link "Submit" at bounding box center [1391, 718] width 62 height 22
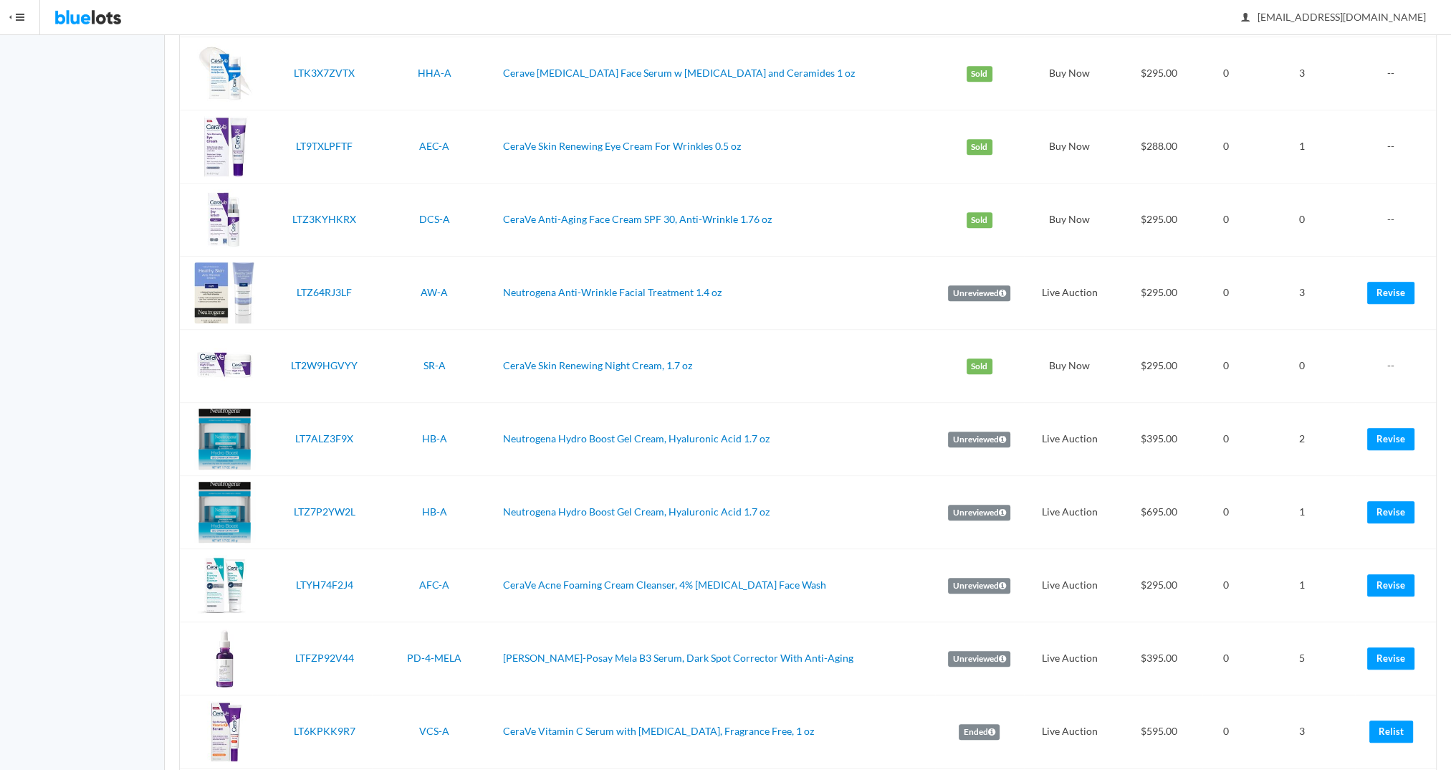
scroll to position [943, 0]
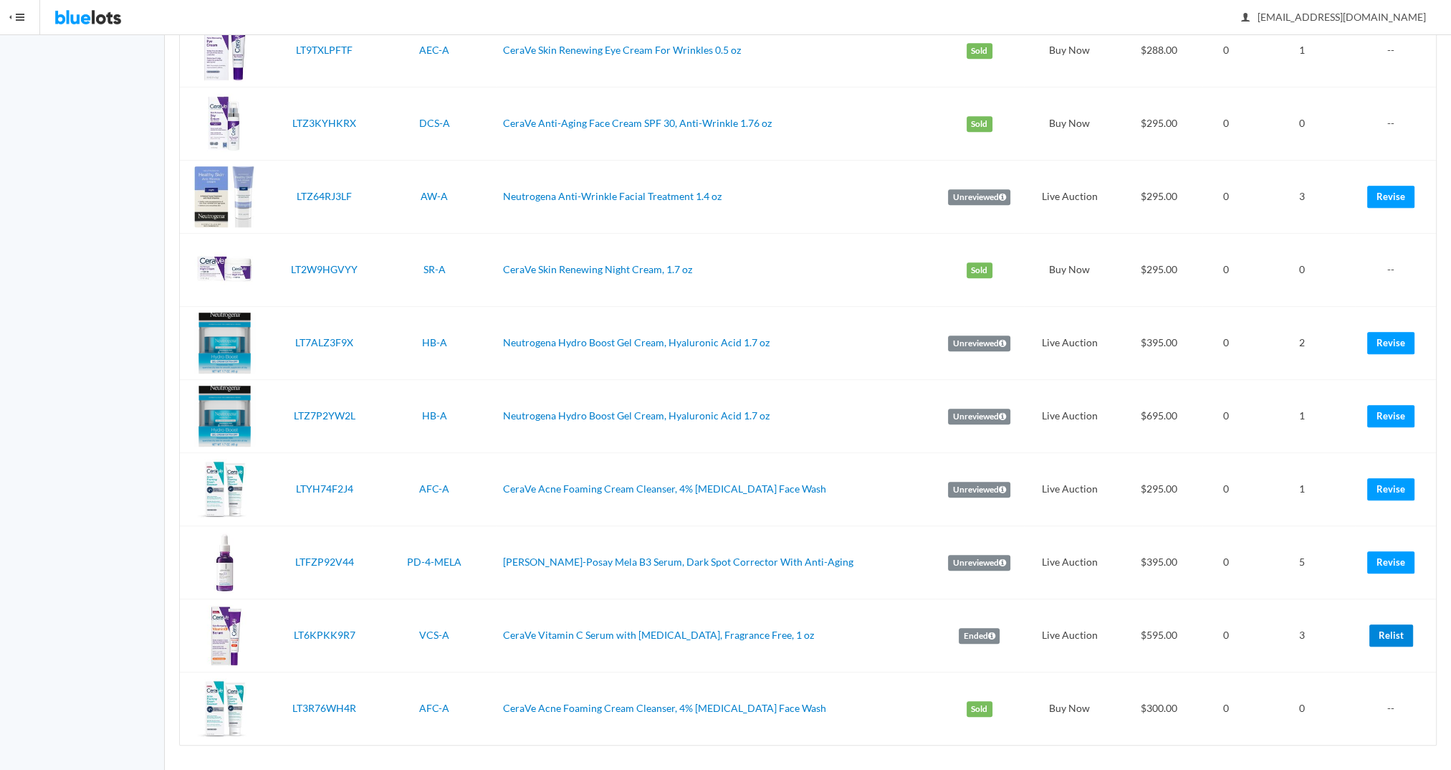
click at [1394, 635] on link "Relist" at bounding box center [1392, 635] width 44 height 22
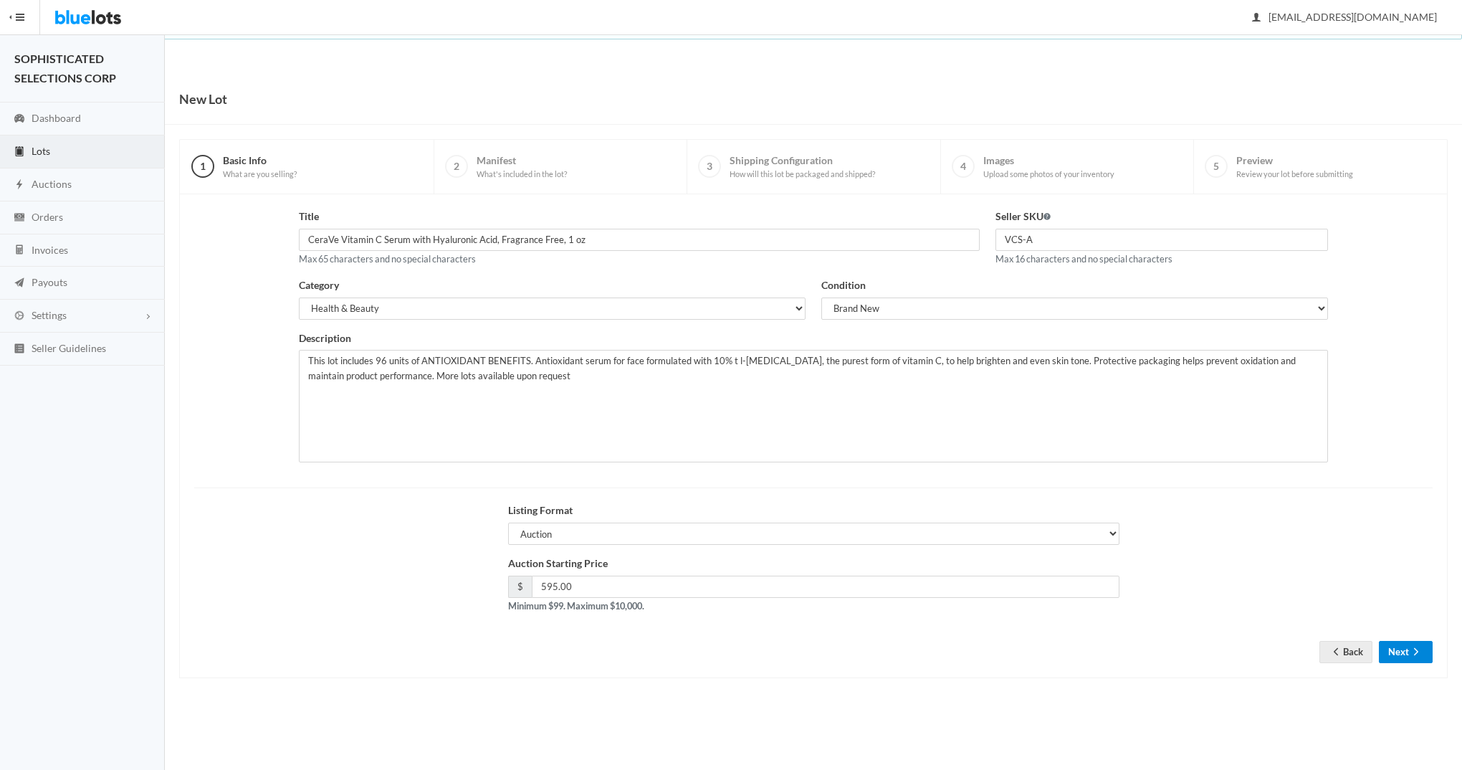
click at [1400, 646] on button "Next" at bounding box center [1406, 652] width 54 height 22
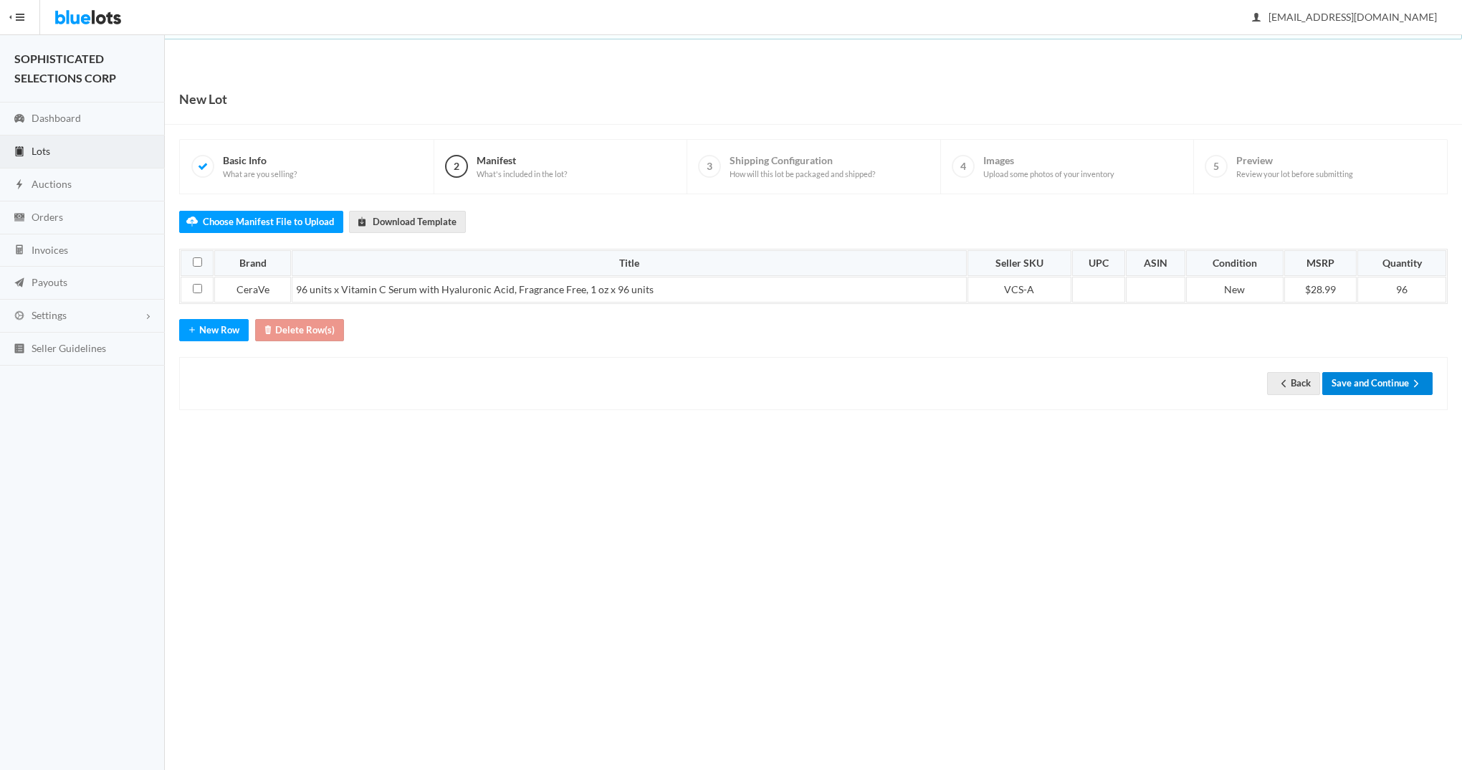
click at [1362, 378] on button "Save and Continue" at bounding box center [1377, 383] width 110 height 22
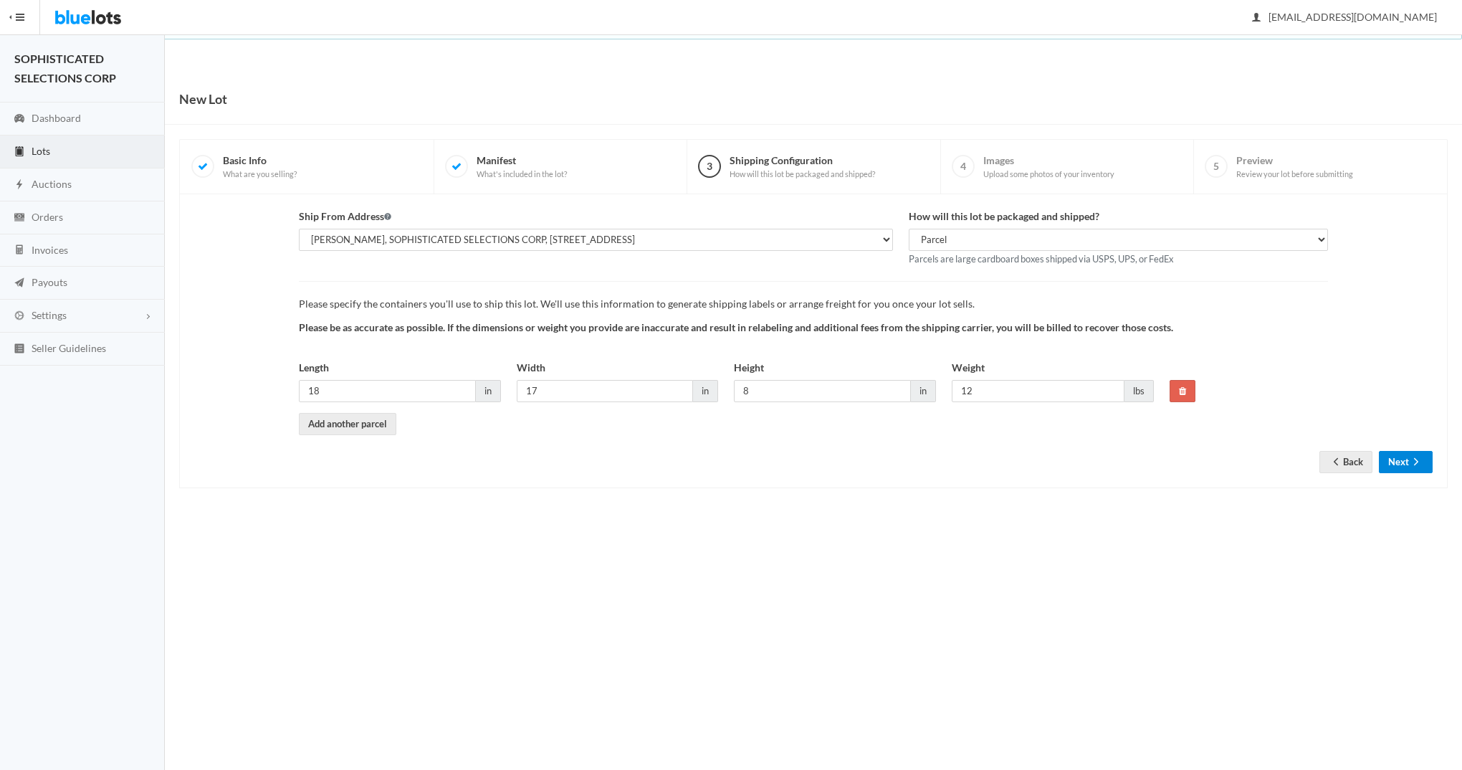
click at [1413, 456] on icon "arrow forward" at bounding box center [1416, 461] width 14 height 11
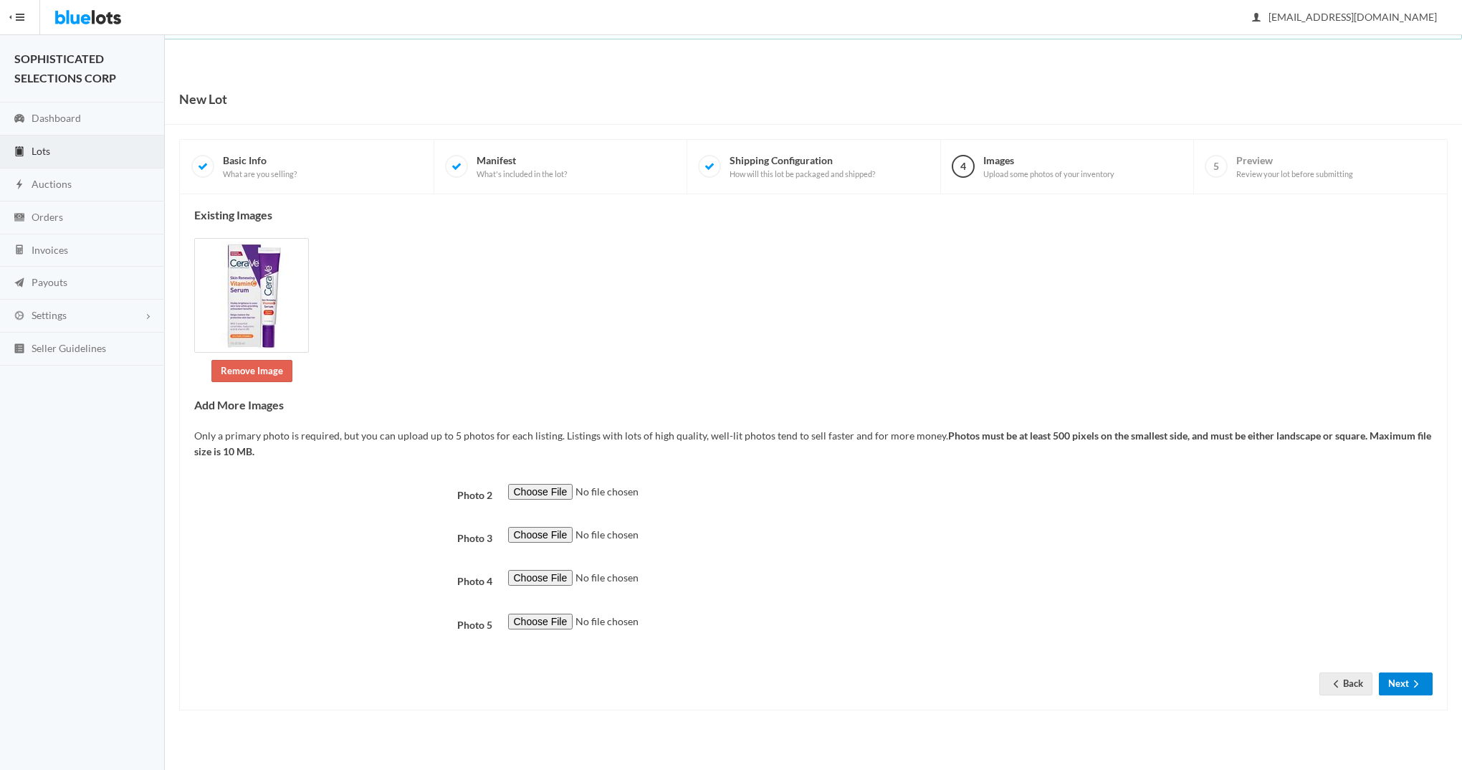
click at [1402, 689] on button "Next" at bounding box center [1406, 683] width 54 height 22
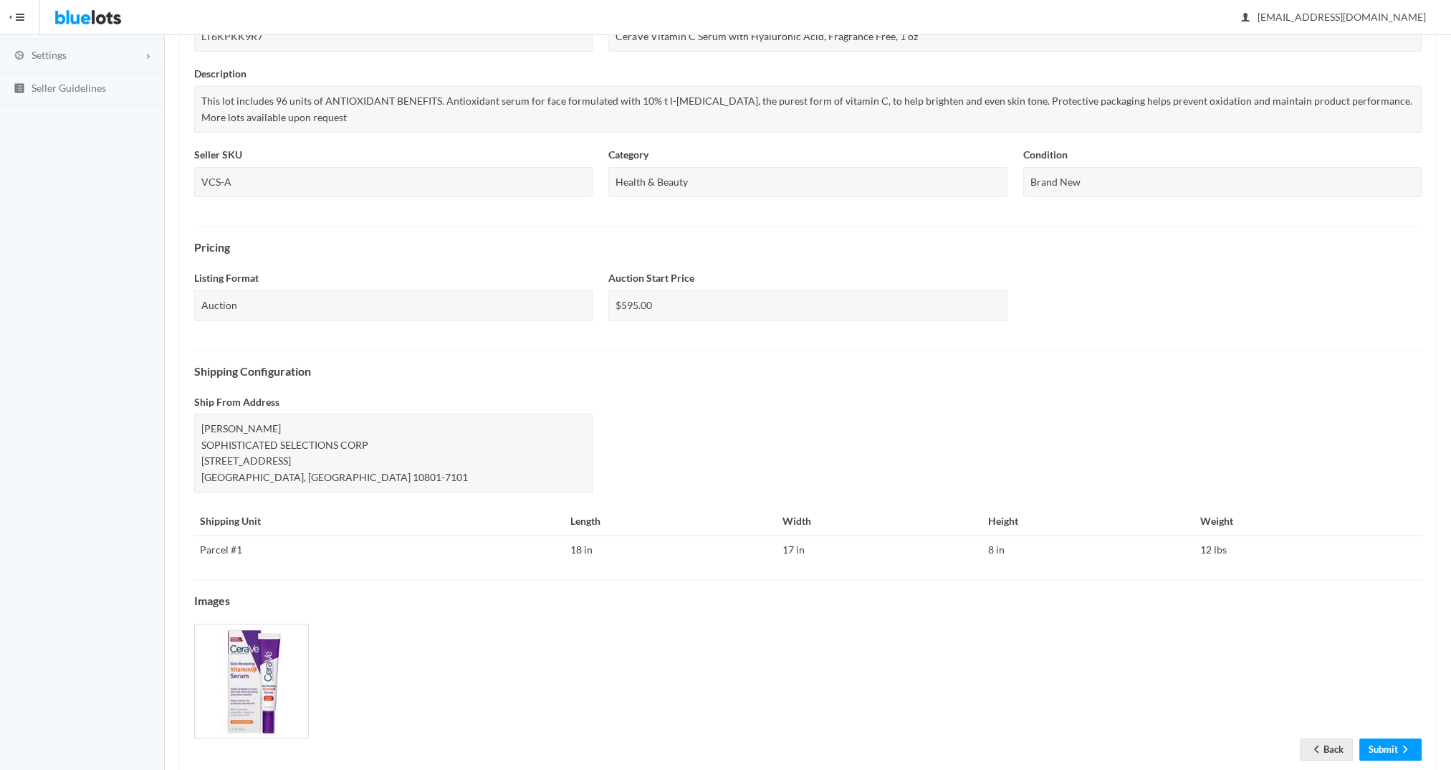
scroll to position [291, 0]
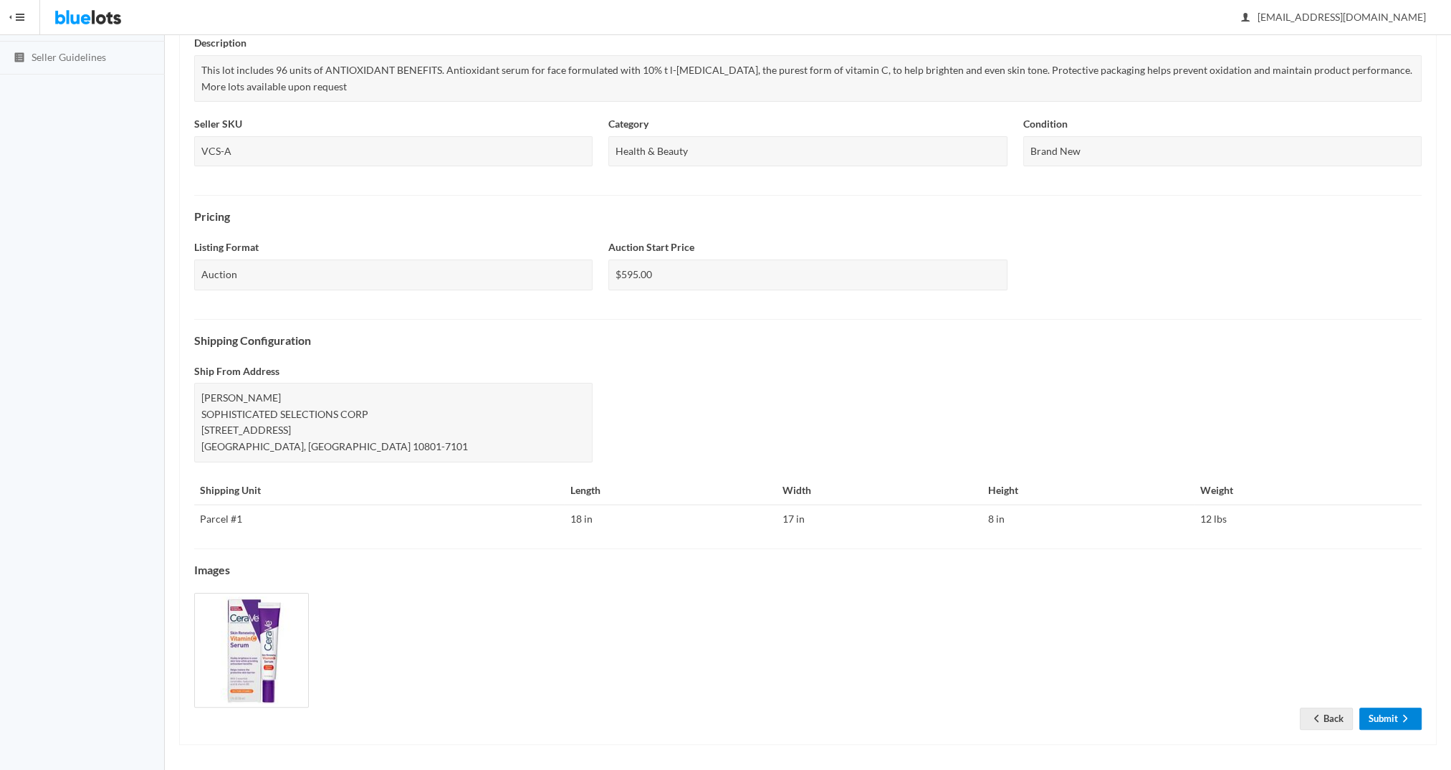
click at [1383, 710] on link "Submit" at bounding box center [1391, 718] width 62 height 22
